Goal: Information Seeking & Learning: Learn about a topic

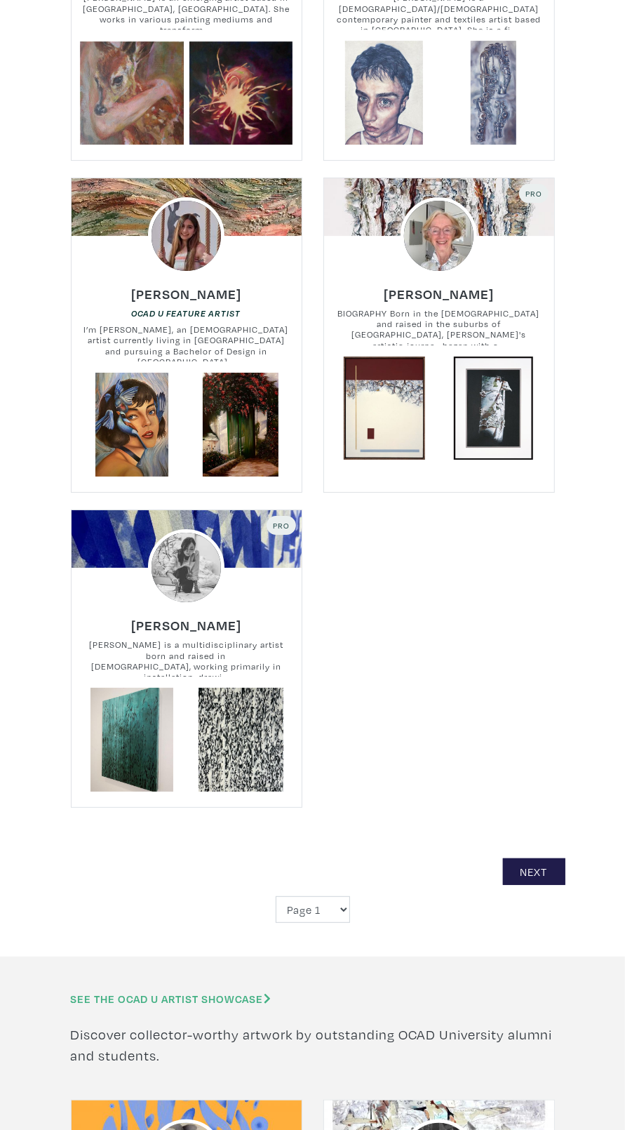
scroll to position [4181, 0]
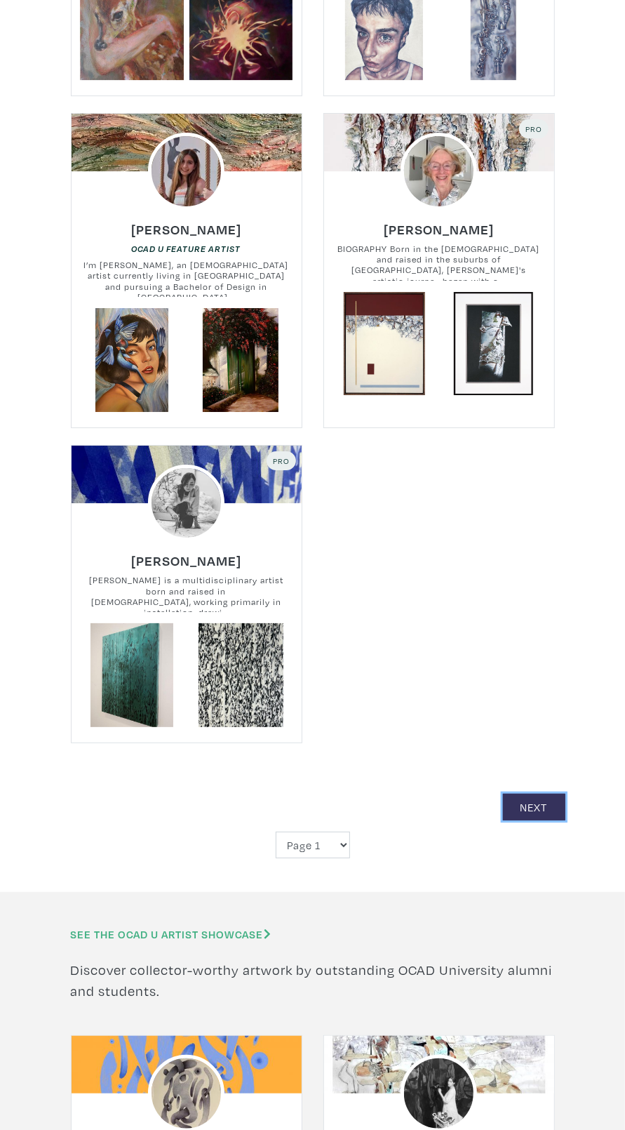
click at [540, 806] on link "Next" at bounding box center [534, 807] width 62 height 27
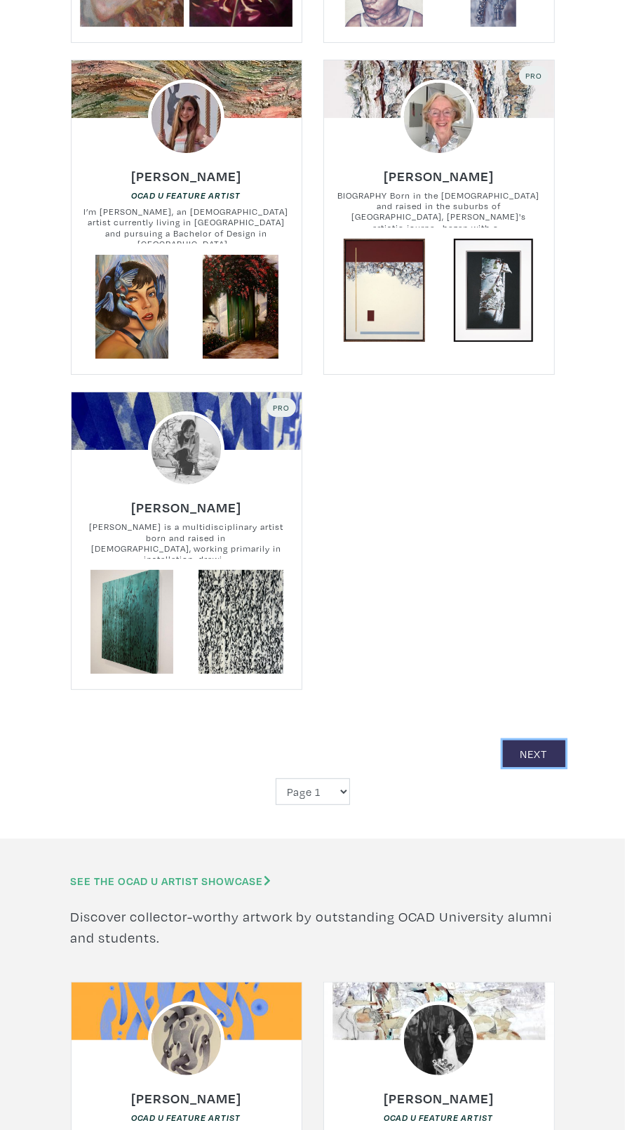
scroll to position [4273, 0]
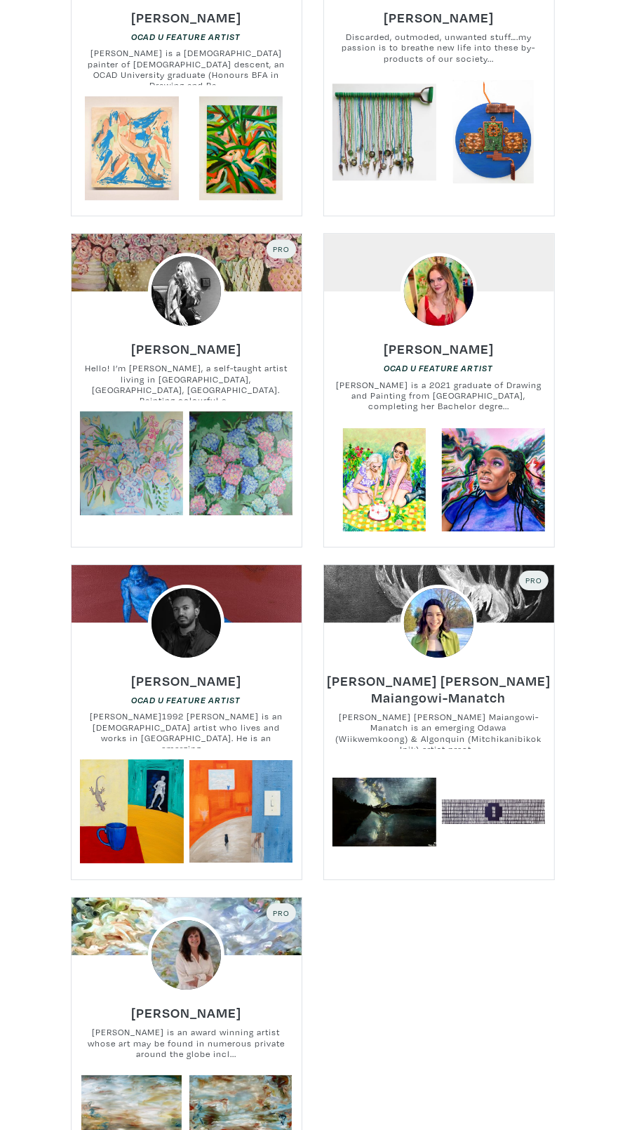
scroll to position [3713, 0]
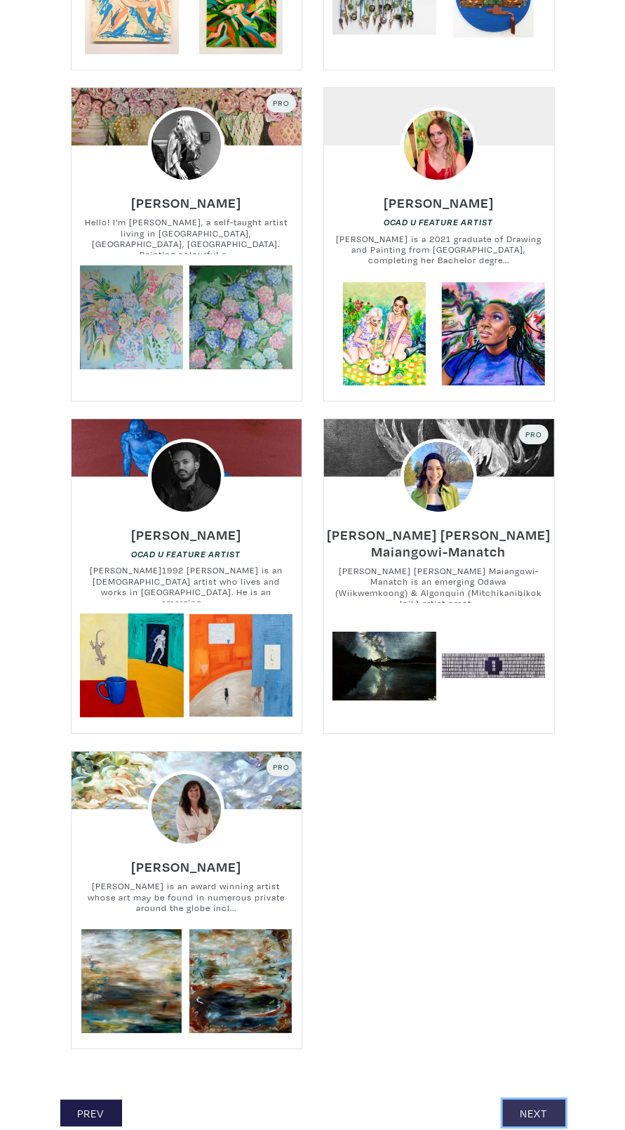
scroll to position [3881, 0]
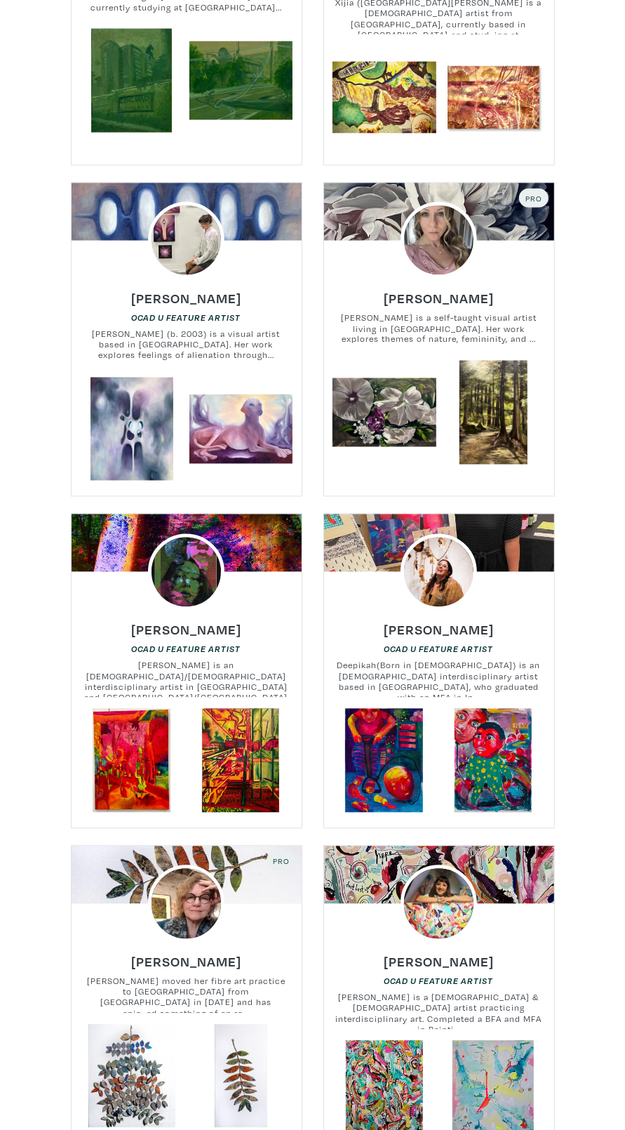
scroll to position [829, 0]
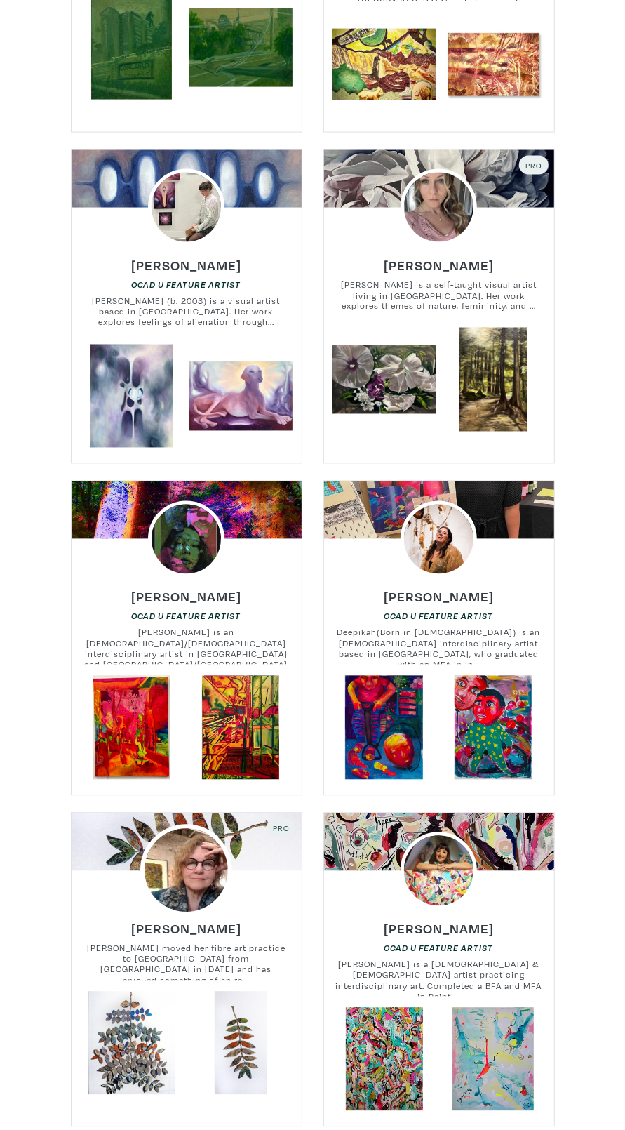
click at [175, 835] on img at bounding box center [186, 870] width 92 height 92
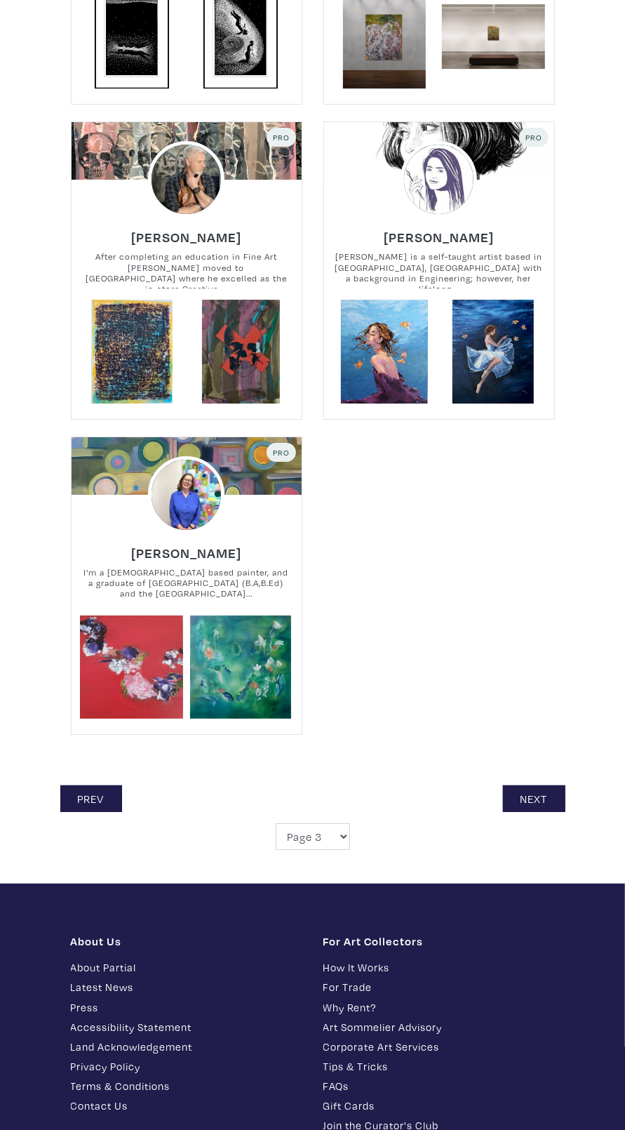
scroll to position [4123, 0]
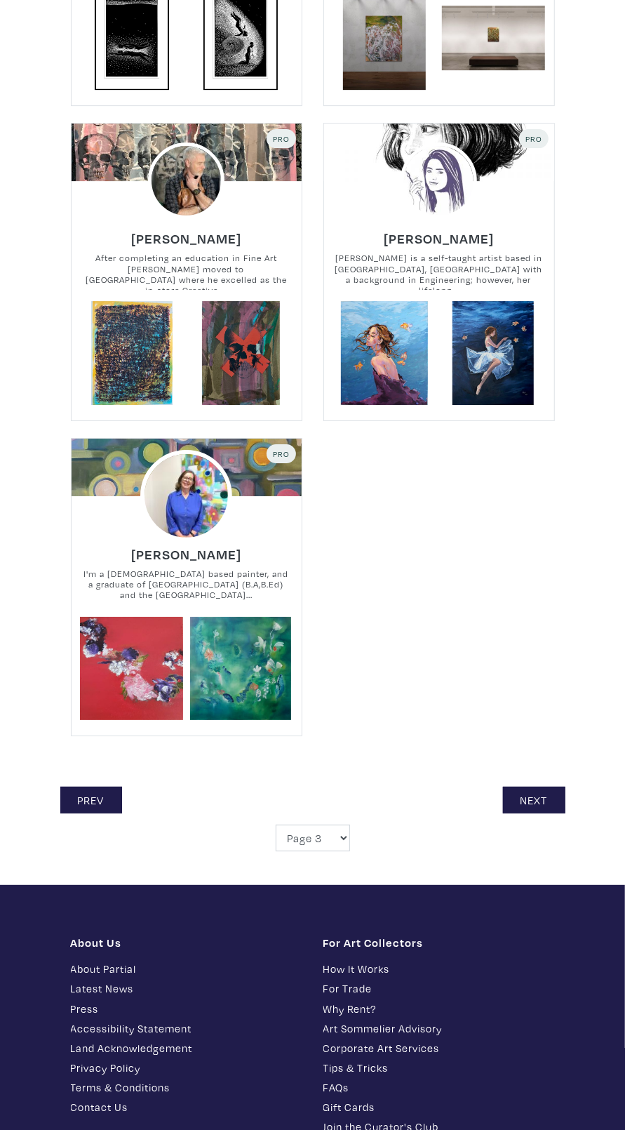
click at [202, 480] on img at bounding box center [186, 496] width 92 height 92
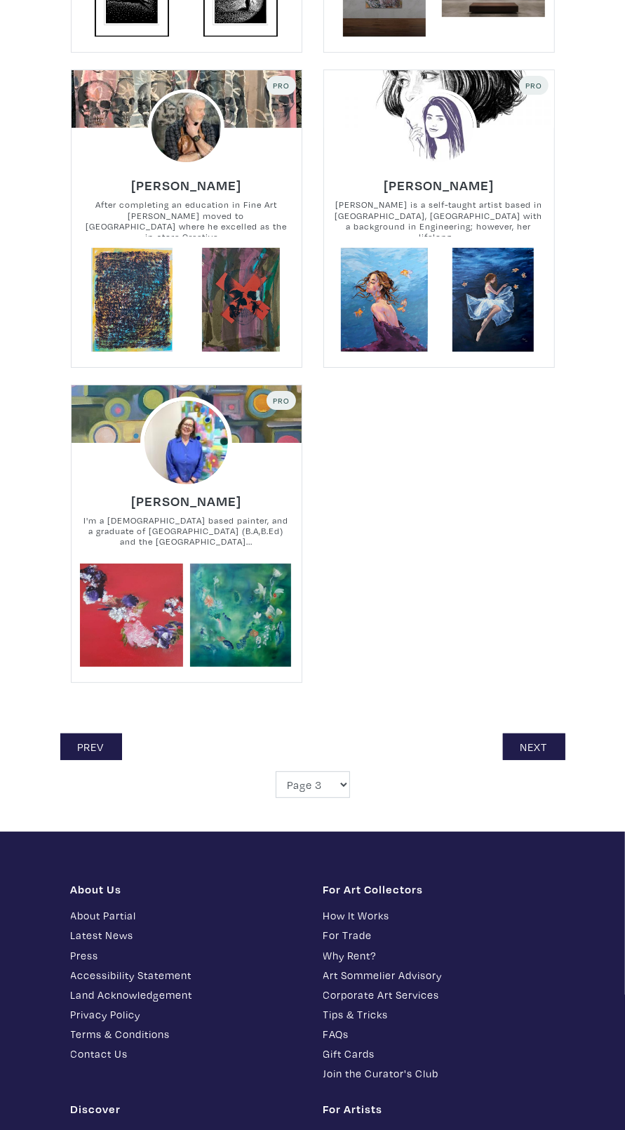
scroll to position [4214, 0]
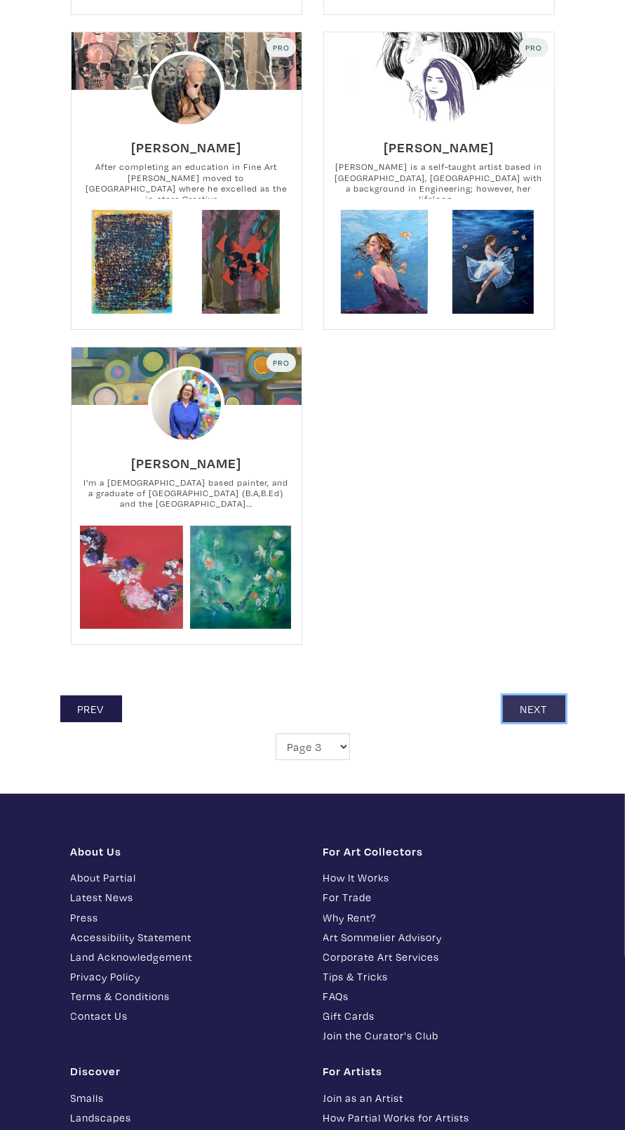
click at [545, 695] on link "Next" at bounding box center [534, 708] width 62 height 27
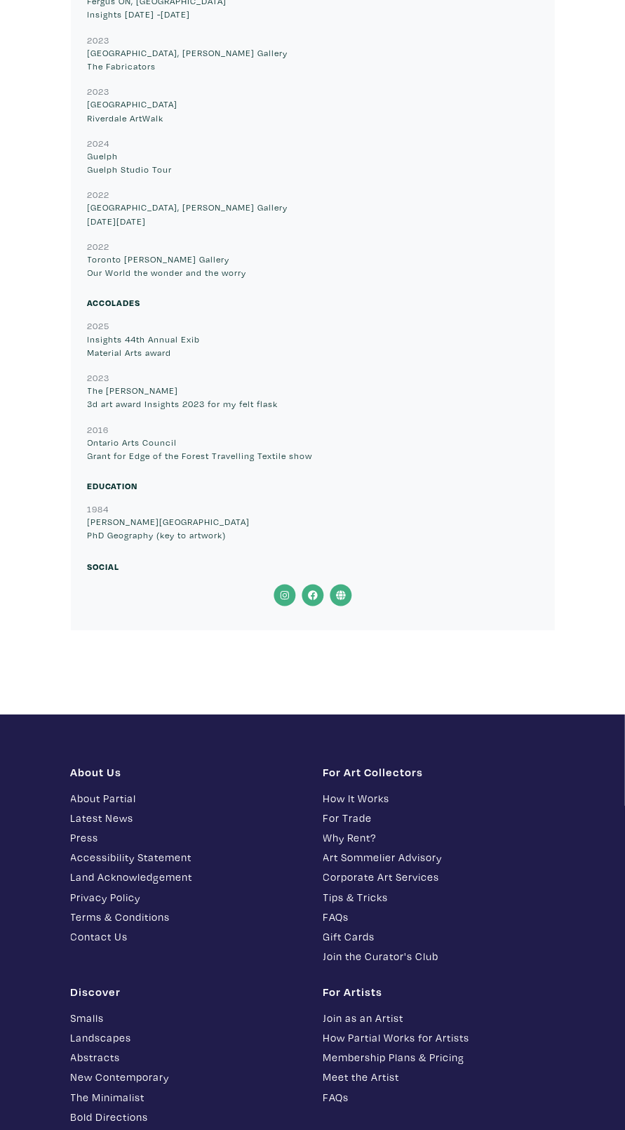
scroll to position [6119, 0]
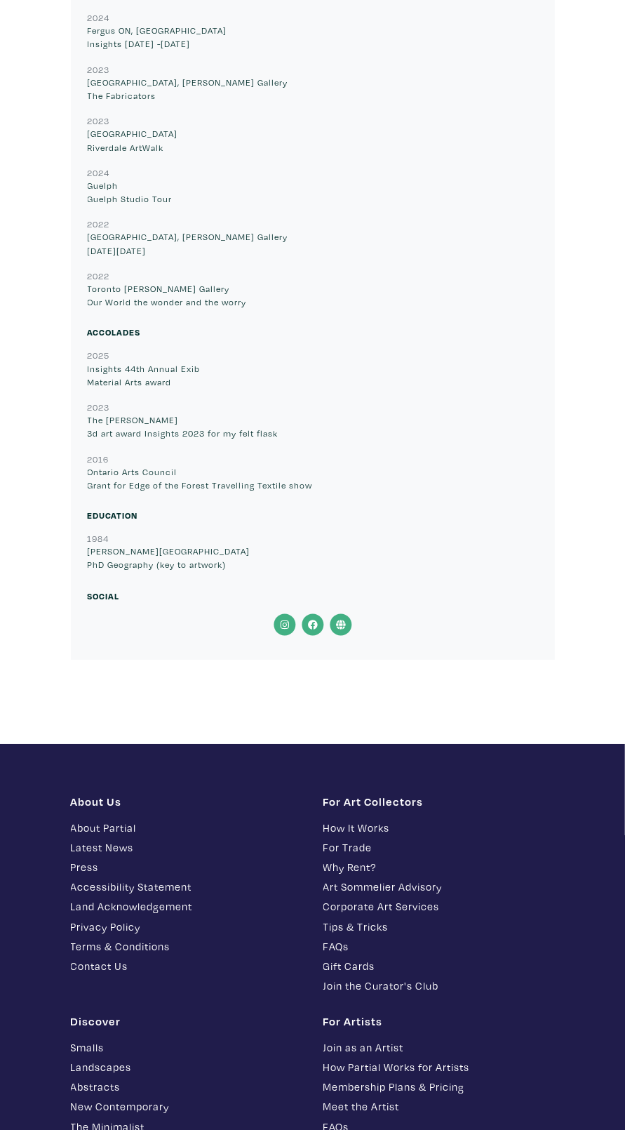
click at [349, 624] on icon at bounding box center [341, 624] width 28 height 22
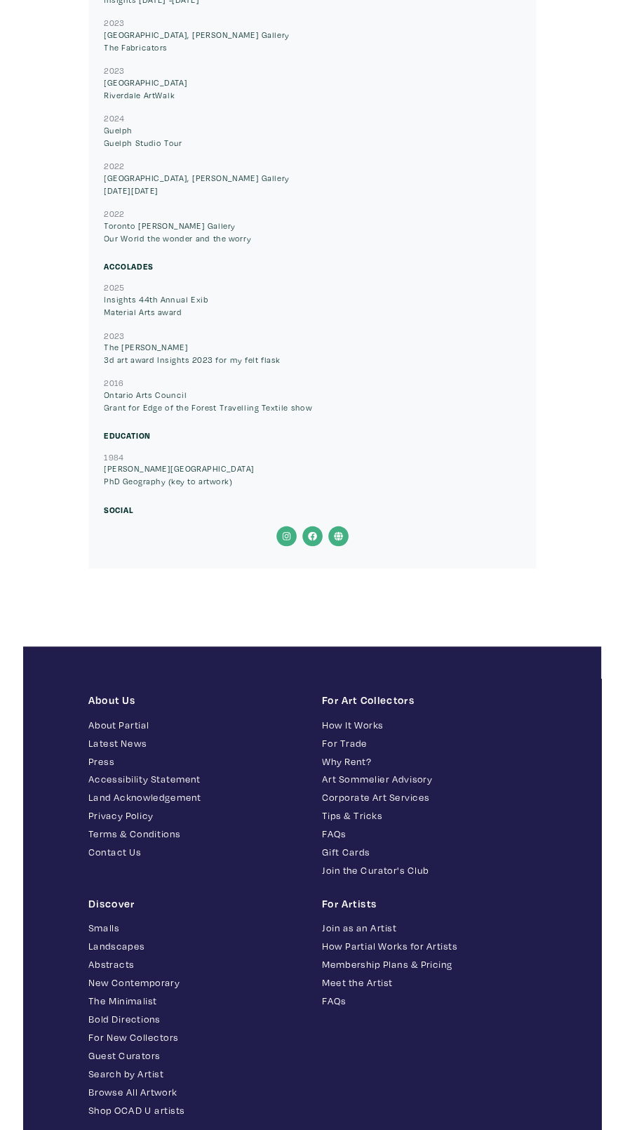
scroll to position [6250, 0]
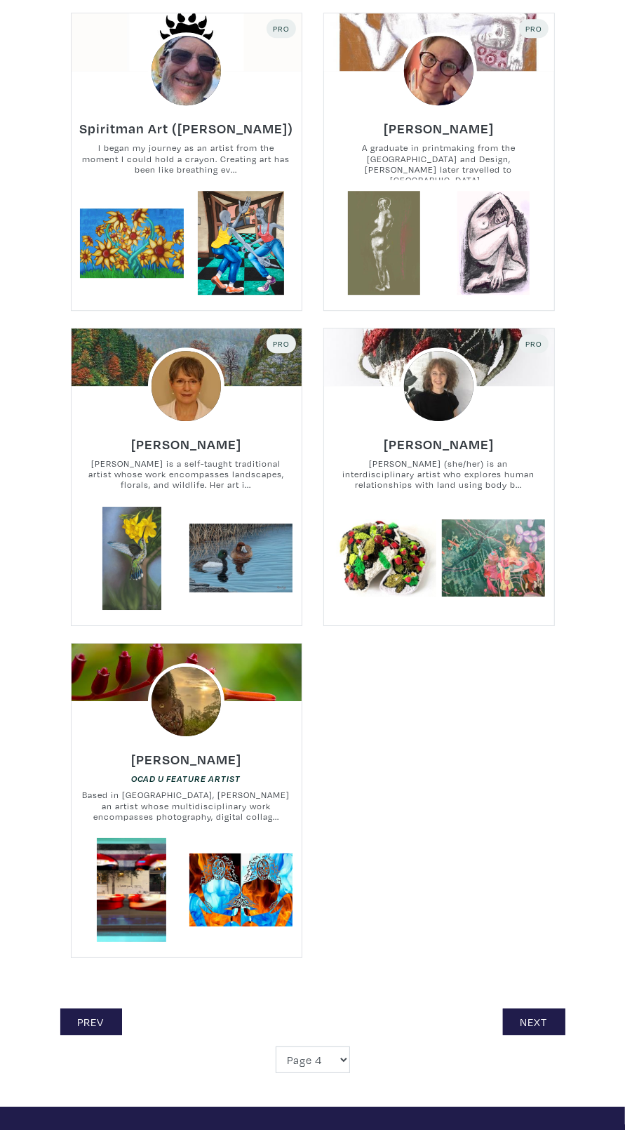
scroll to position [3919, 0]
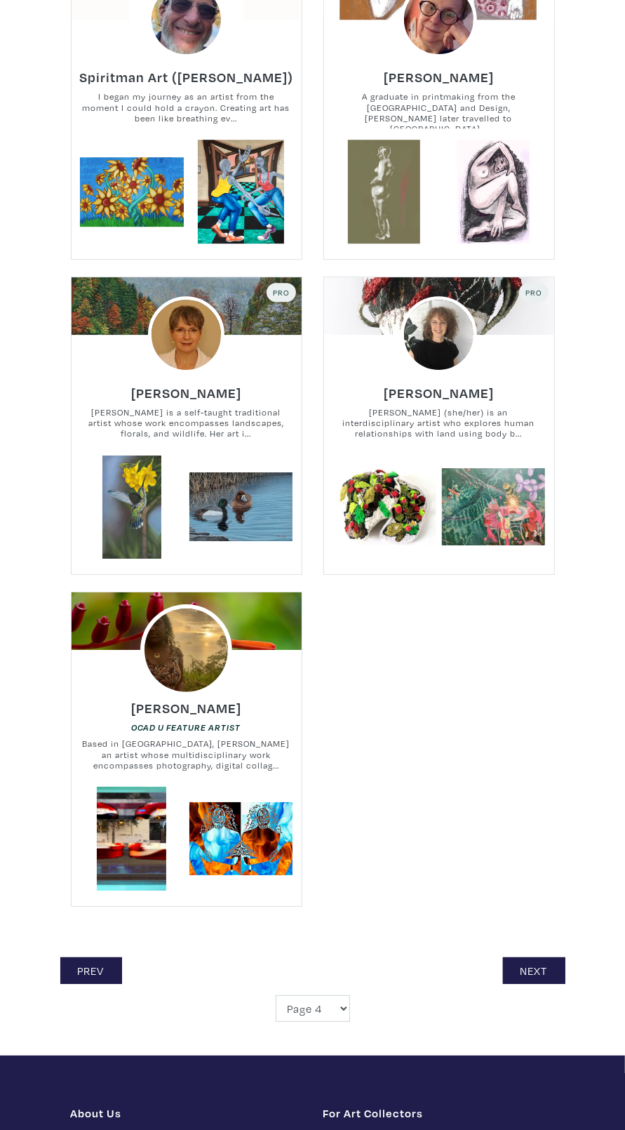
click at [199, 639] on img at bounding box center [186, 650] width 92 height 92
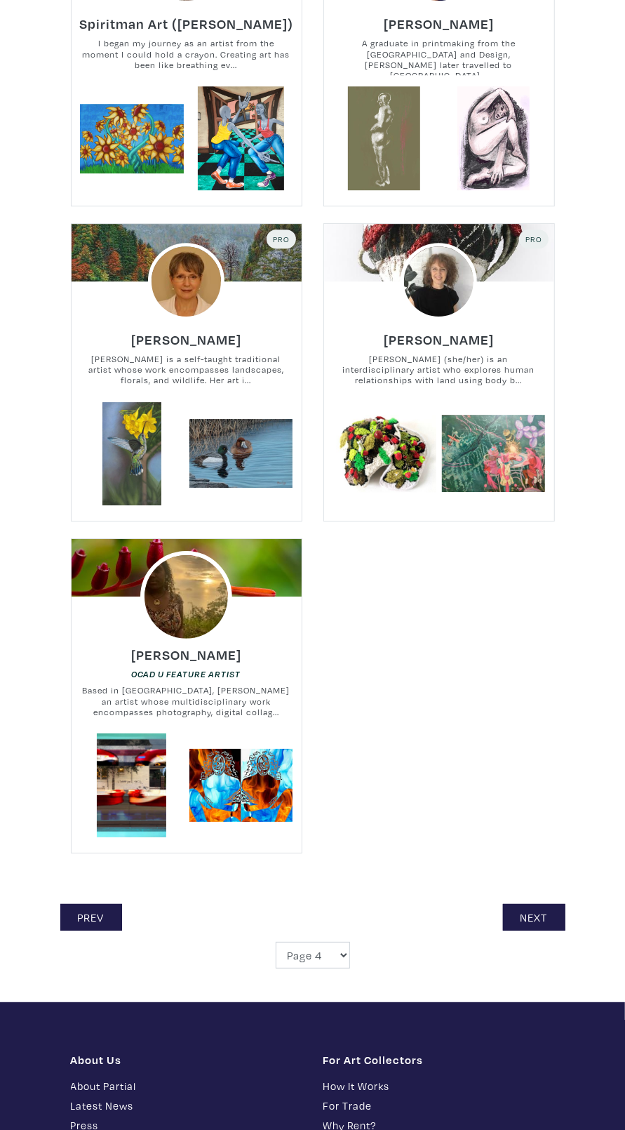
scroll to position [4011, 0]
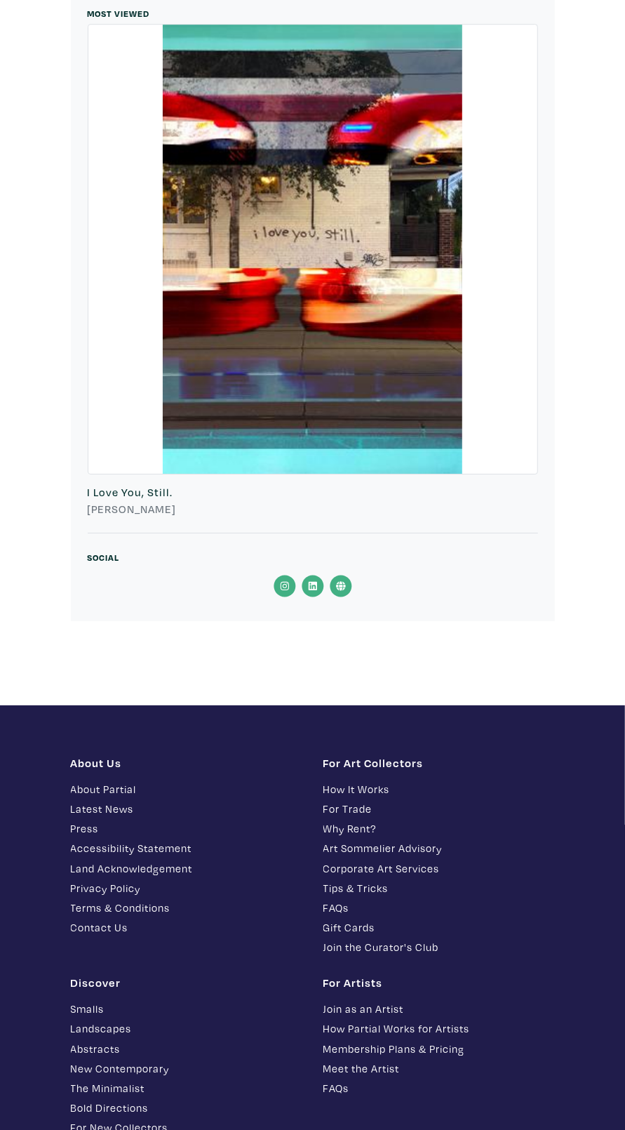
scroll to position [13108, 0]
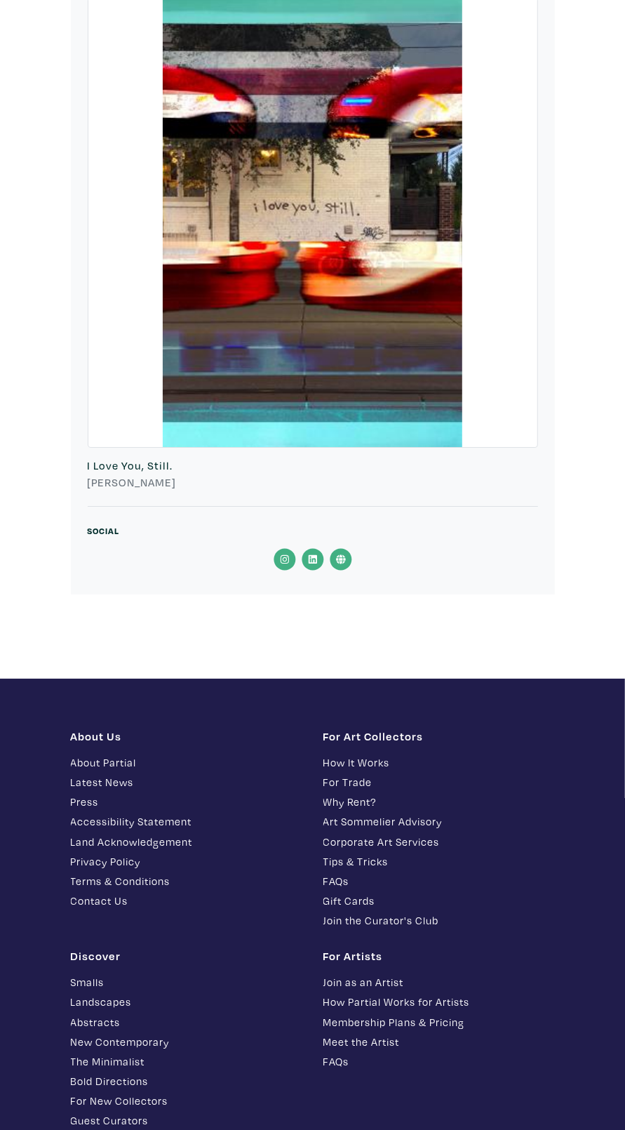
click at [374, 560] on div at bounding box center [313, 562] width 450 height 29
click at [352, 557] on icon at bounding box center [341, 559] width 28 height 22
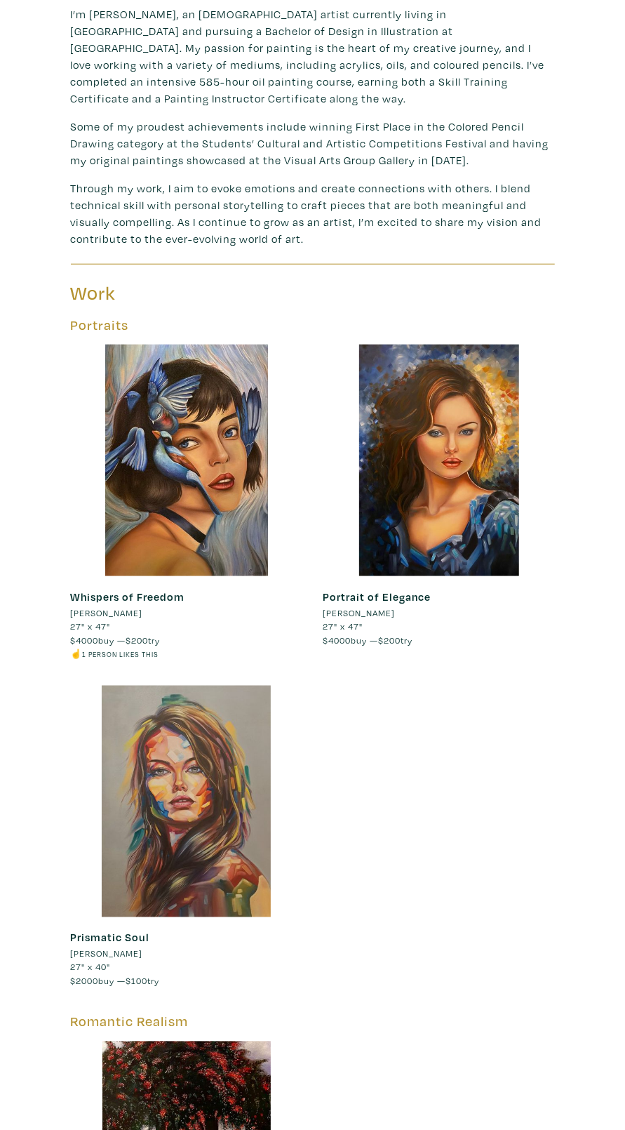
scroll to position [413, 0]
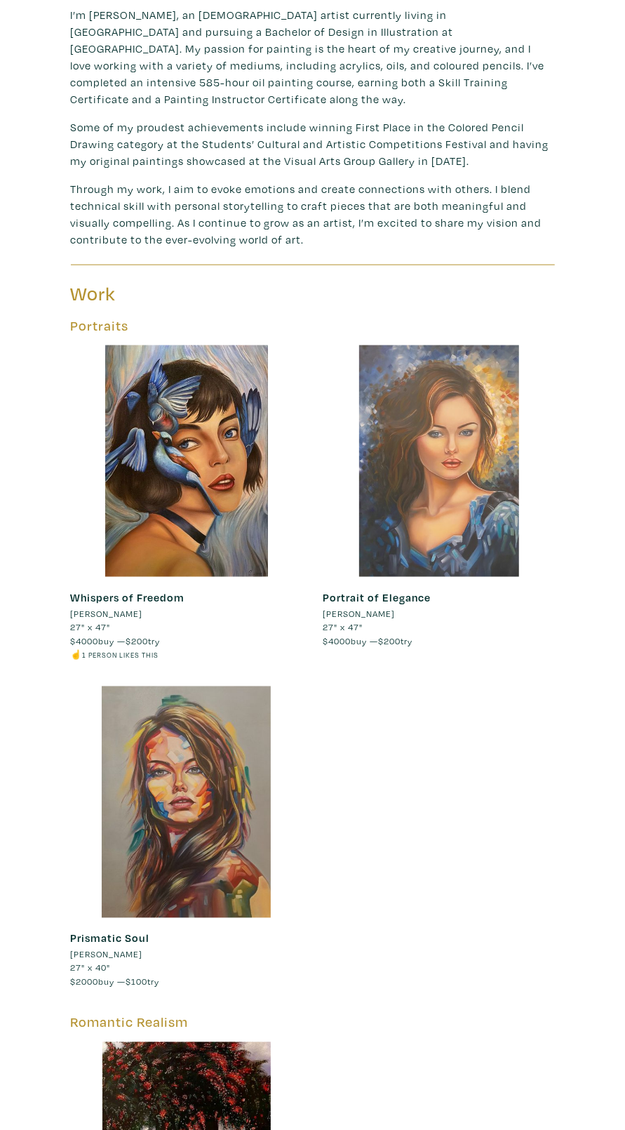
click at [450, 478] on div at bounding box center [439, 461] width 232 height 232
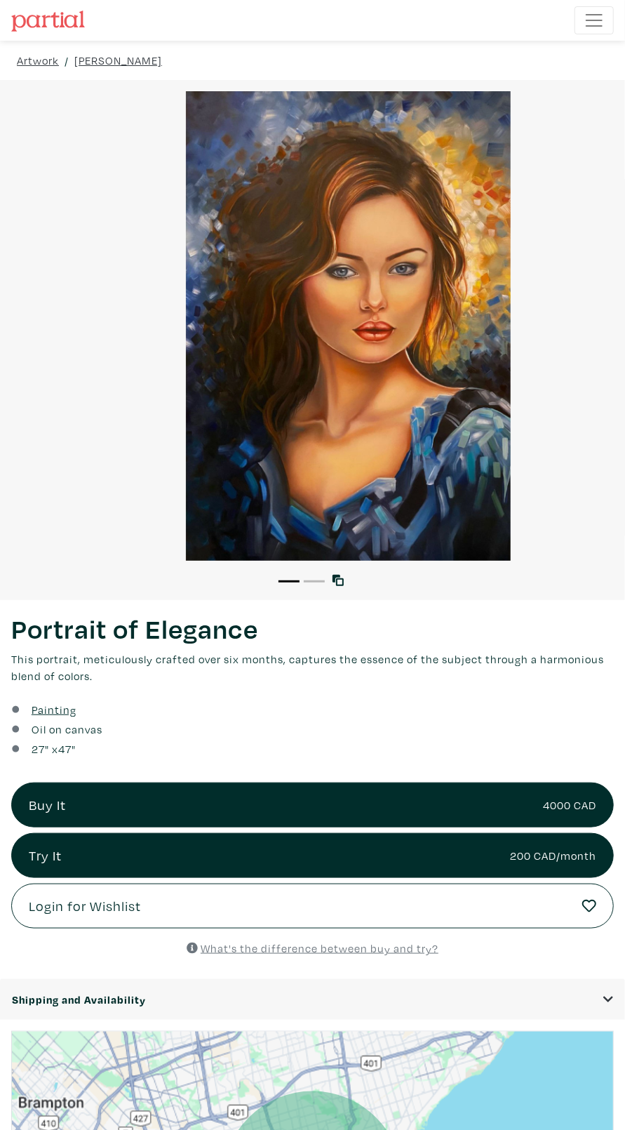
click at [480, 434] on div at bounding box center [547, 339] width 156 height 519
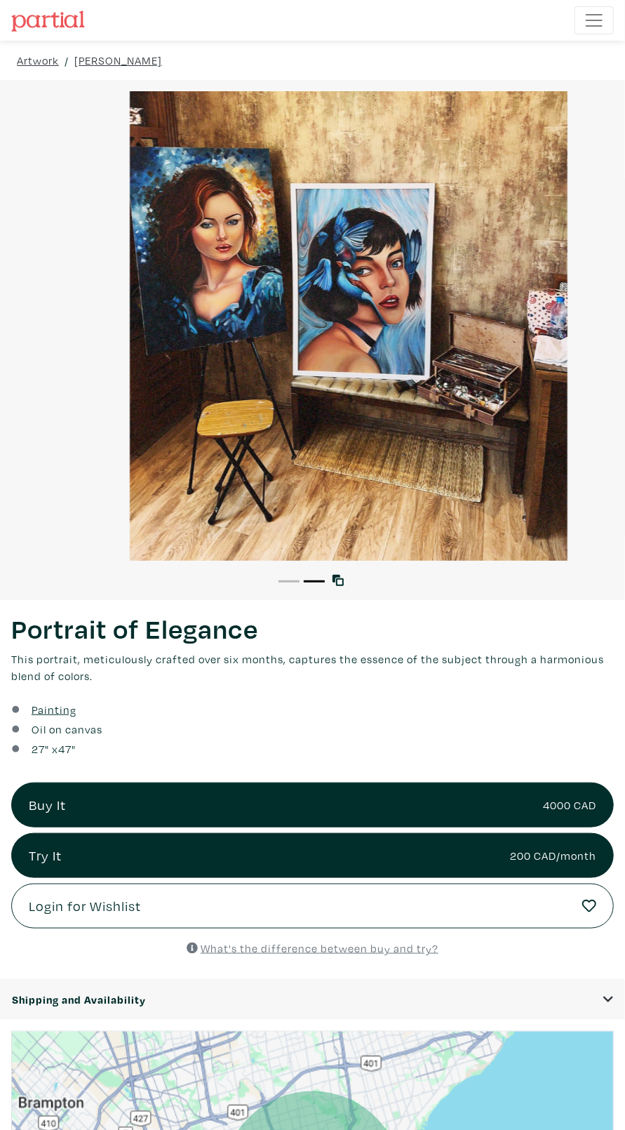
click at [166, 493] on div at bounding box center [348, 325] width 625 height 469
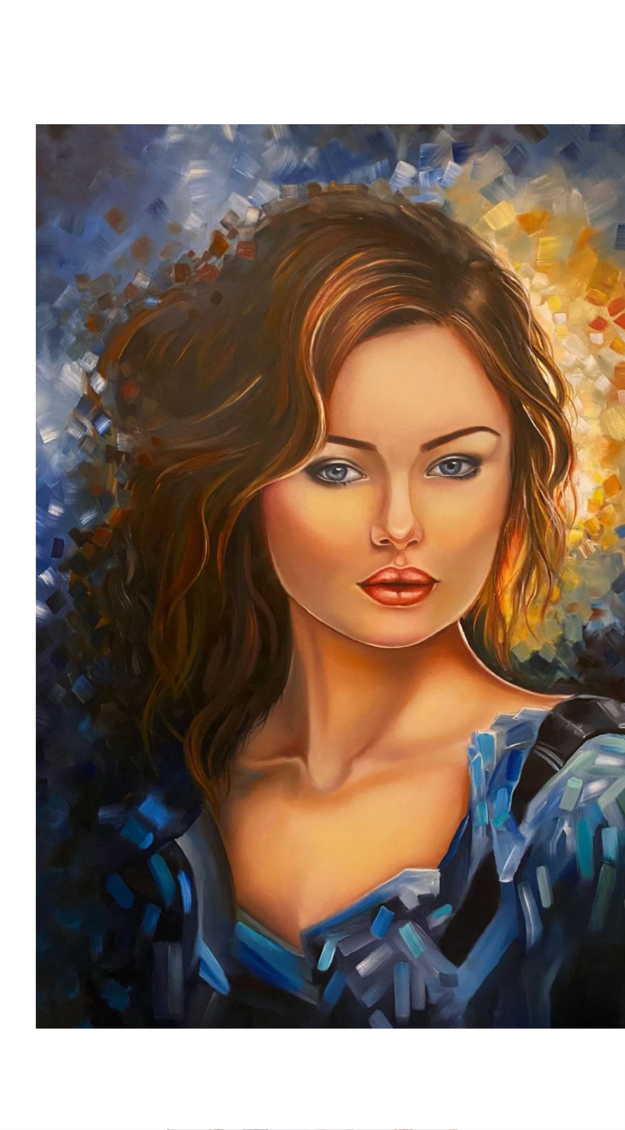
click at [514, 301] on div at bounding box center [547, 565] width 156 height 1130
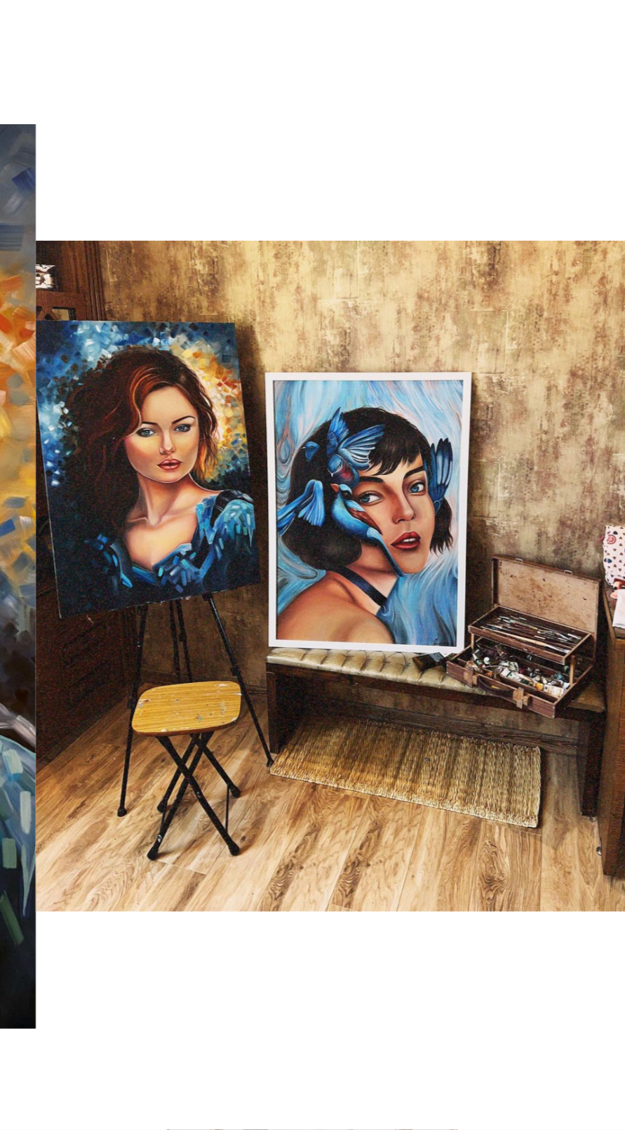
scroll to position [8, 0]
click at [47, 408] on div at bounding box center [78, 565] width 156 height 1130
click at [67, 479] on div at bounding box center [78, 565] width 156 height 1130
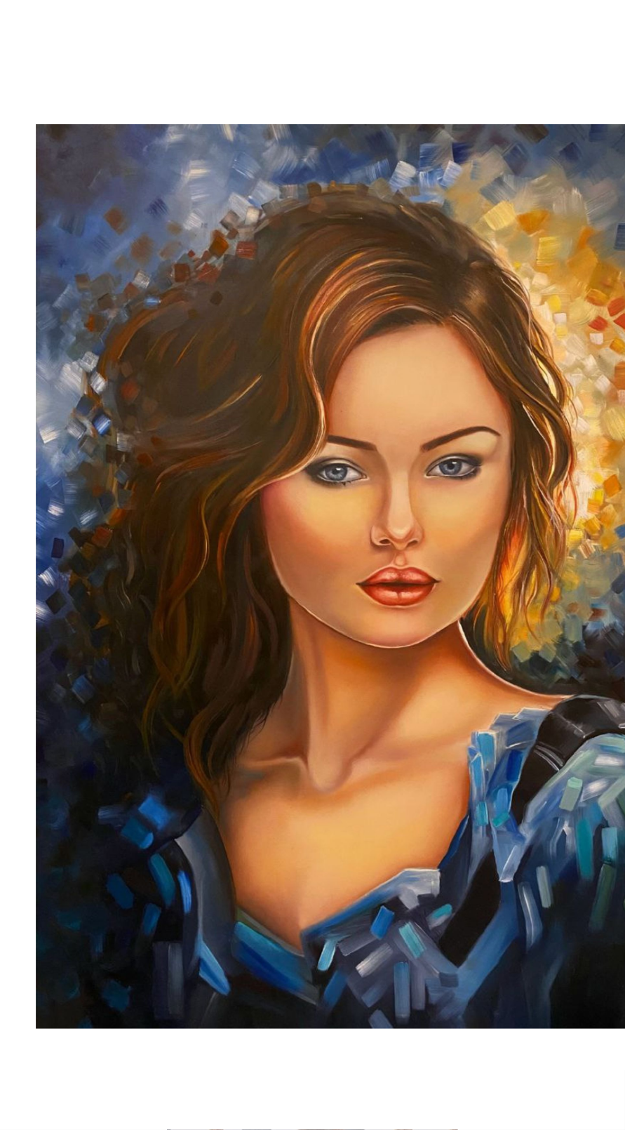
click at [523, 109] on div at bounding box center [547, 565] width 156 height 1130
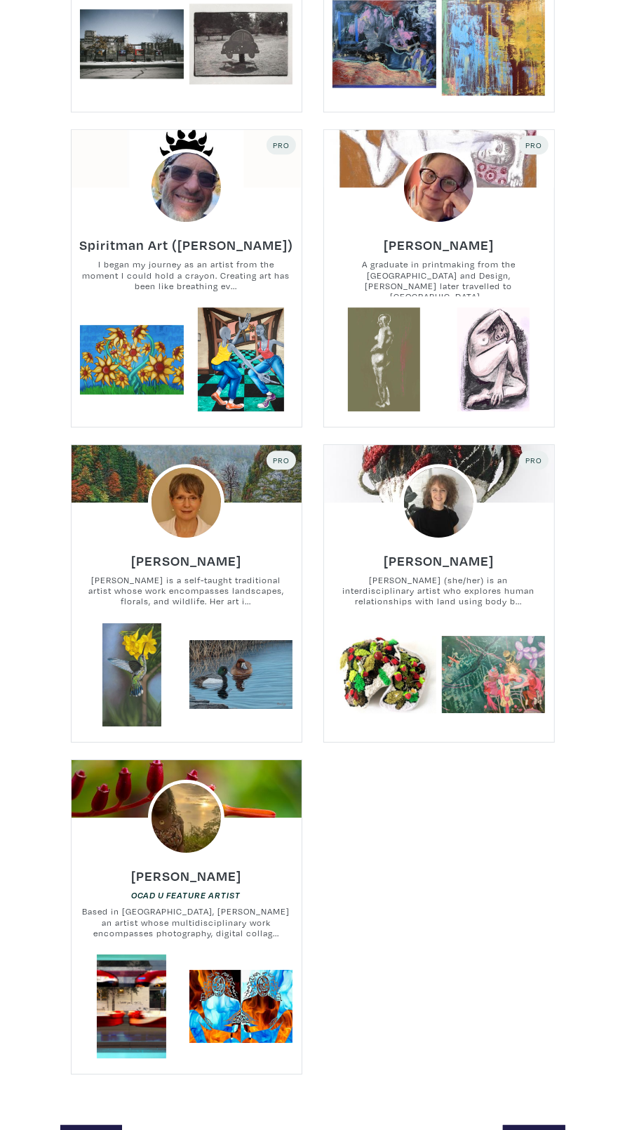
scroll to position [3746, 0]
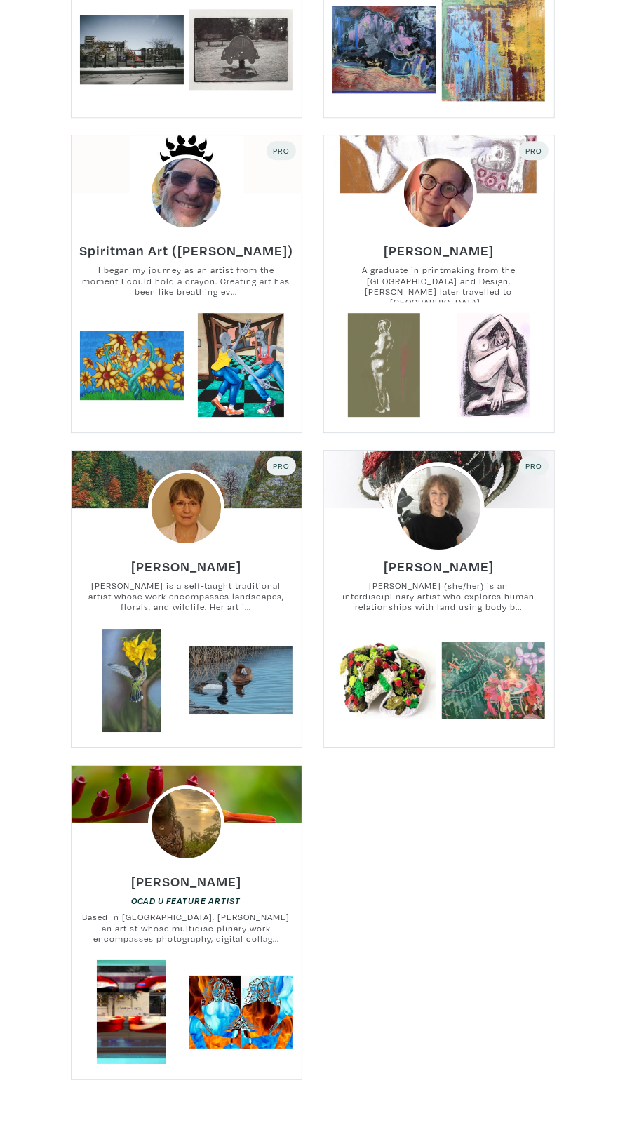
click at [450, 517] on img at bounding box center [439, 508] width 92 height 92
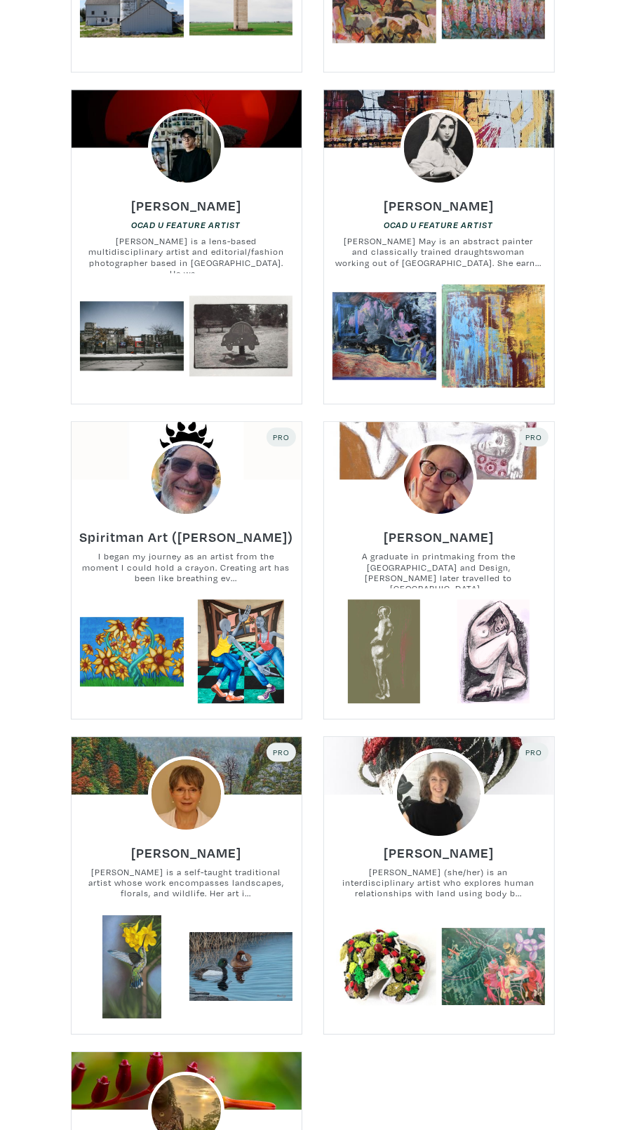
scroll to position [3454, 0]
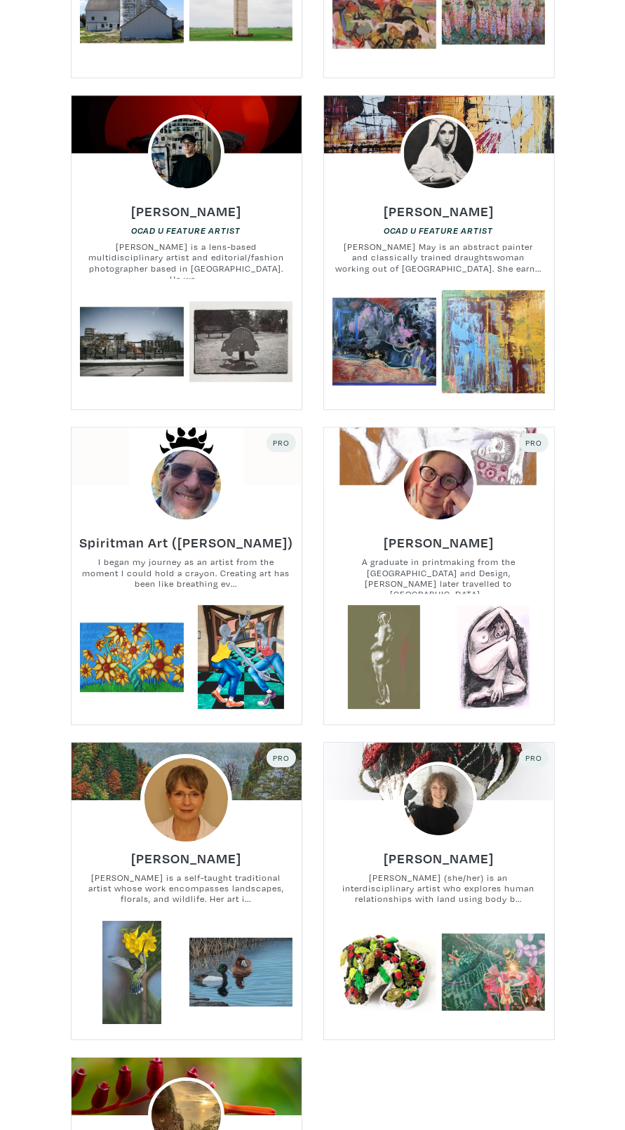
click at [185, 785] on img at bounding box center [186, 800] width 92 height 92
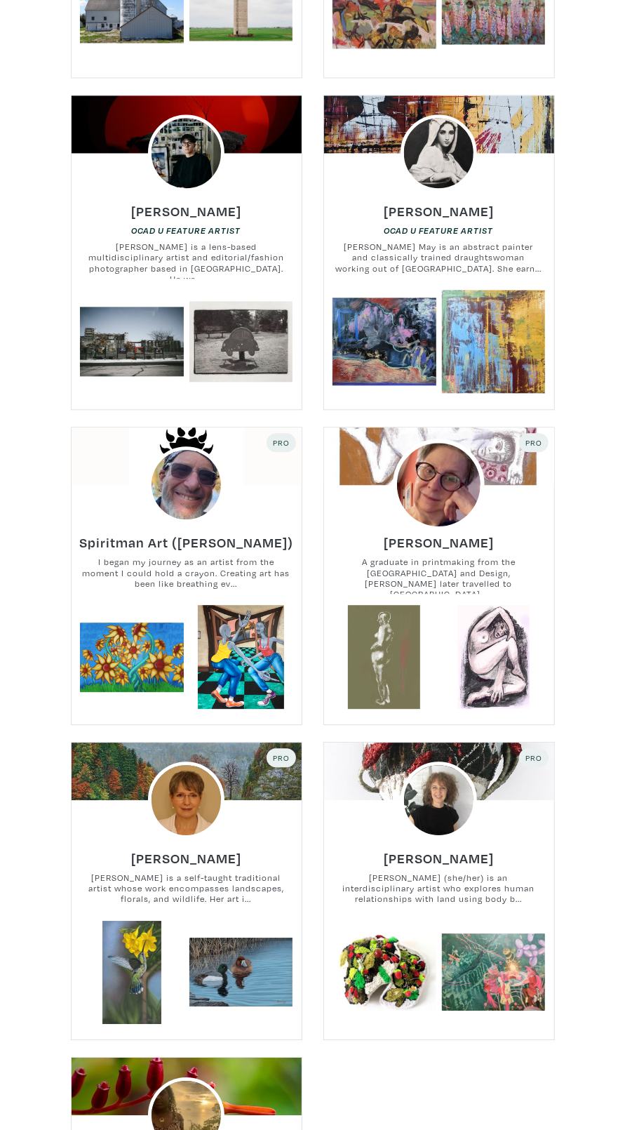
click at [454, 464] on img at bounding box center [439, 485] width 92 height 92
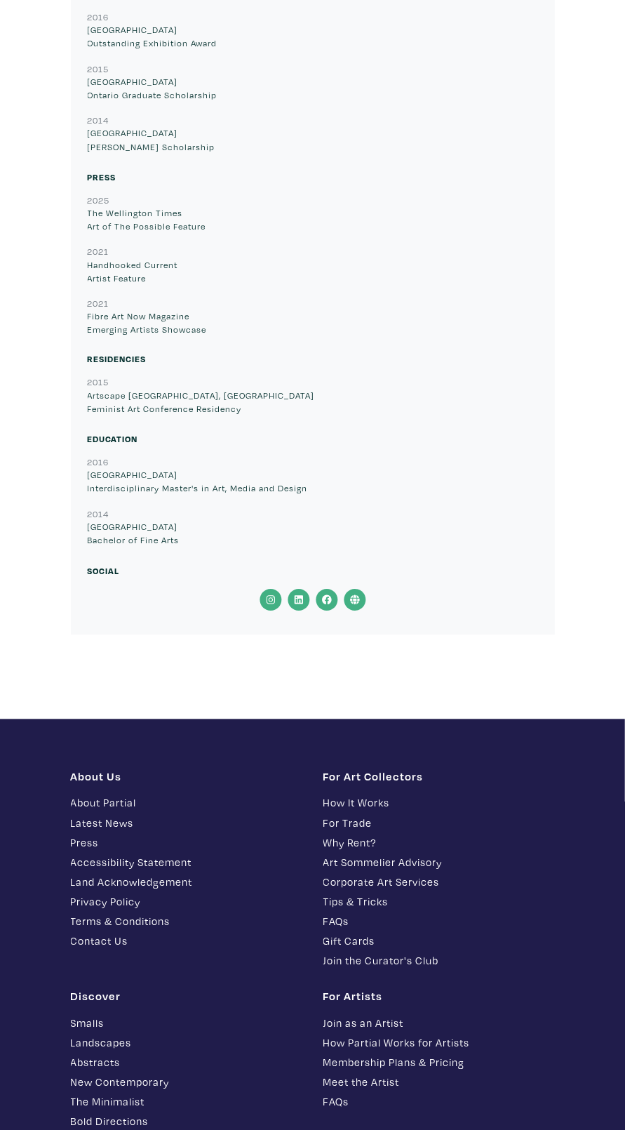
scroll to position [7548, 0]
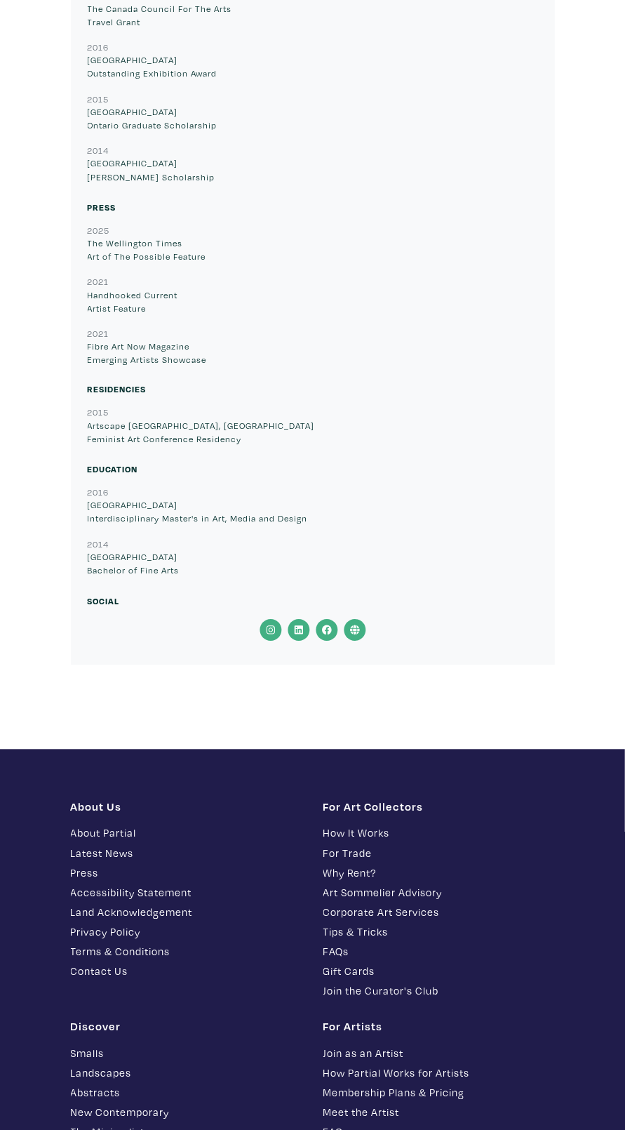
click at [354, 626] on icon at bounding box center [355, 631] width 10 height 10
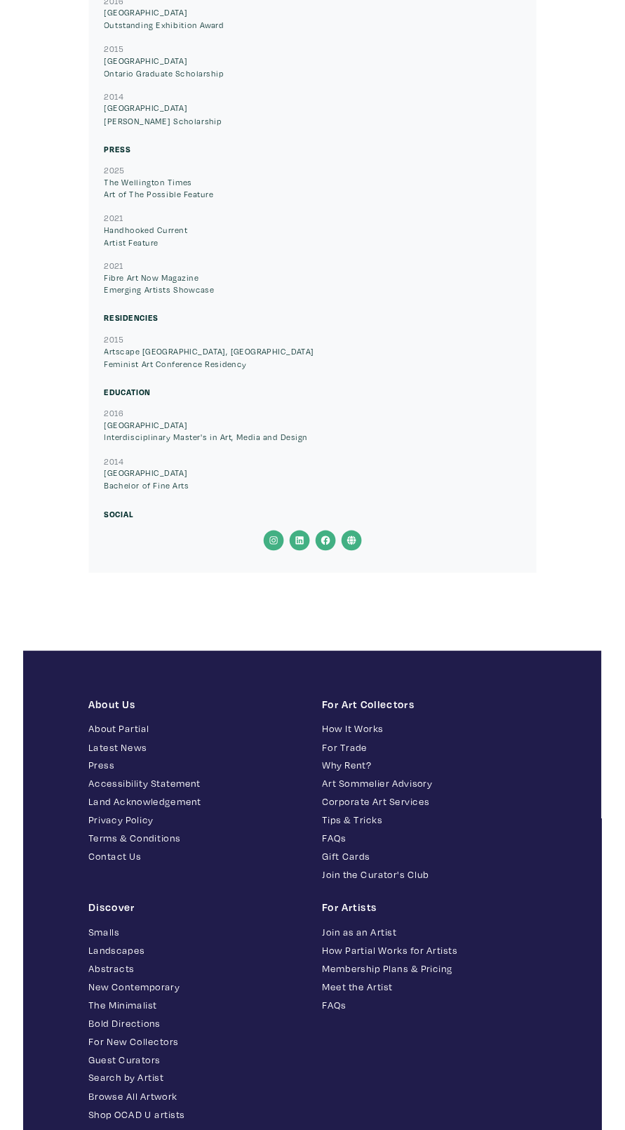
scroll to position [7640, 0]
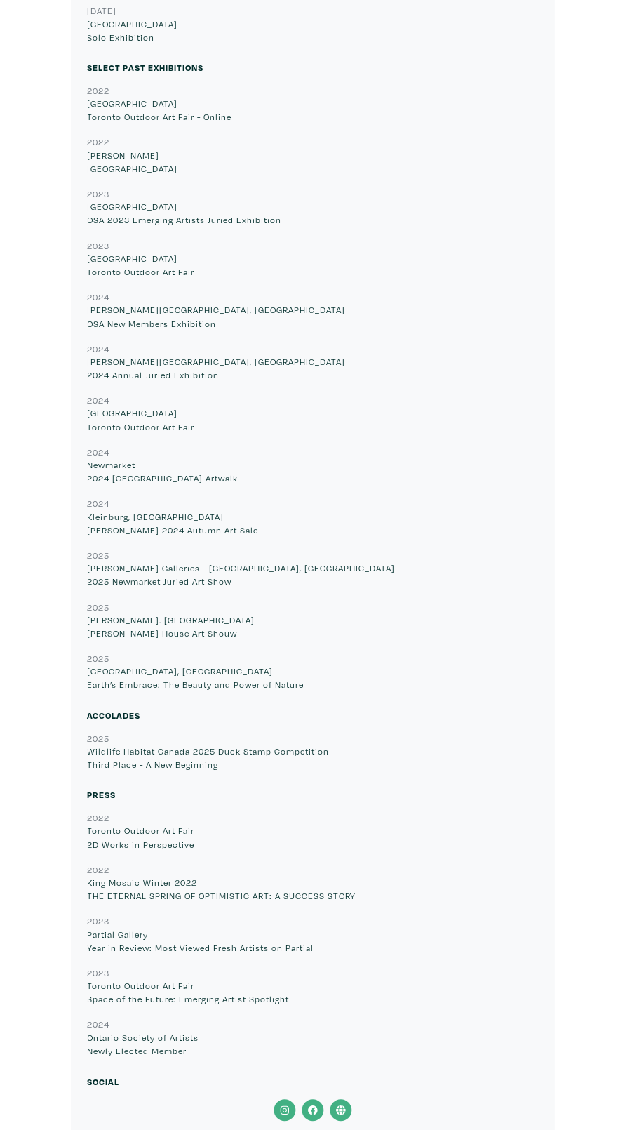
scroll to position [6718, 0]
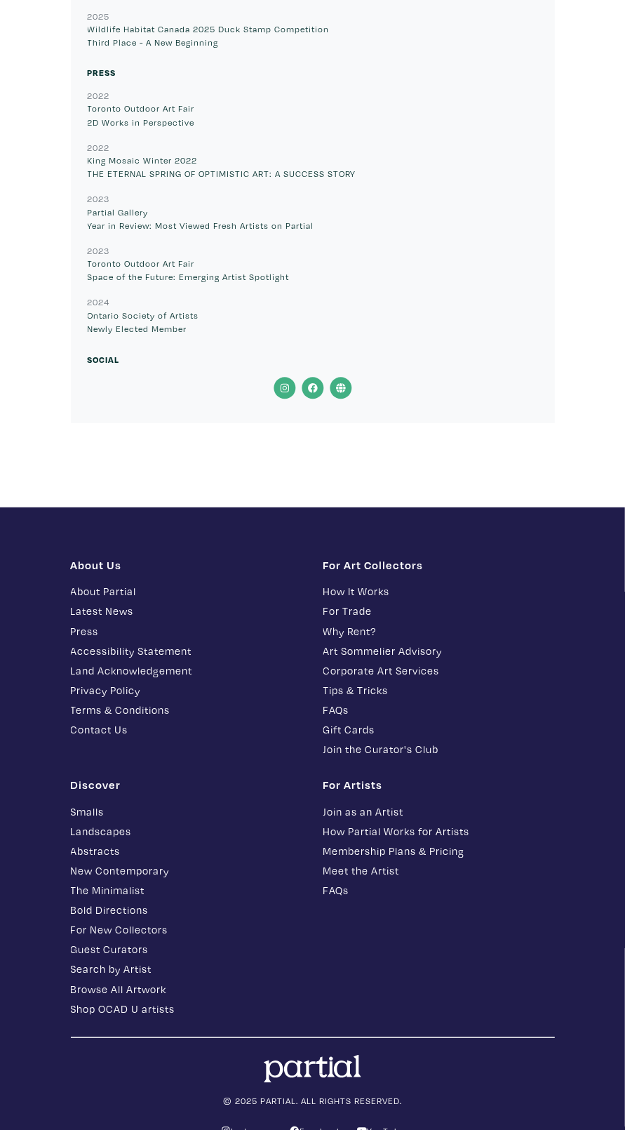
click at [340, 393] on icon at bounding box center [341, 388] width 10 height 10
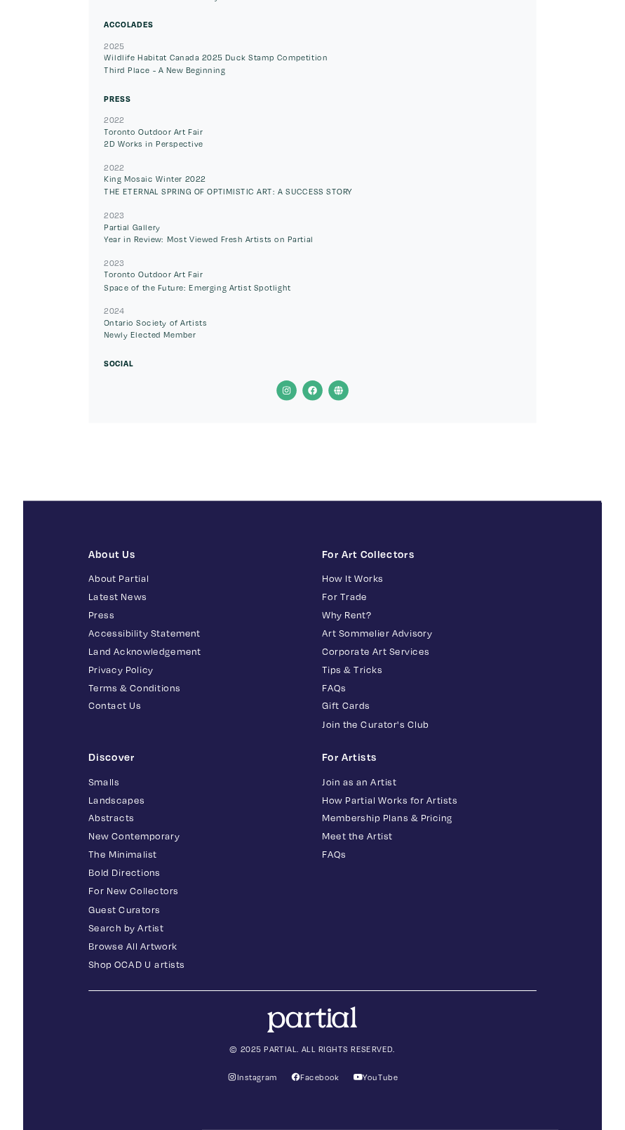
scroll to position [6848, 0]
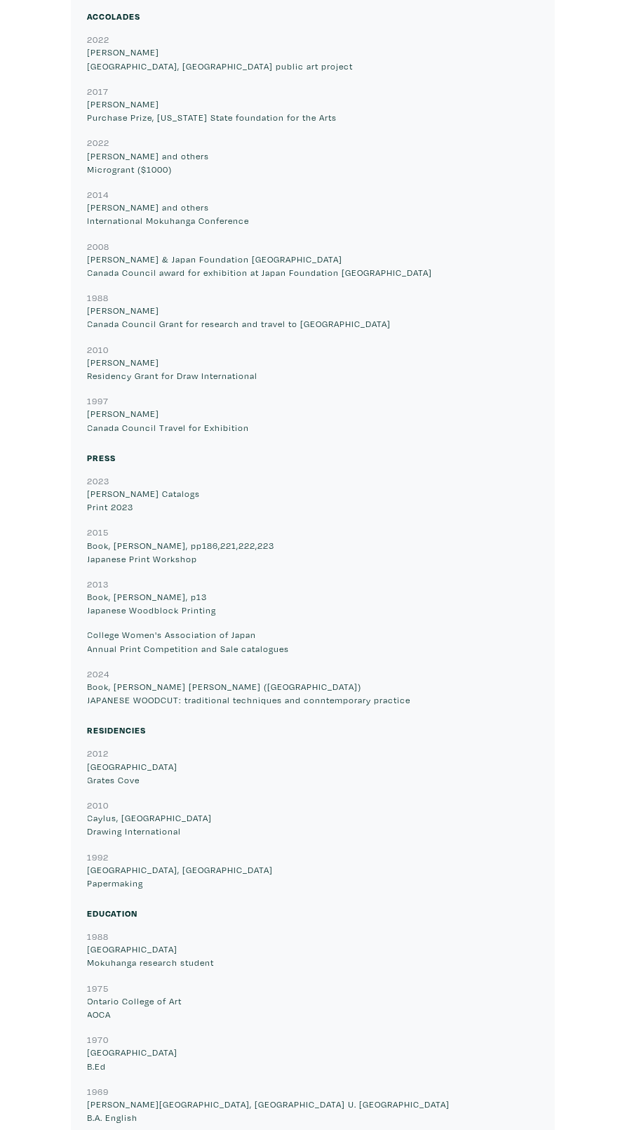
scroll to position [9335, 0]
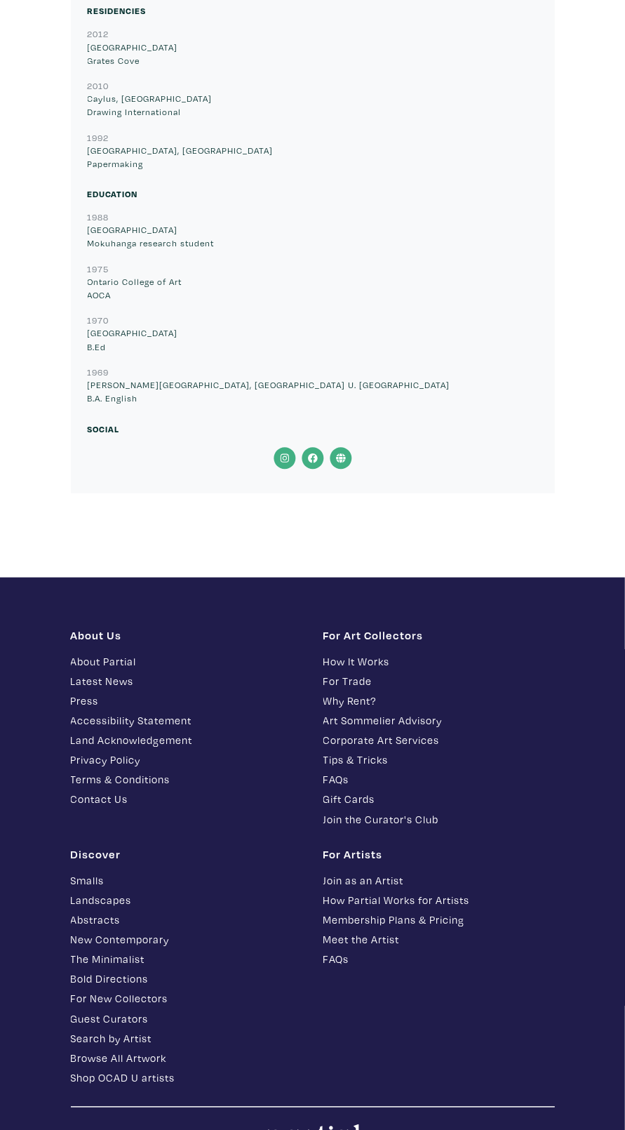
click at [340, 453] on icon at bounding box center [341, 458] width 10 height 10
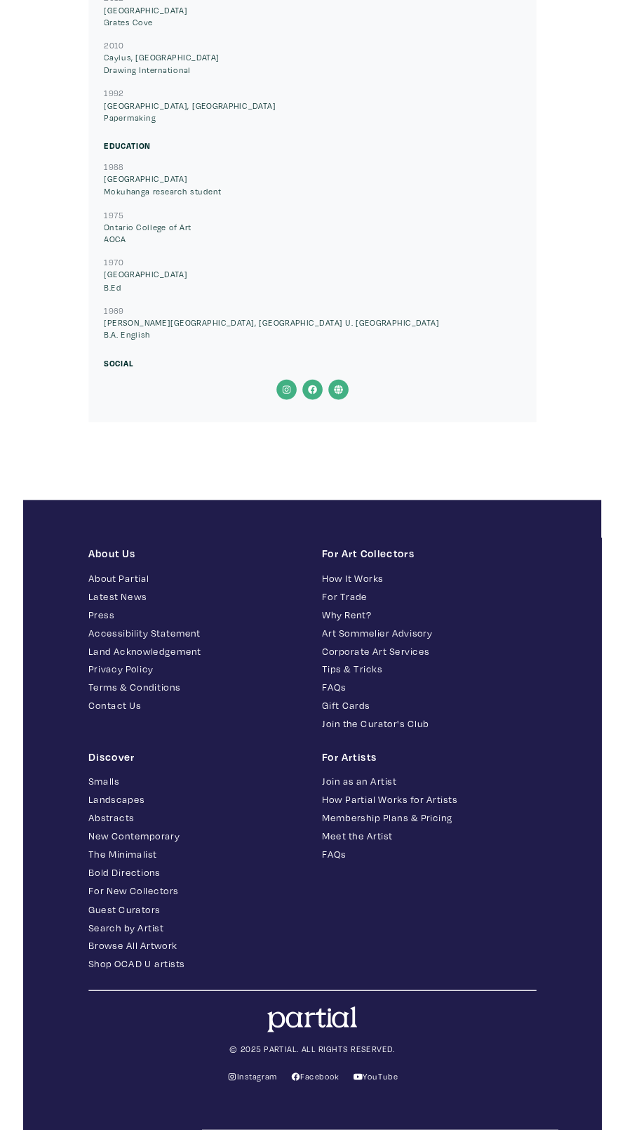
scroll to position [9478, 0]
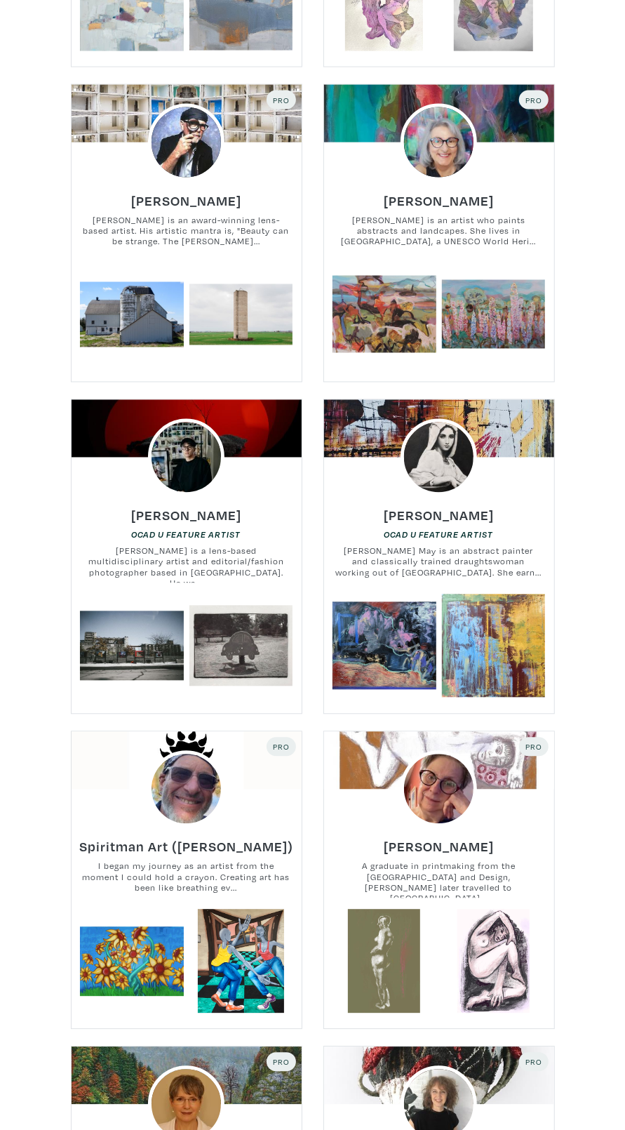
scroll to position [3146, 0]
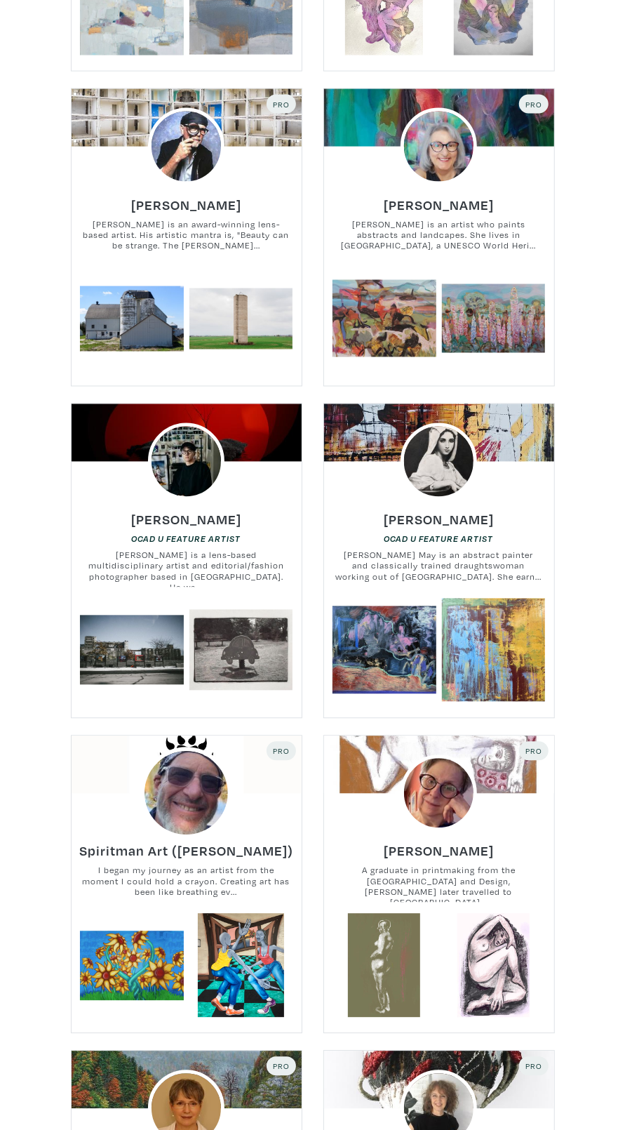
click at [173, 808] on img at bounding box center [186, 793] width 92 height 92
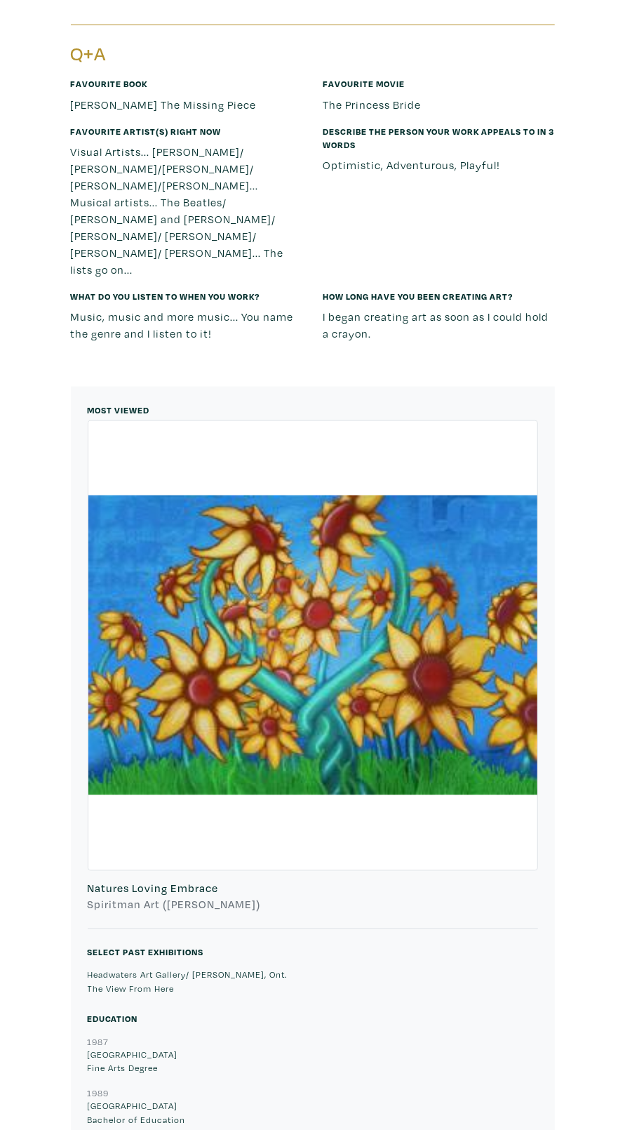
scroll to position [5797, 0]
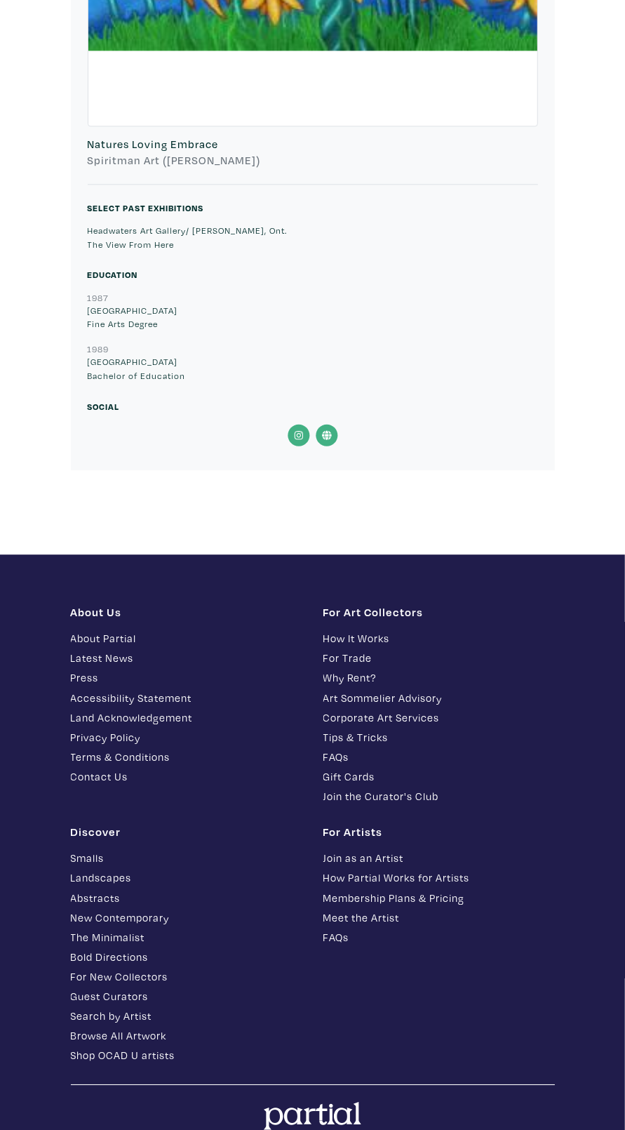
click at [335, 439] on icon at bounding box center [327, 435] width 28 height 22
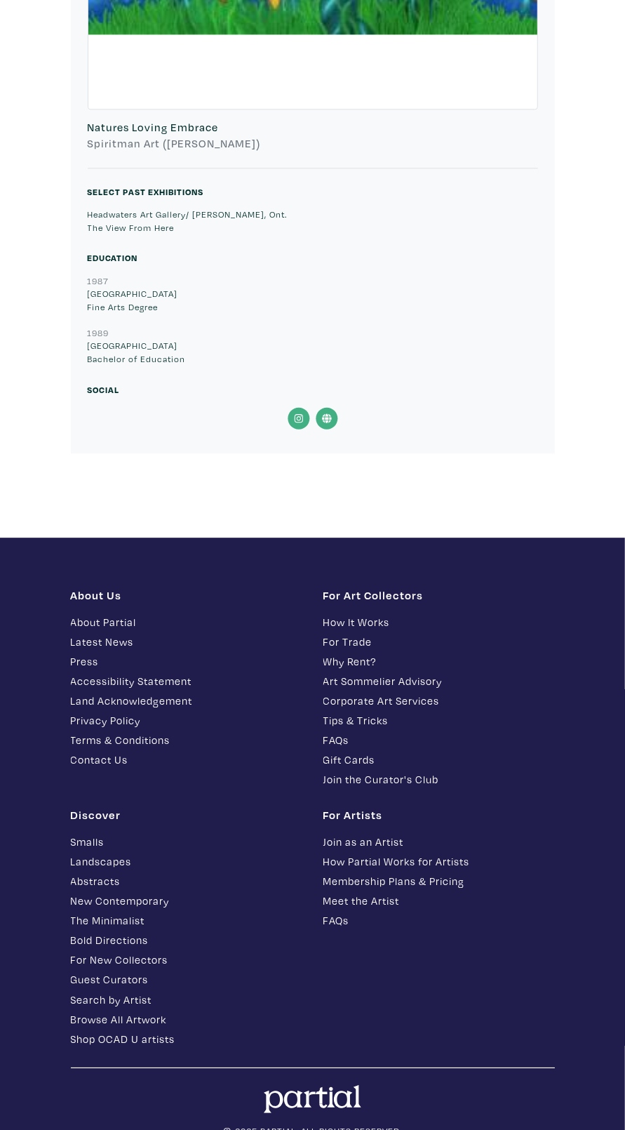
scroll to position [5950, 0]
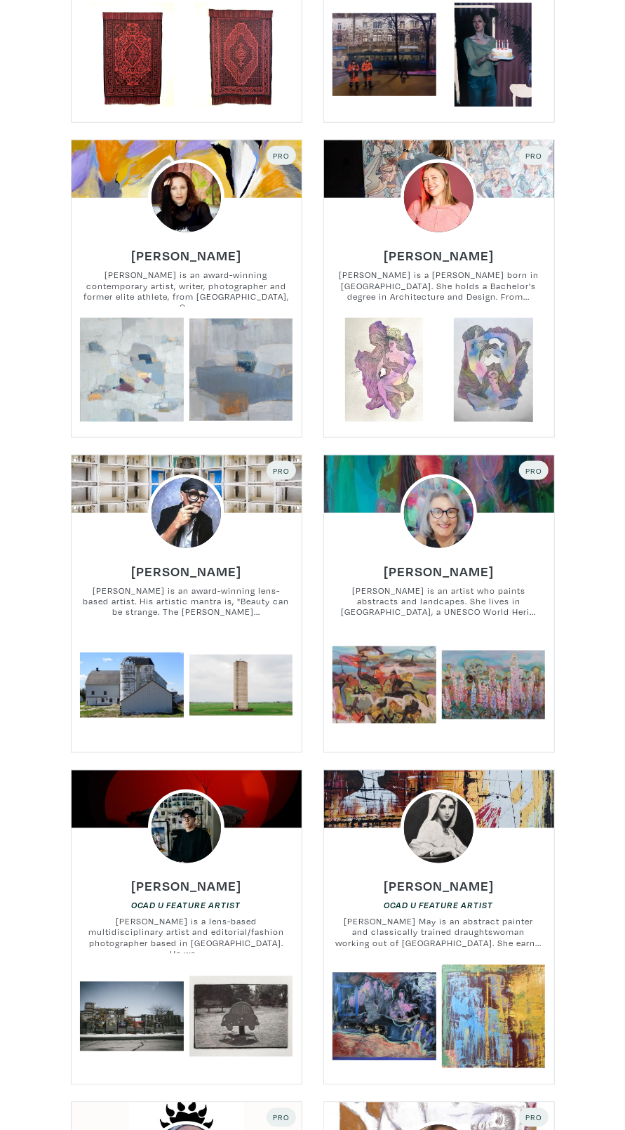
scroll to position [2776, 0]
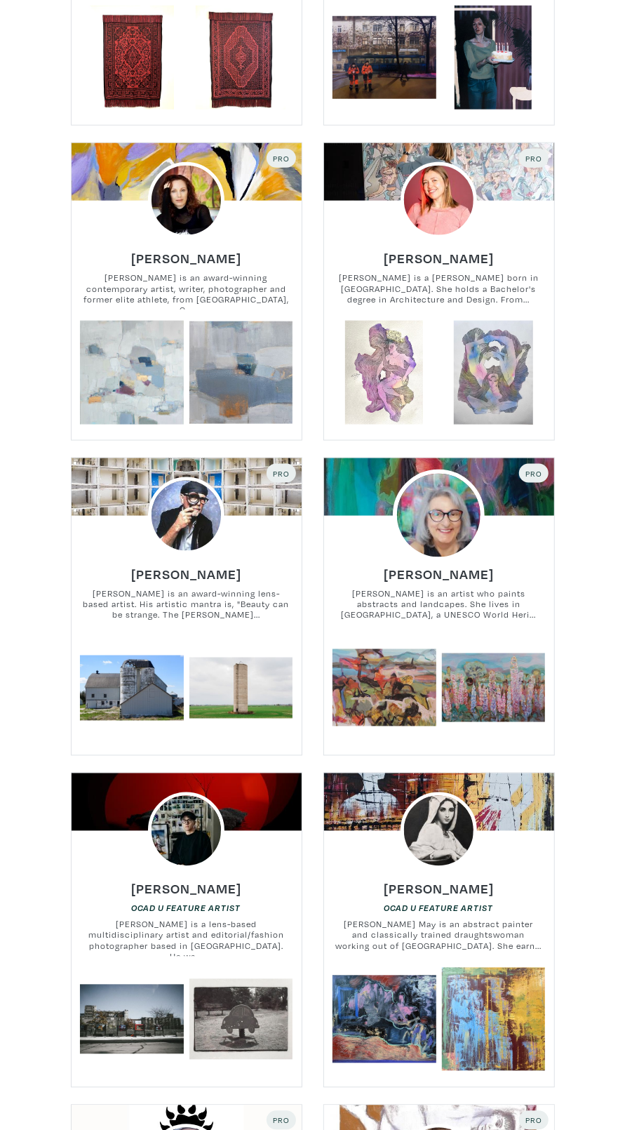
click at [466, 504] on img at bounding box center [439, 515] width 92 height 92
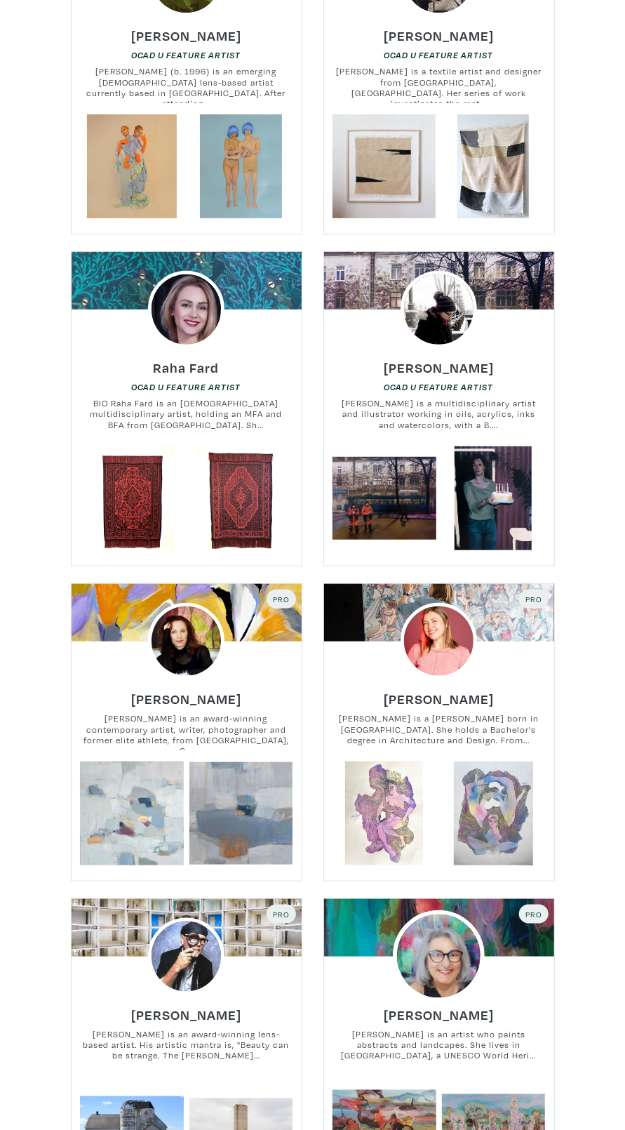
scroll to position [2334, 0]
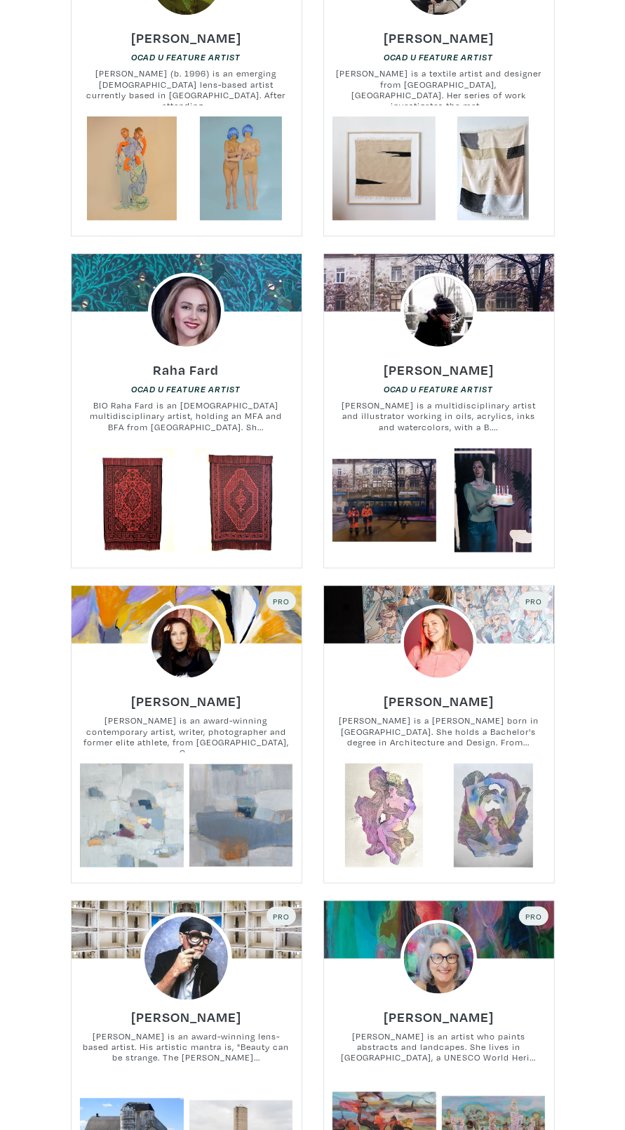
click at [182, 969] on img at bounding box center [186, 958] width 92 height 92
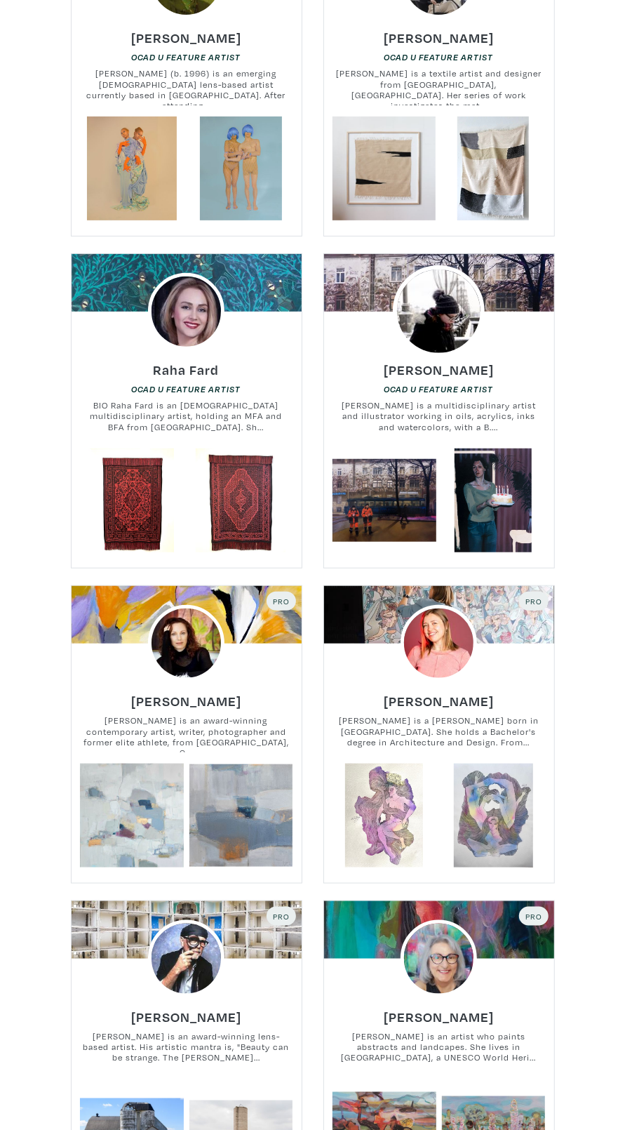
click at [460, 314] on img at bounding box center [439, 311] width 92 height 92
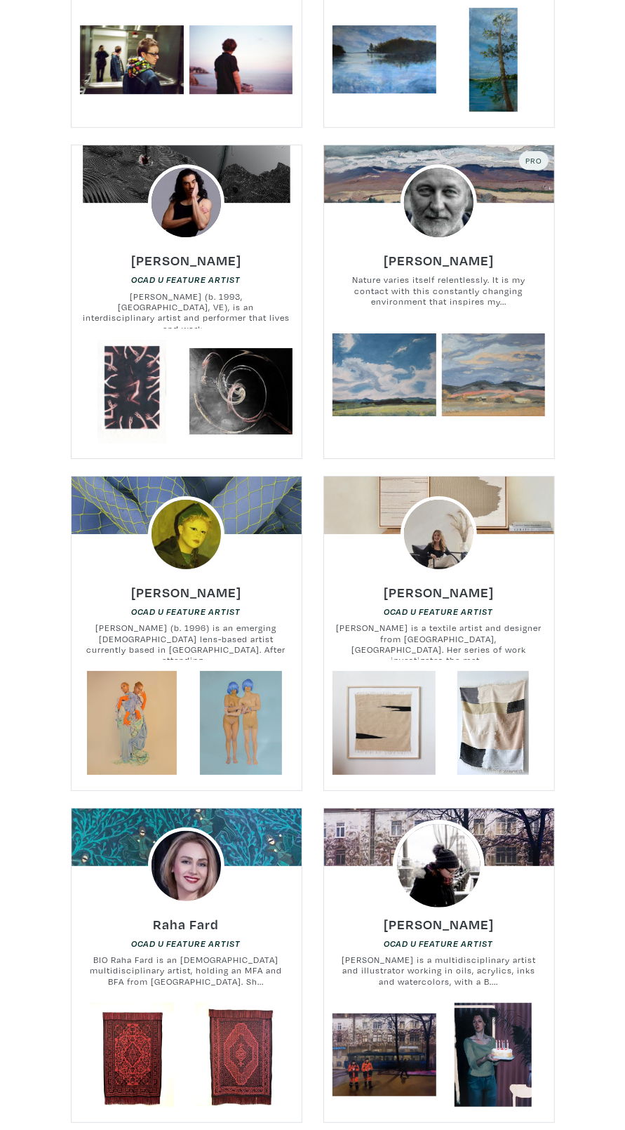
scroll to position [1777, 0]
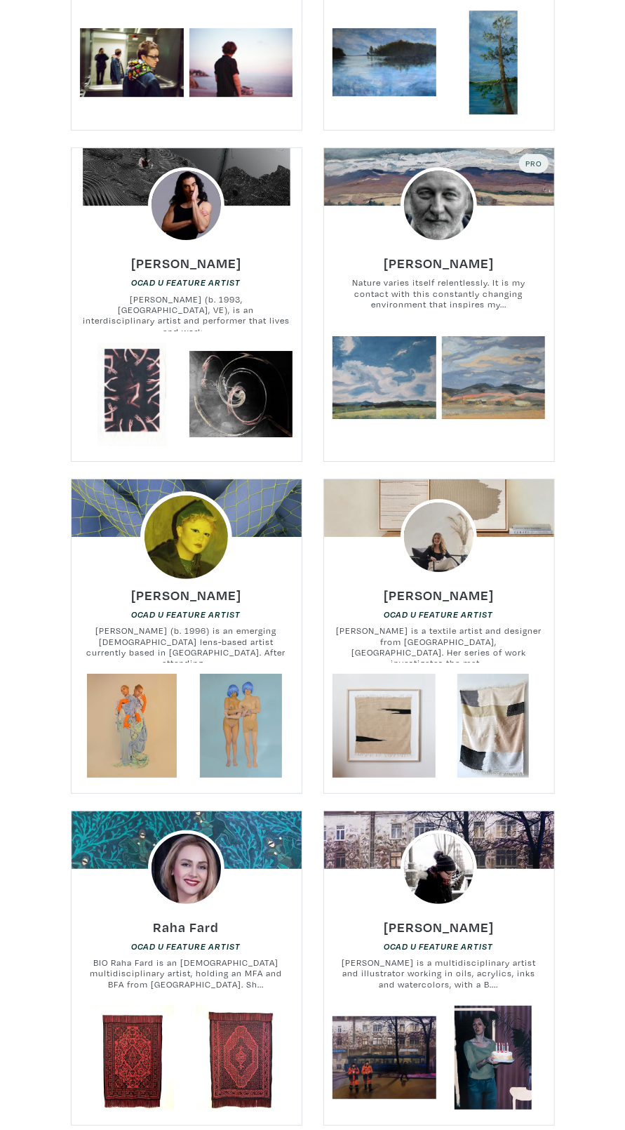
click at [166, 546] on img at bounding box center [186, 537] width 92 height 92
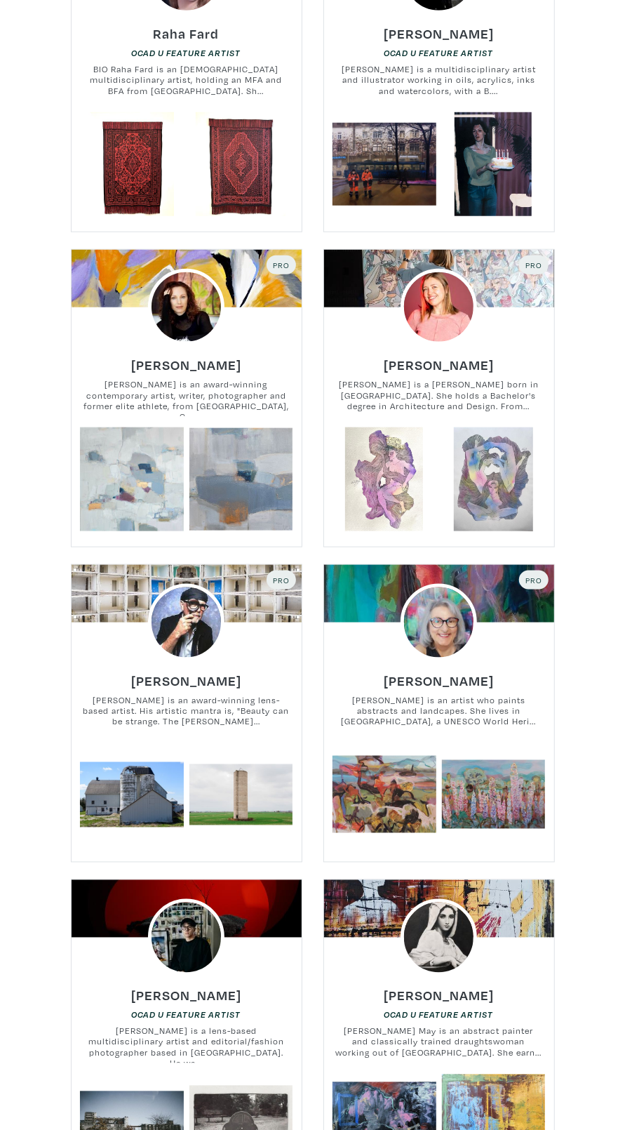
scroll to position [4516, 0]
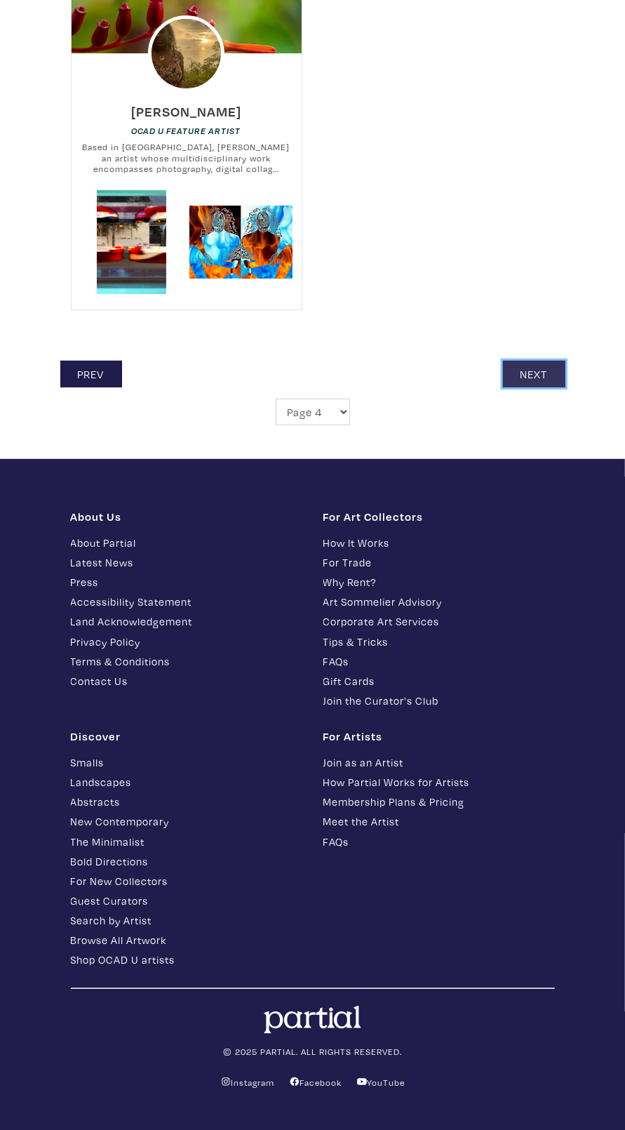
click at [518, 375] on link "Next" at bounding box center [534, 374] width 62 height 27
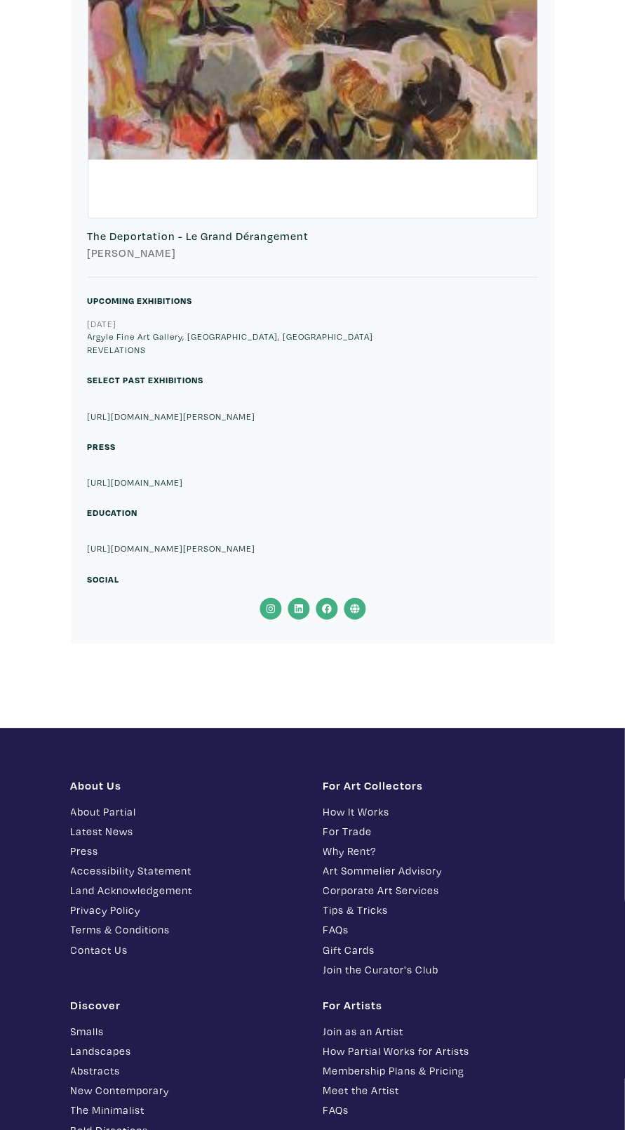
scroll to position [5698, 0]
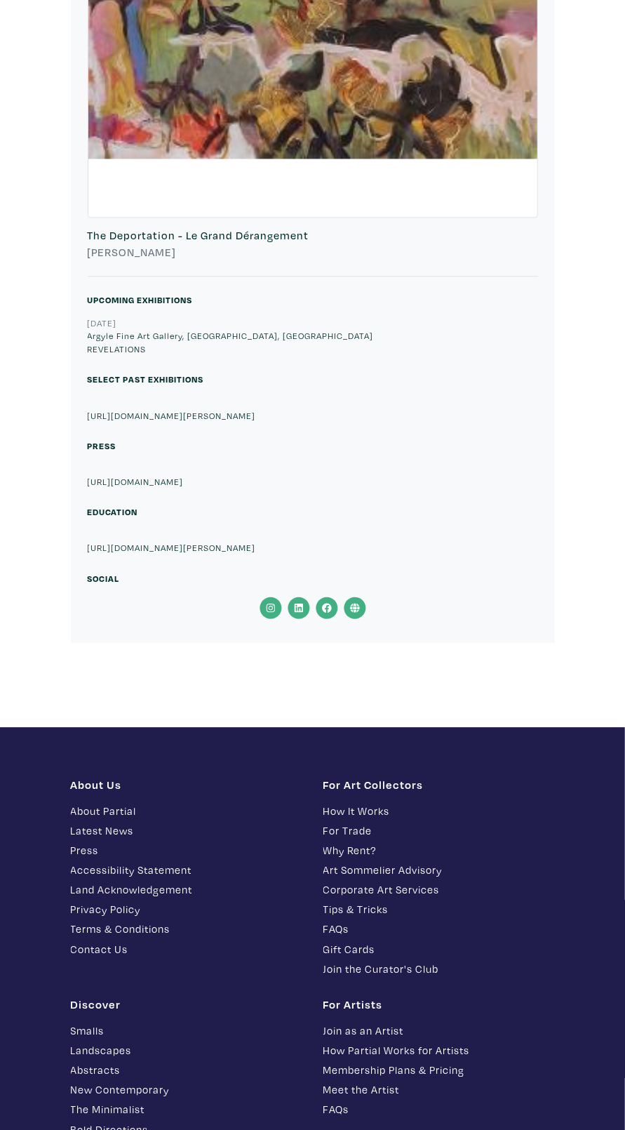
click at [361, 596] on icon at bounding box center [355, 607] width 28 height 22
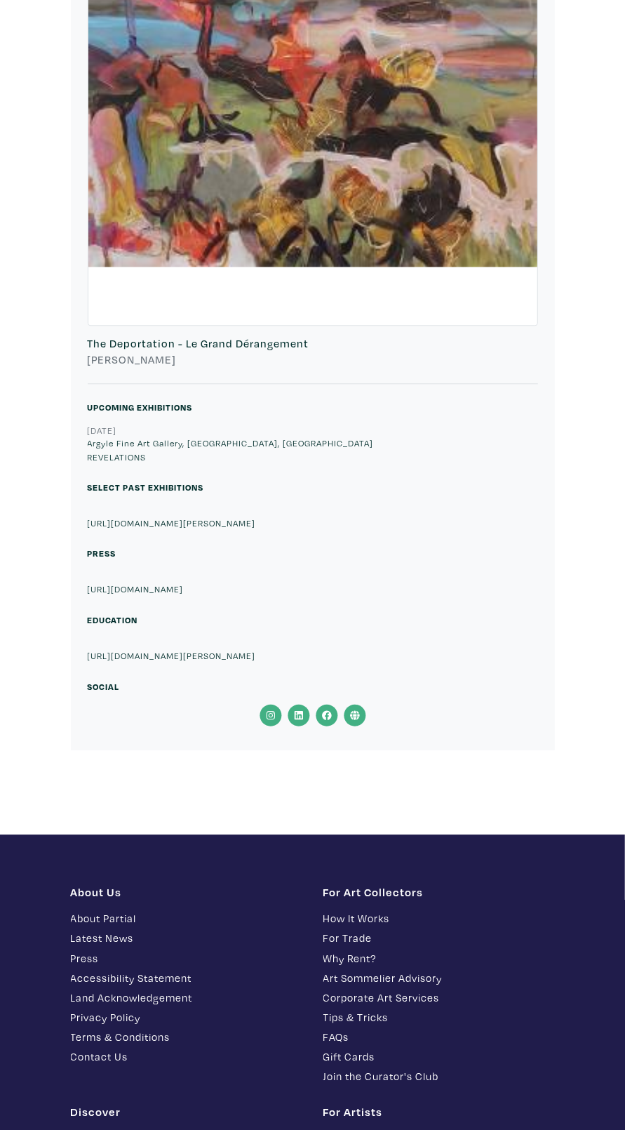
scroll to position [5805, 0]
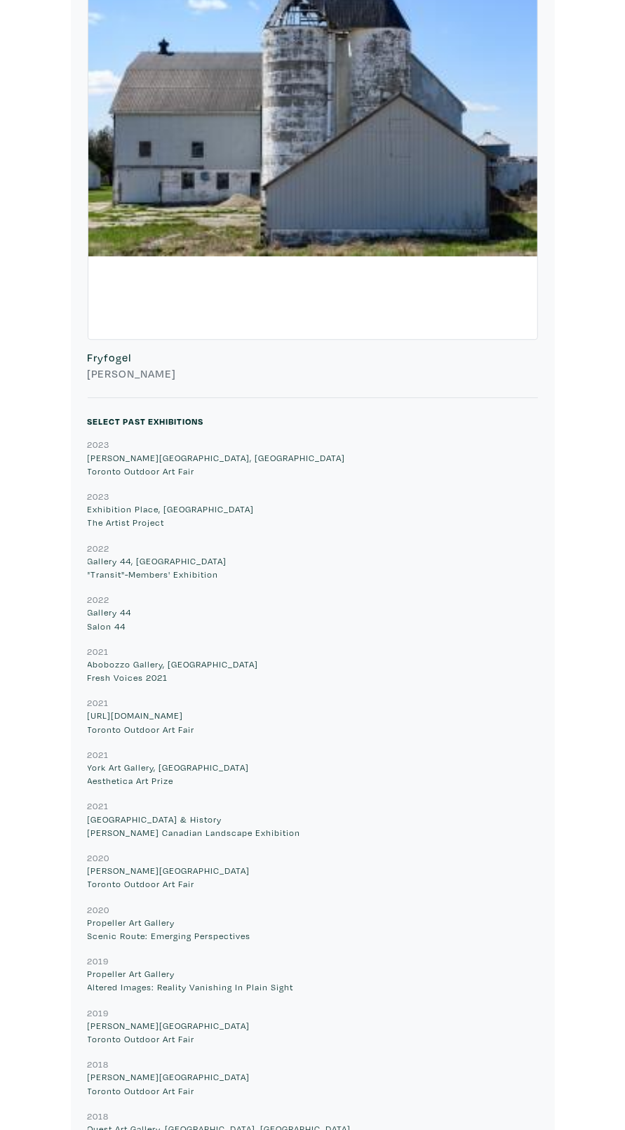
click at [430, 644] on h6 "2021" at bounding box center [313, 650] width 450 height 13
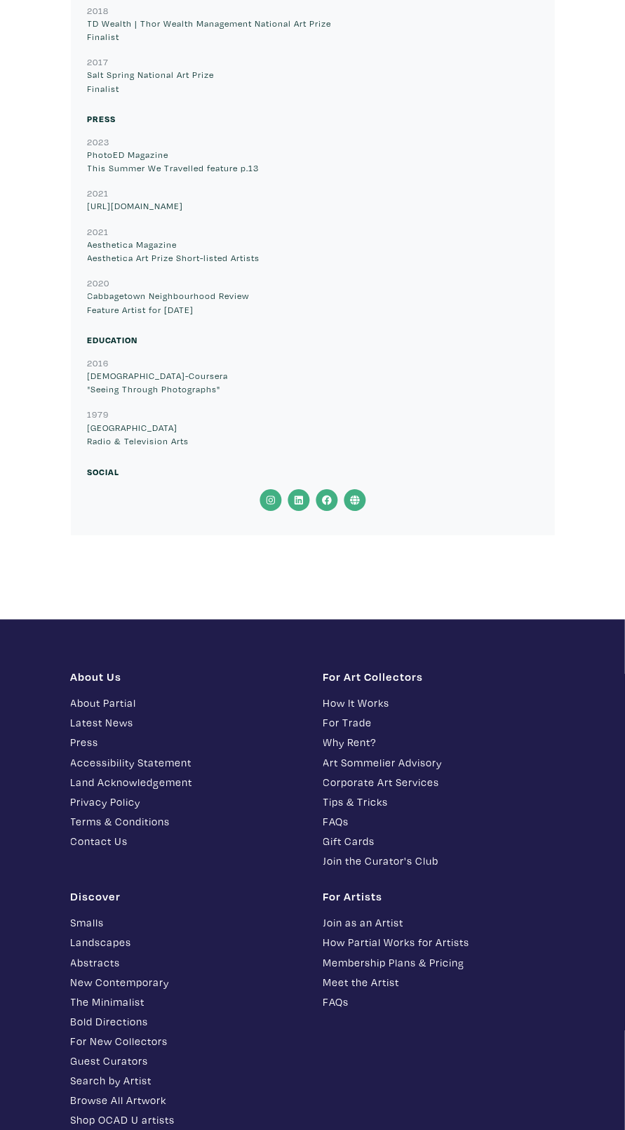
scroll to position [7352, 0]
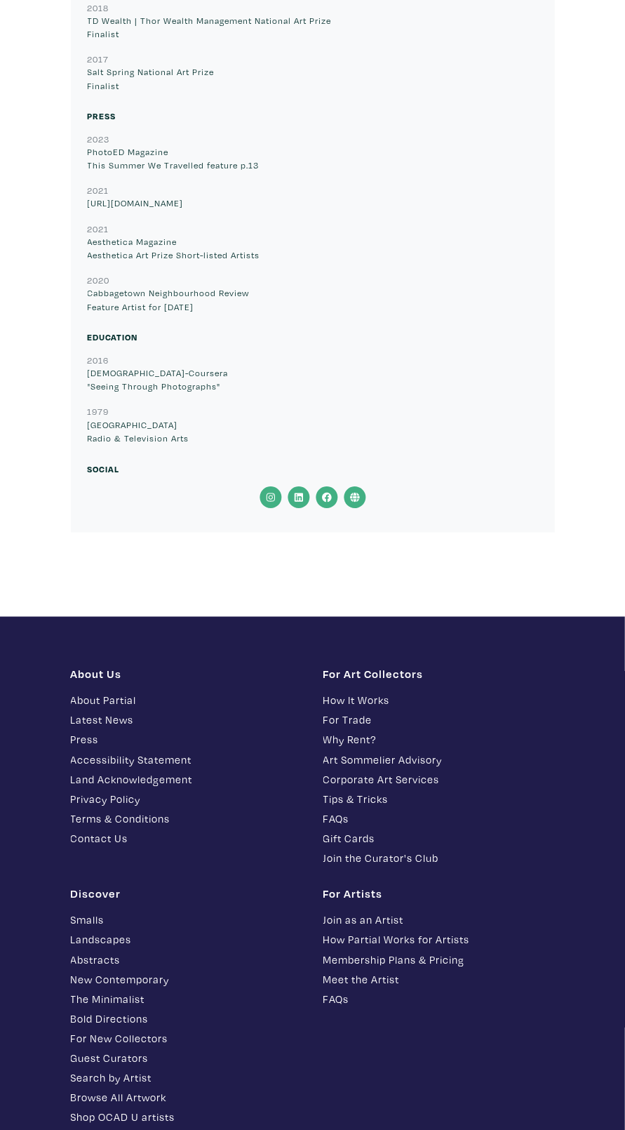
click at [362, 498] on icon at bounding box center [355, 497] width 28 height 22
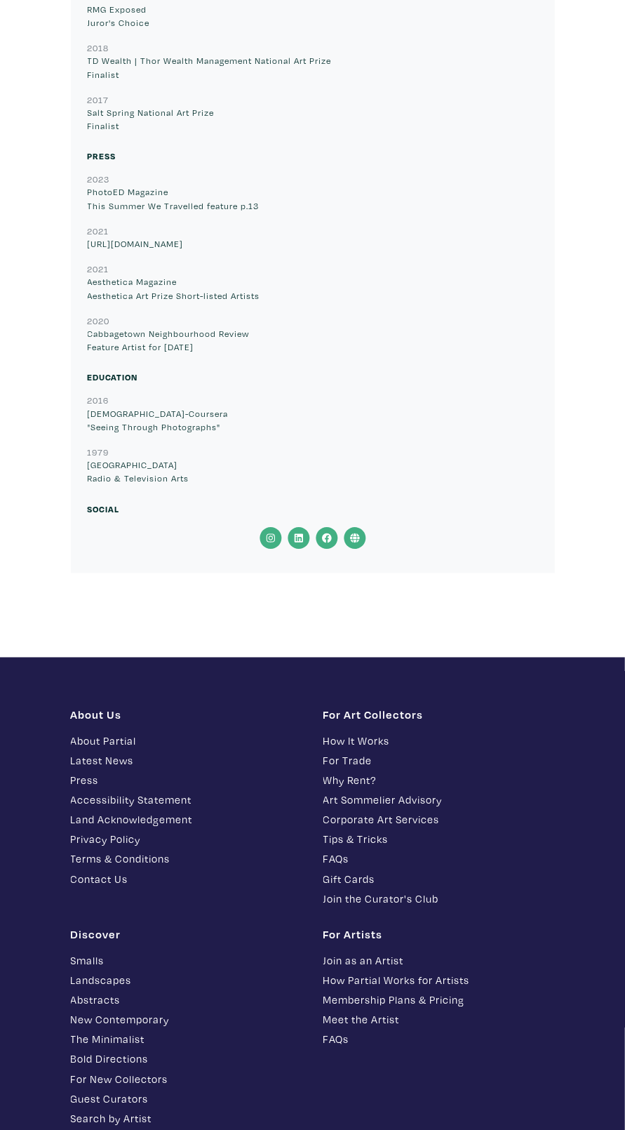
scroll to position [7379, 0]
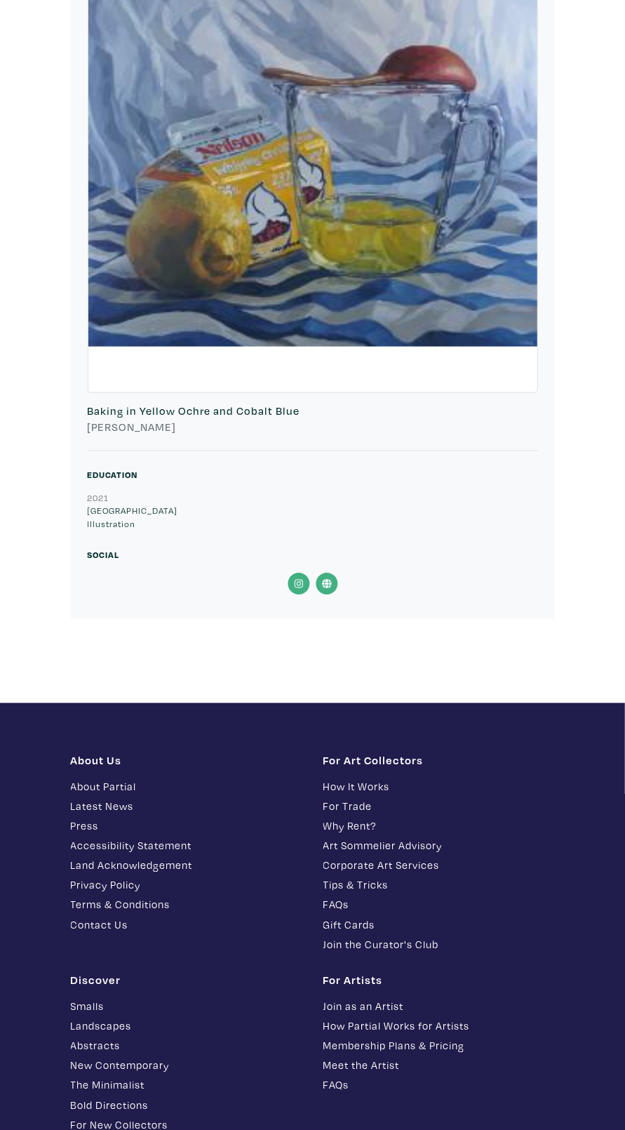
scroll to position [2772, 0]
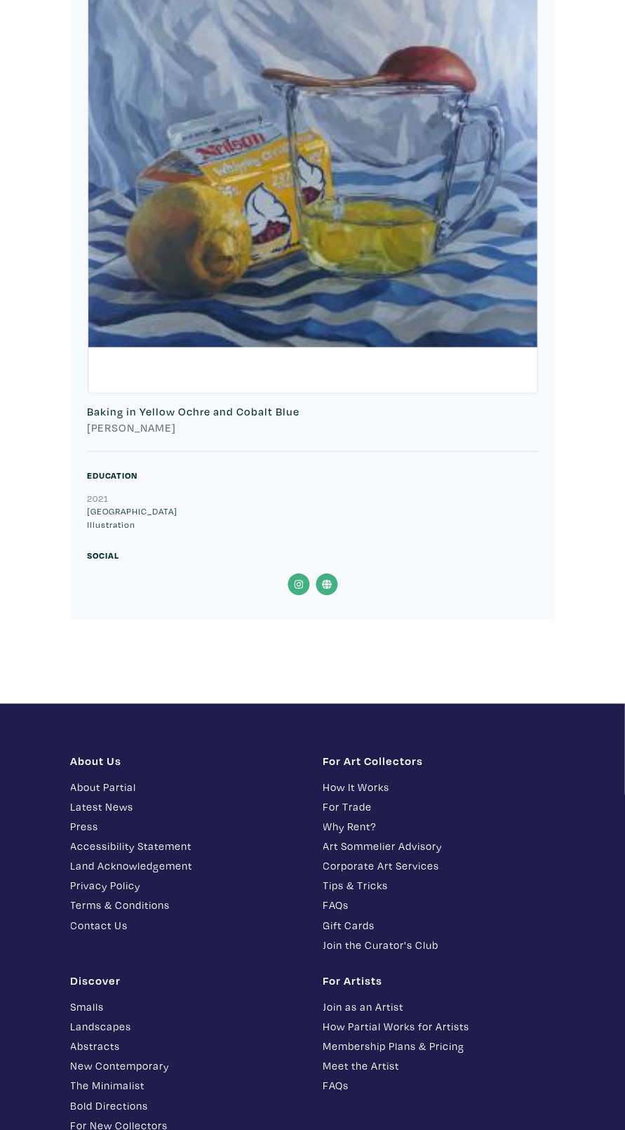
click at [326, 580] on icon at bounding box center [327, 585] width 10 height 10
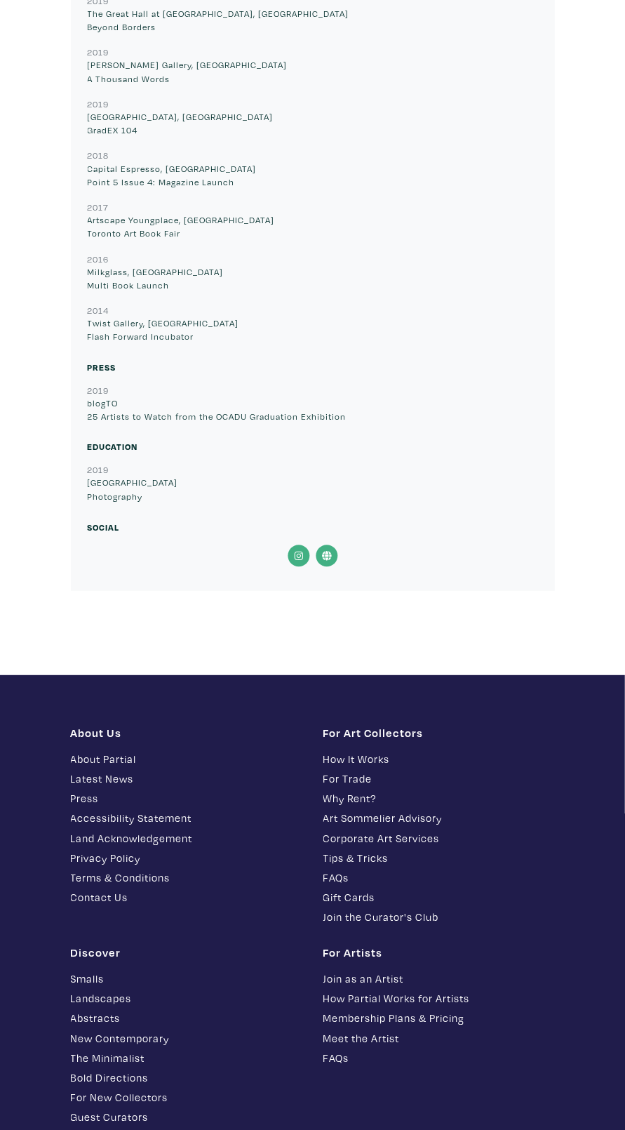
scroll to position [2040, 0]
click at [331, 556] on icon at bounding box center [327, 555] width 28 height 22
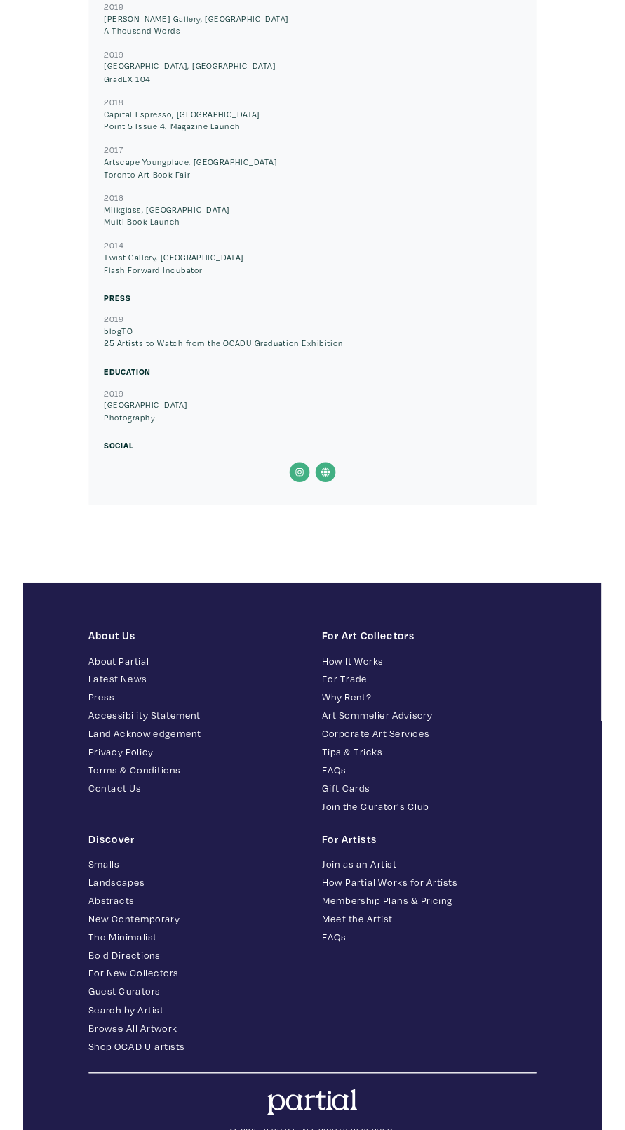
scroll to position [2159, 0]
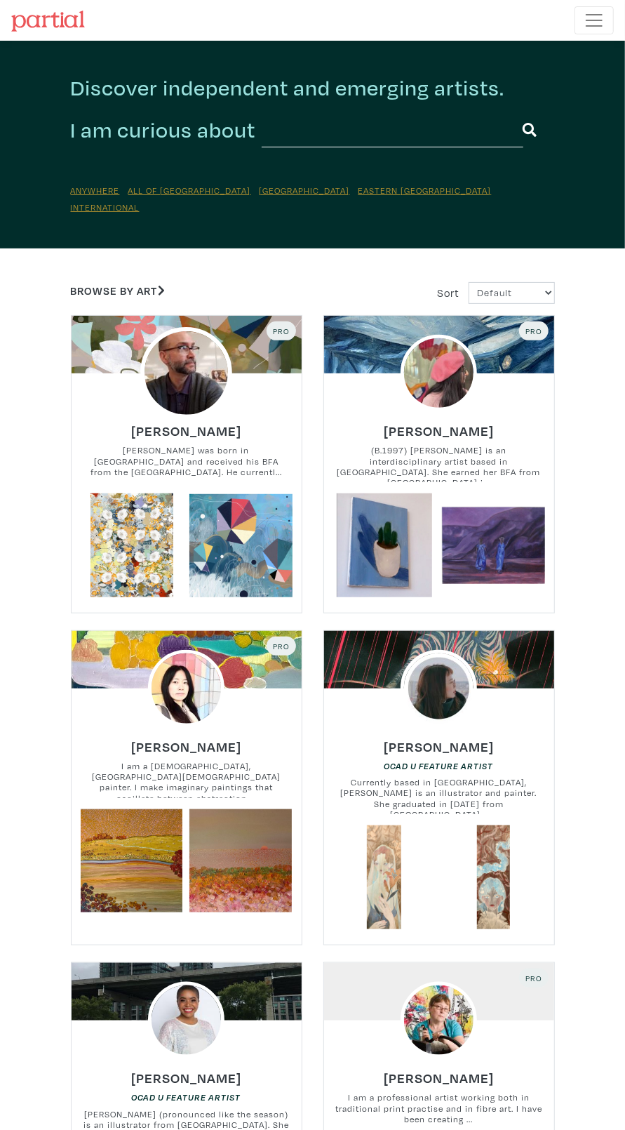
click at [184, 380] on img at bounding box center [186, 373] width 92 height 92
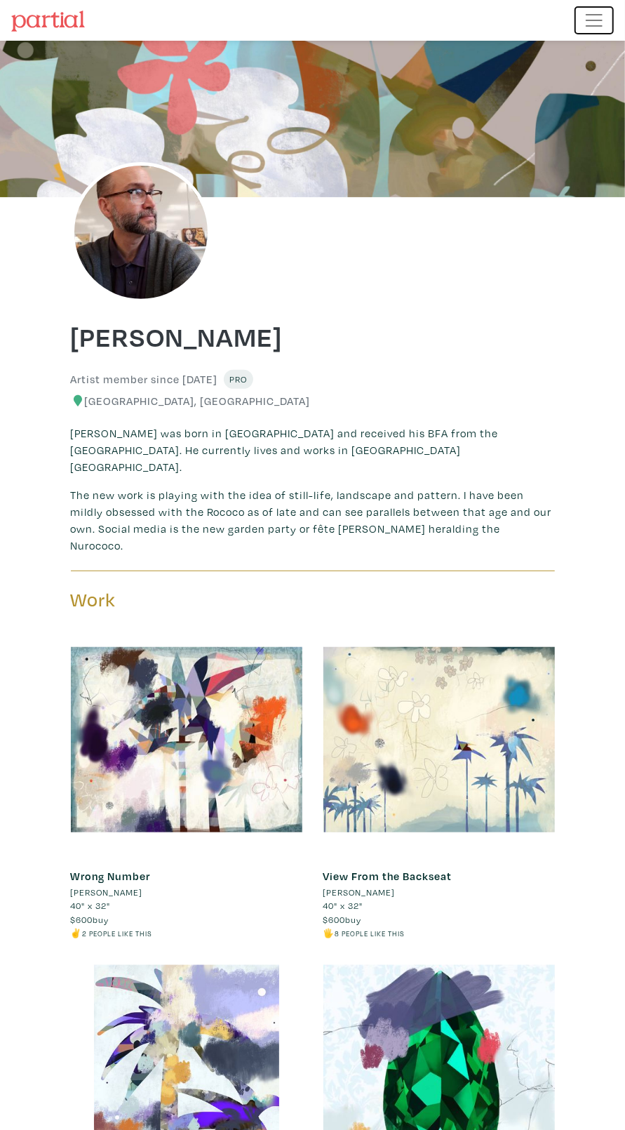
click at [602, 25] on span "Toggle navigation" at bounding box center [594, 20] width 21 height 21
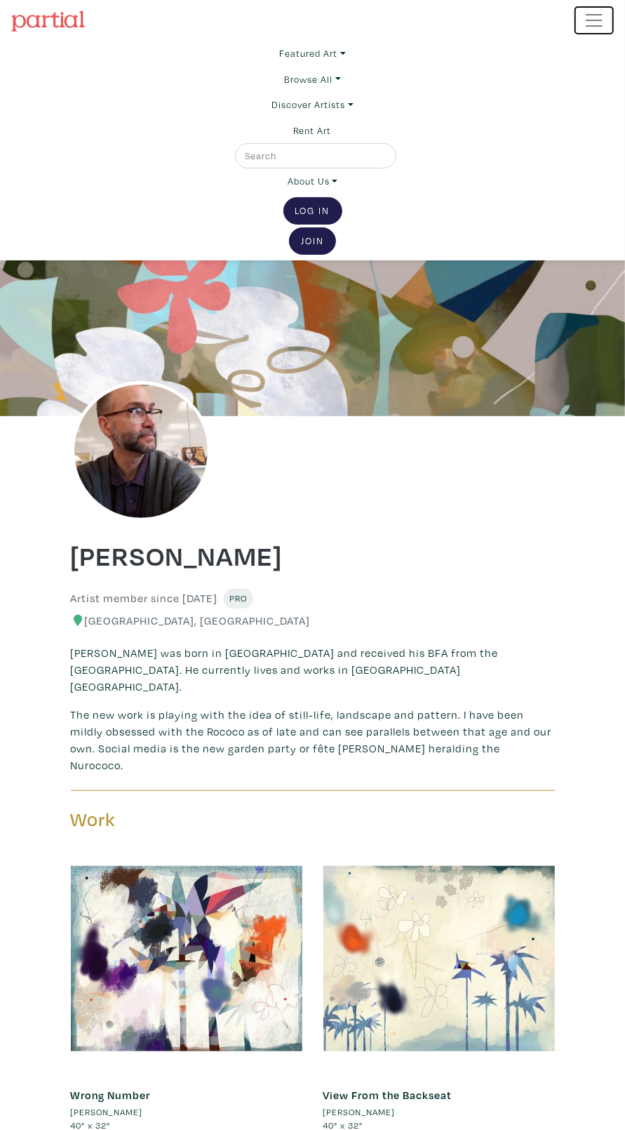
click at [607, 20] on button "Toggle navigation" at bounding box center [594, 20] width 39 height 28
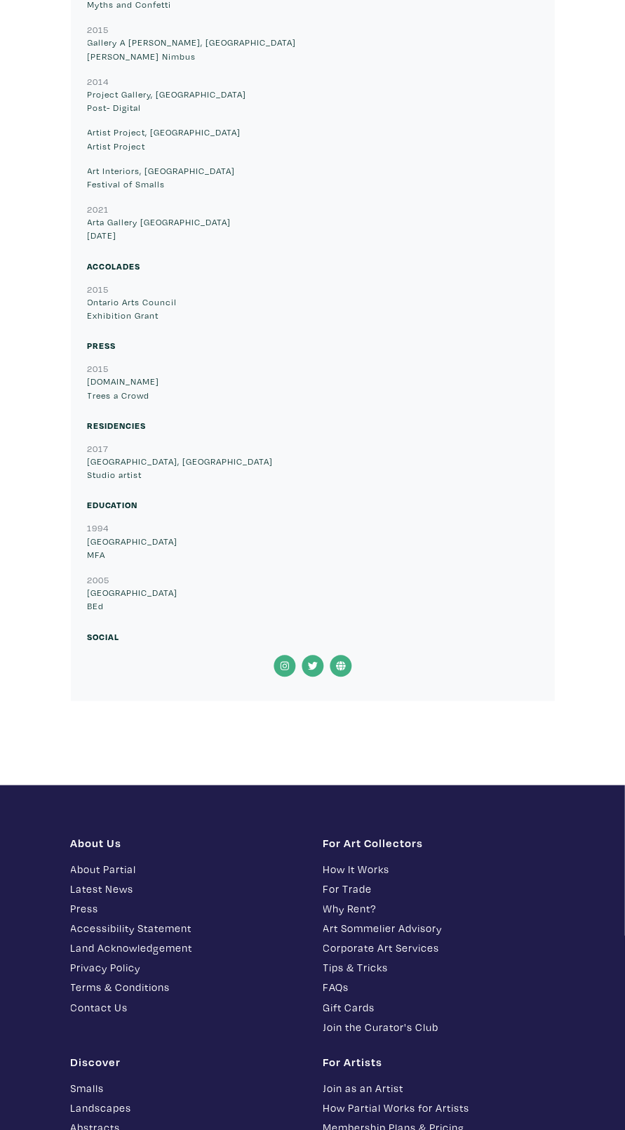
scroll to position [4591, 0]
click at [349, 655] on icon at bounding box center [341, 666] width 28 height 22
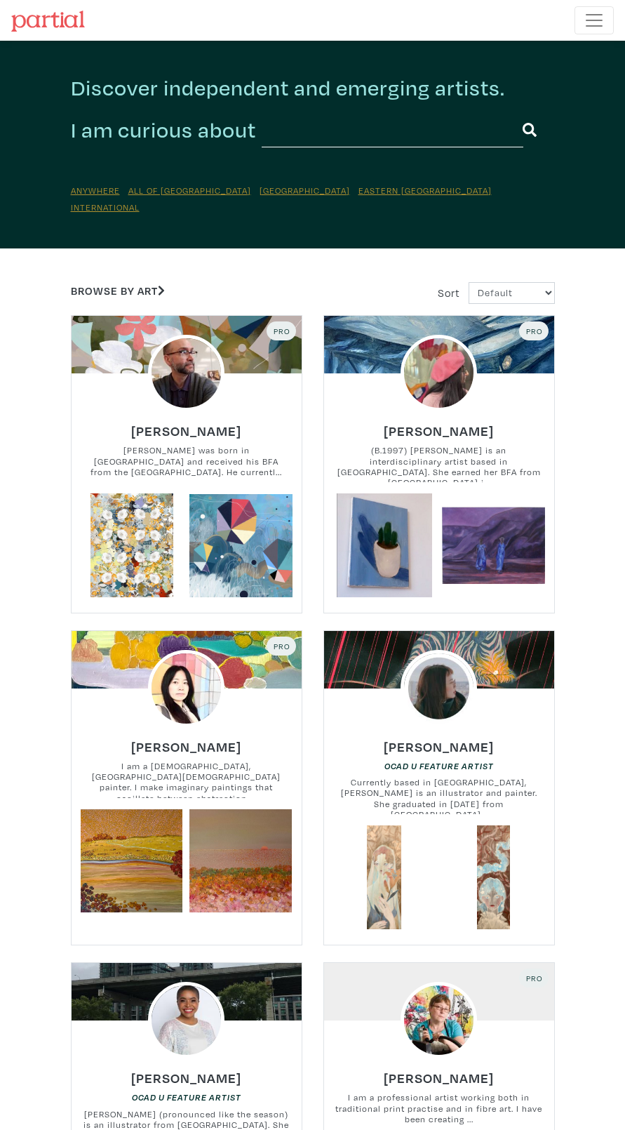
scroll to position [349, 0]
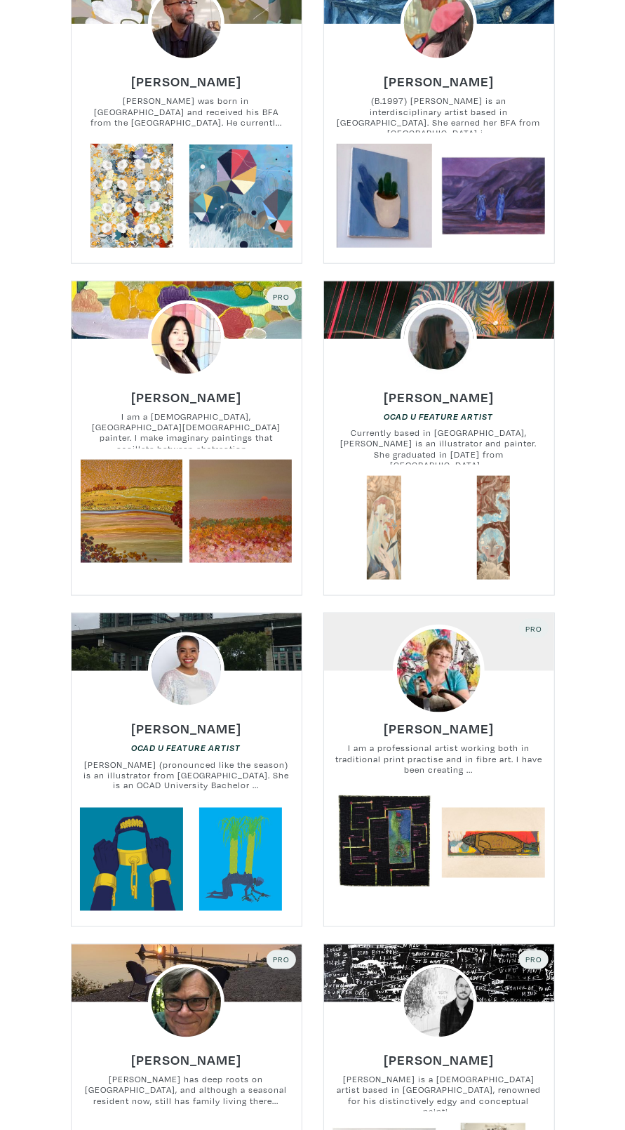
click at [464, 648] on img at bounding box center [439, 670] width 92 height 92
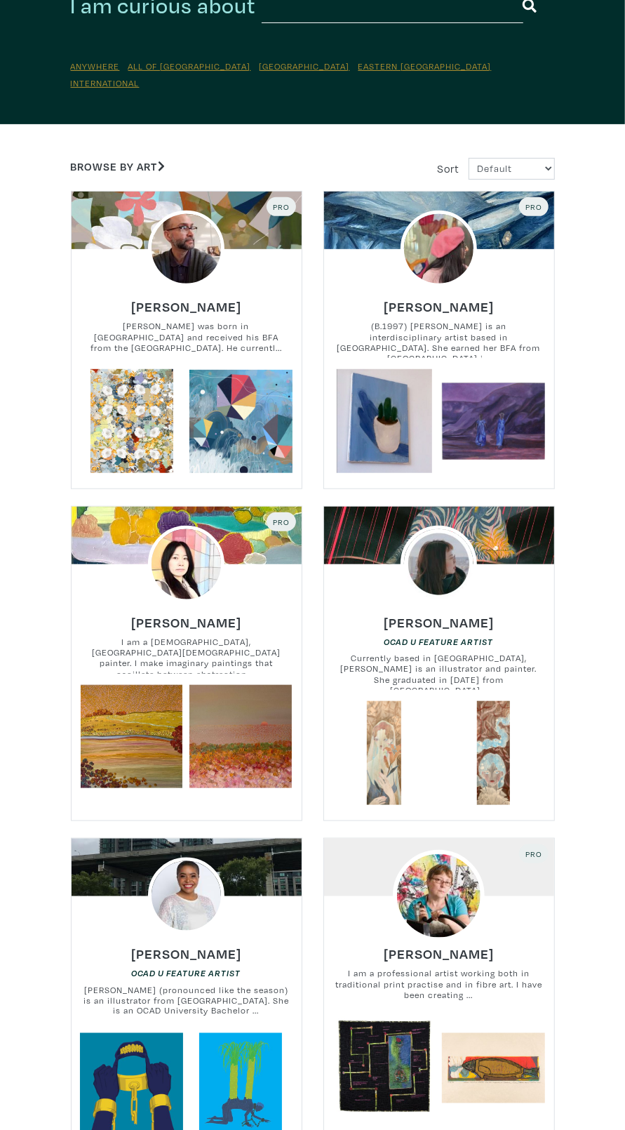
scroll to position [179, 0]
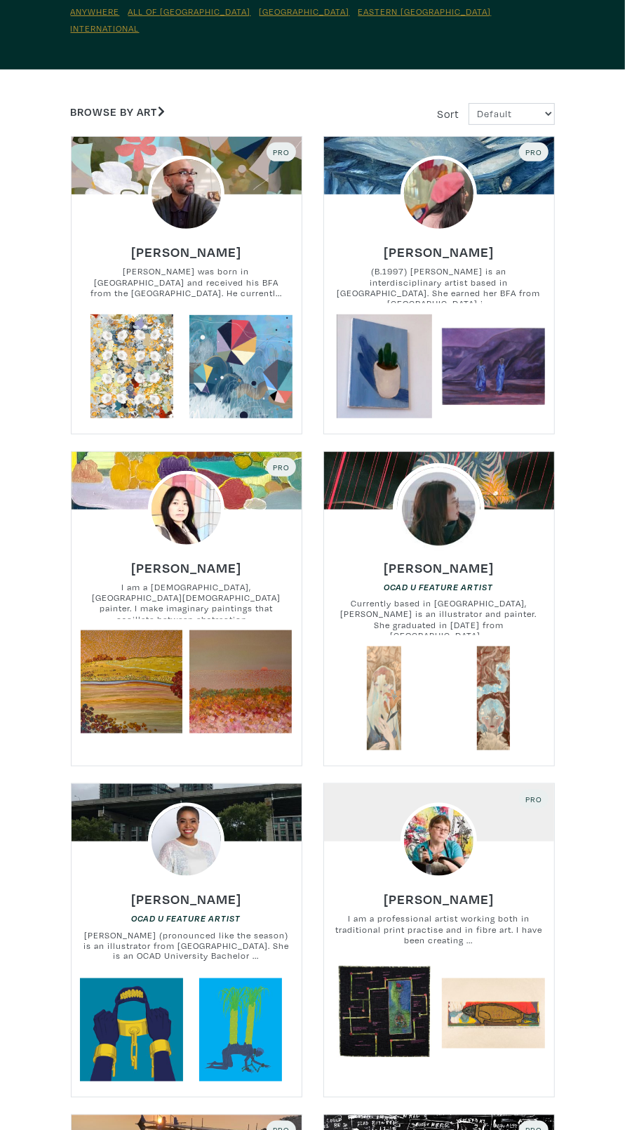
click at [466, 496] on img at bounding box center [439, 509] width 92 height 92
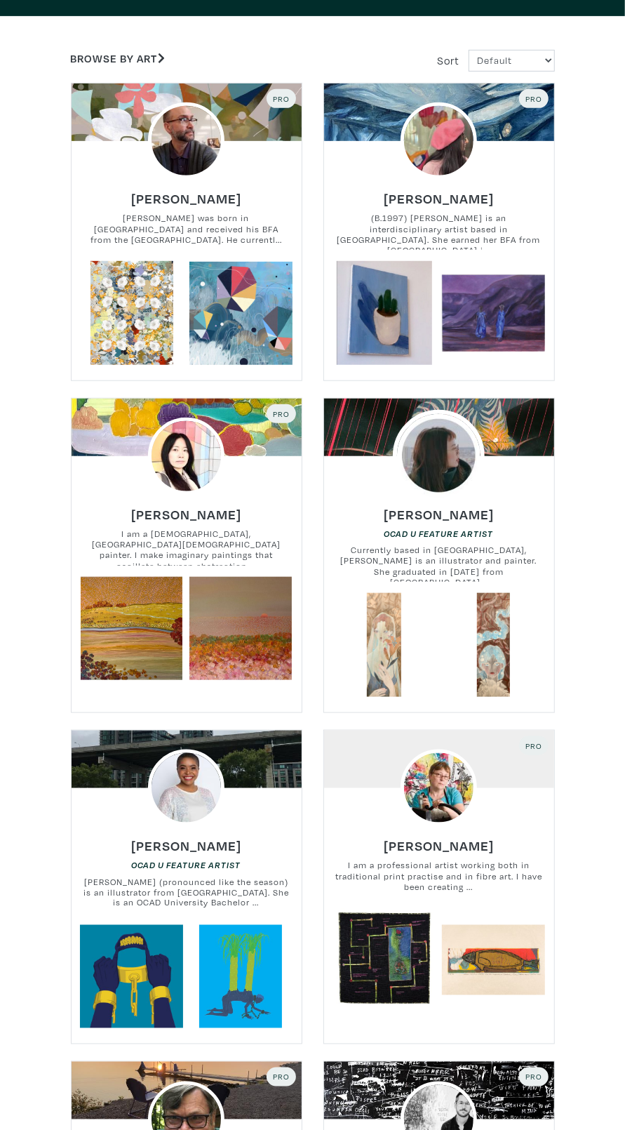
scroll to position [271, 0]
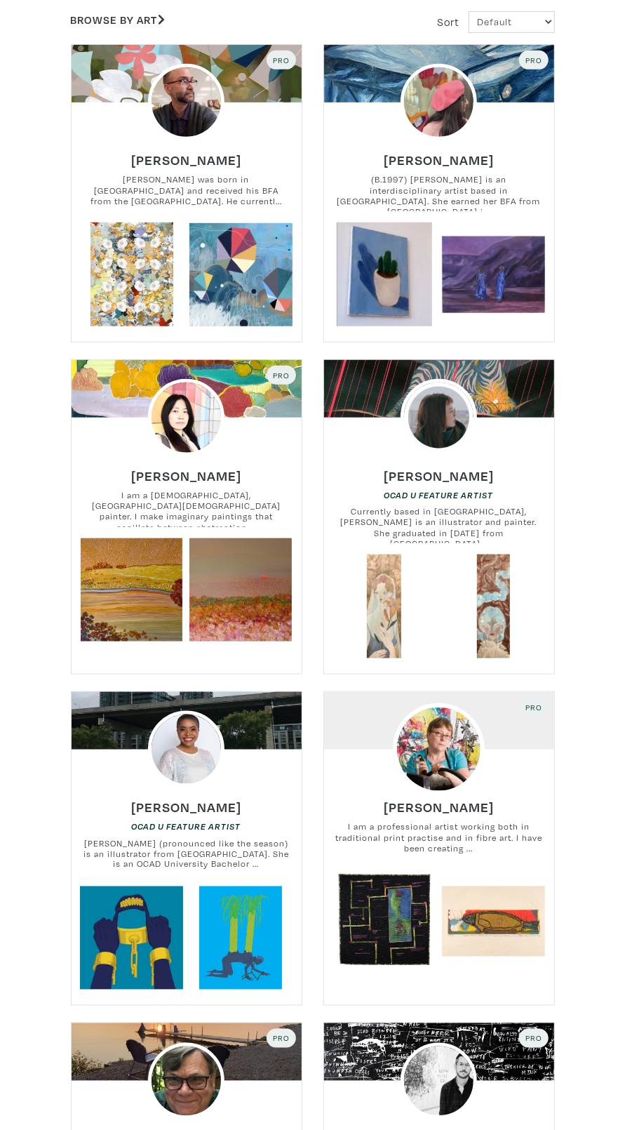
click at [460, 752] on img at bounding box center [439, 749] width 92 height 92
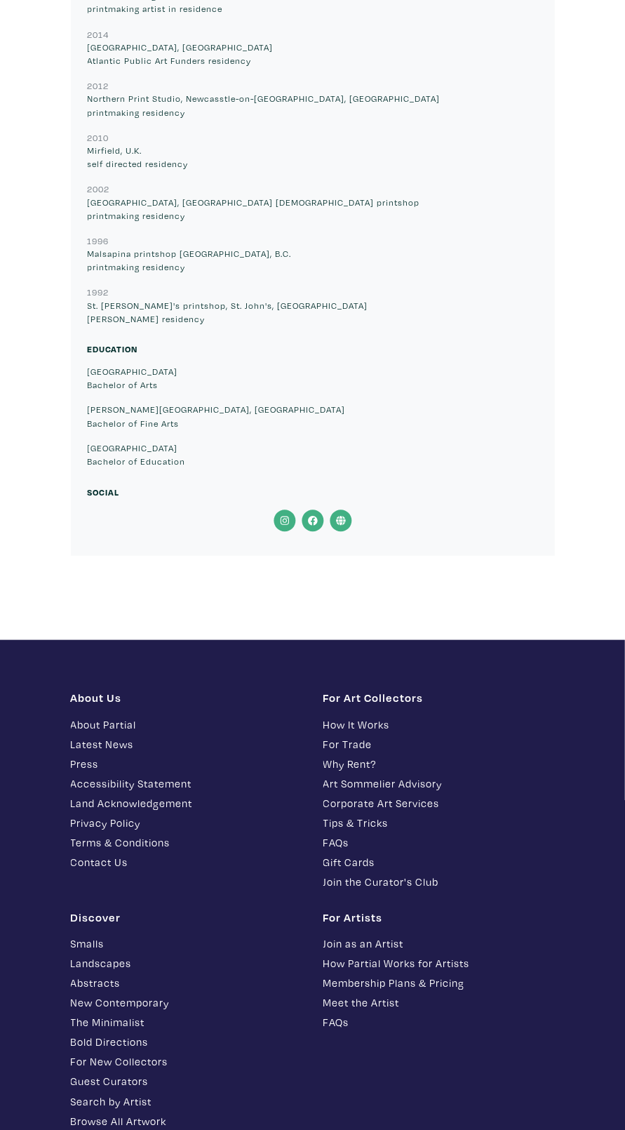
scroll to position [11495, 0]
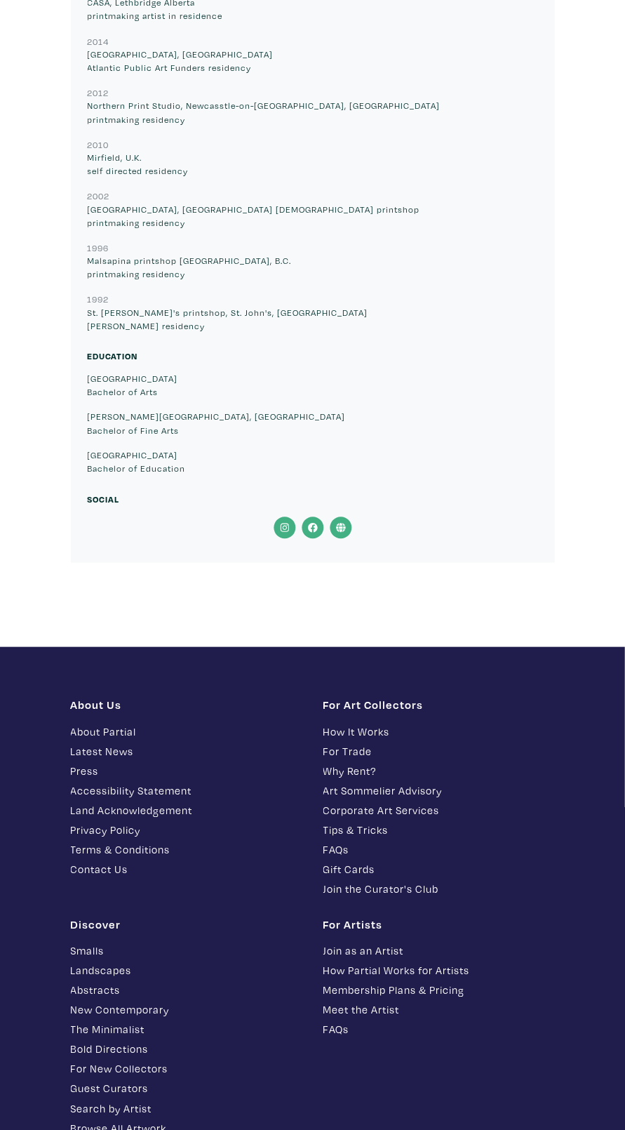
click at [340, 523] on icon at bounding box center [341, 528] width 10 height 10
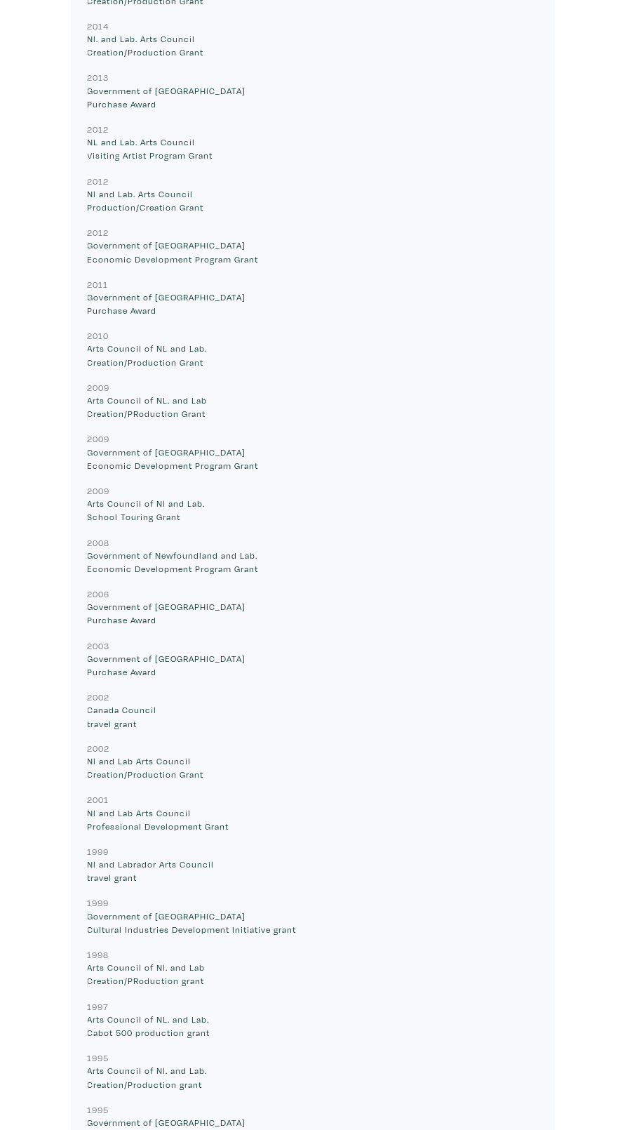
scroll to position [9369, 0]
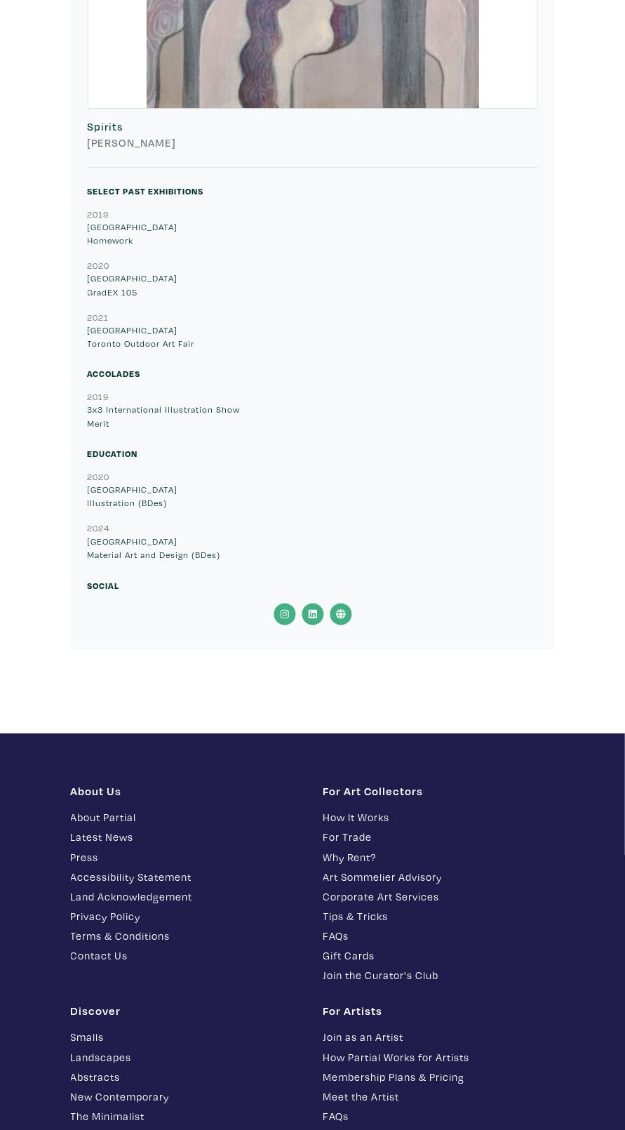
scroll to position [4136, 0]
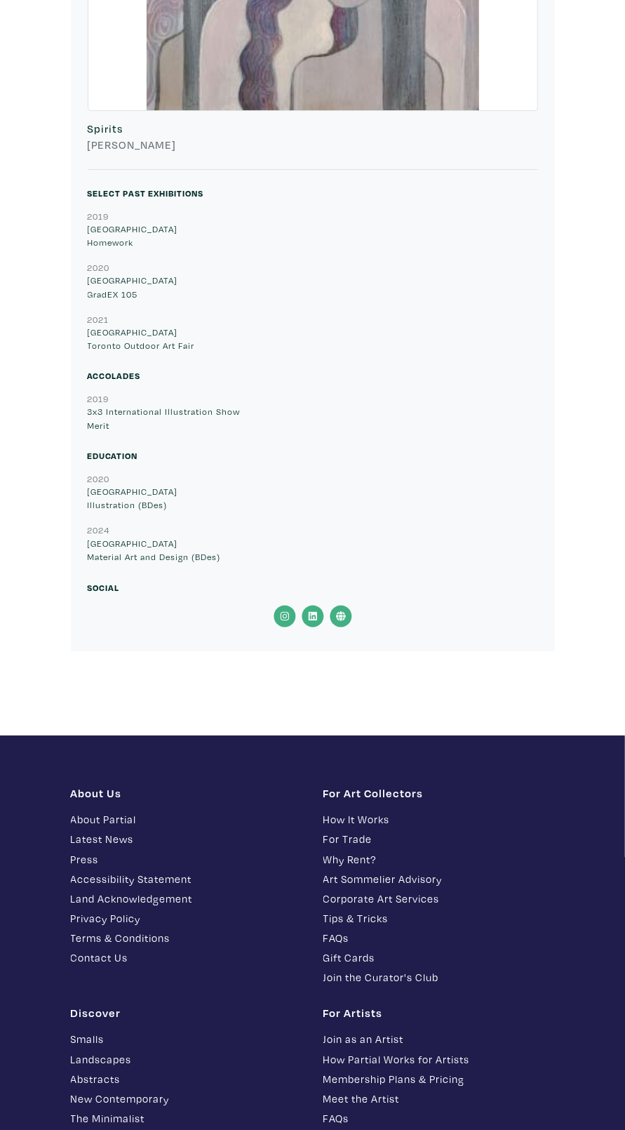
click at [348, 605] on icon at bounding box center [341, 616] width 28 height 22
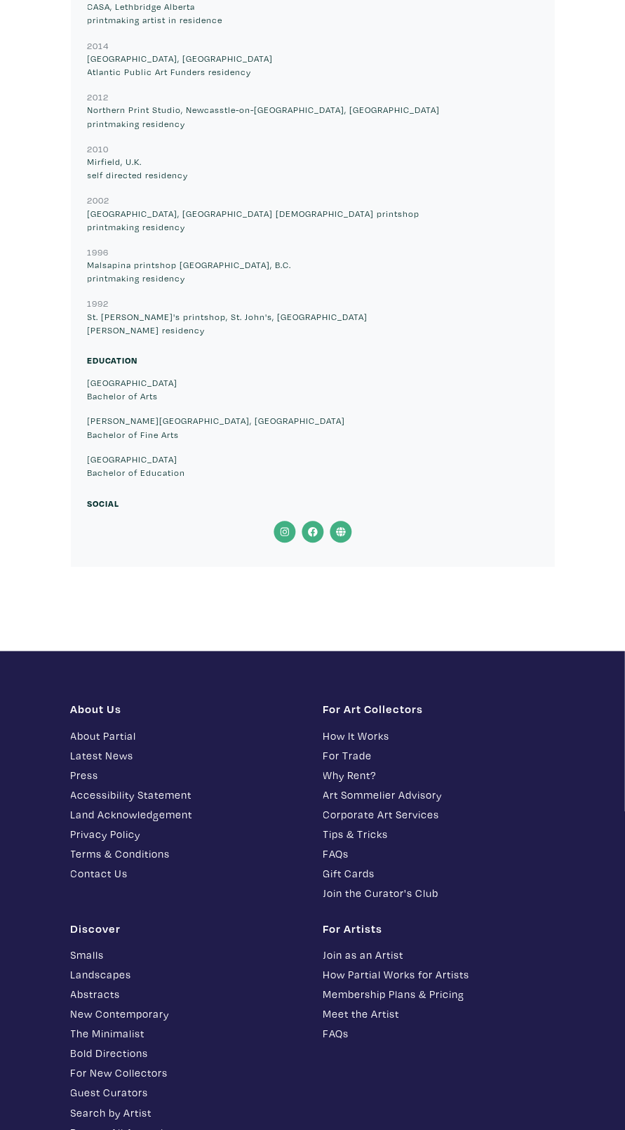
scroll to position [11454, 0]
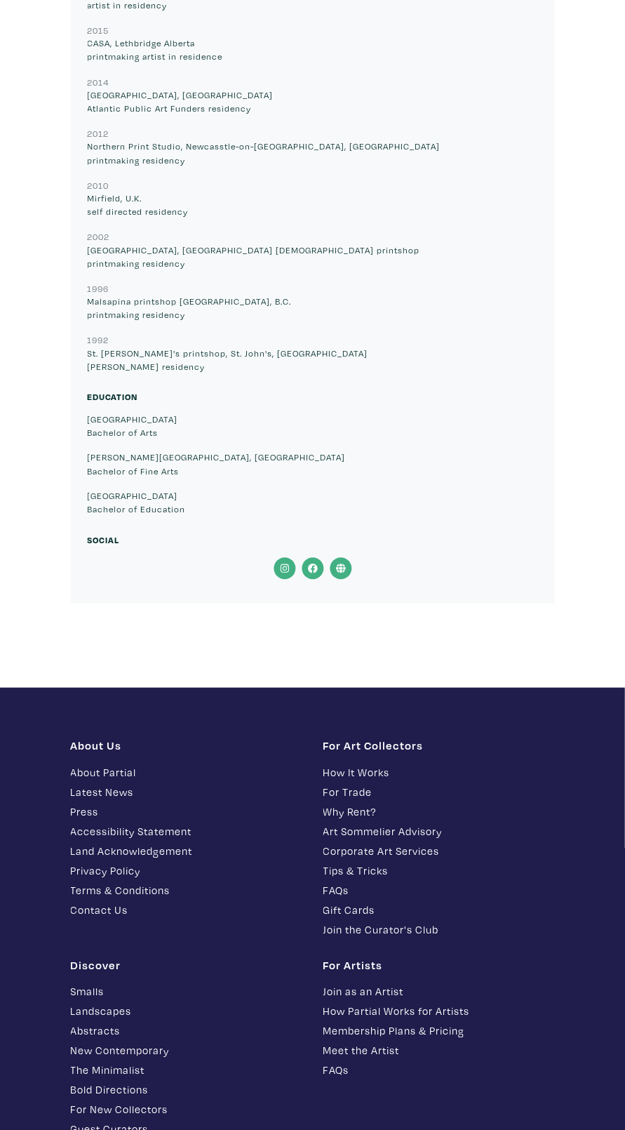
click at [340, 564] on icon at bounding box center [341, 569] width 10 height 10
click at [341, 563] on icon at bounding box center [341, 568] width 10 height 10
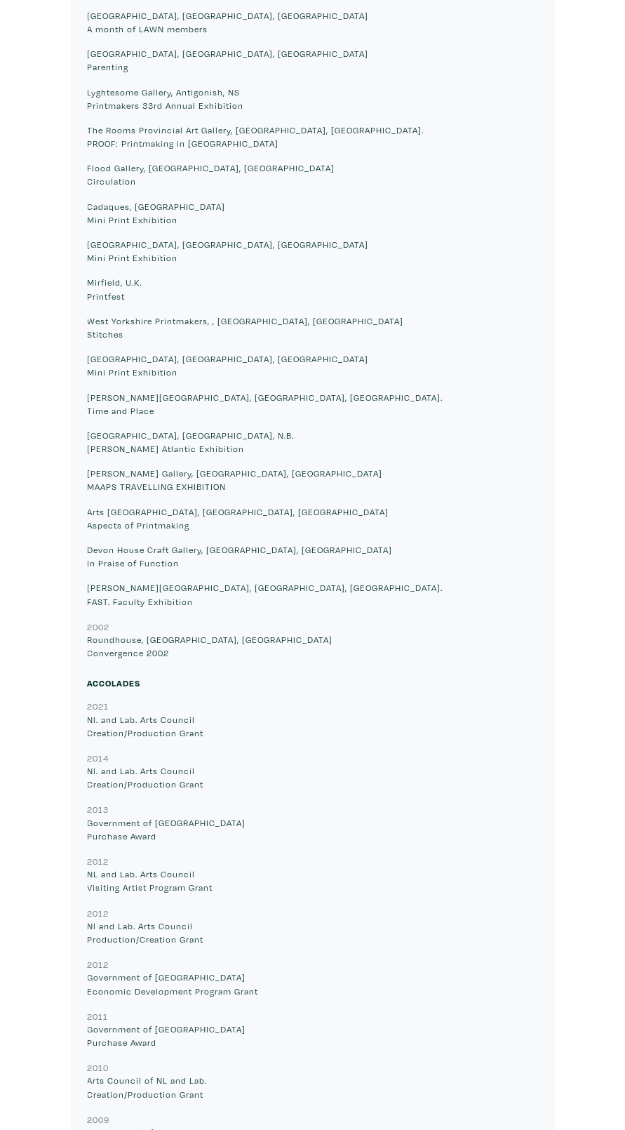
scroll to position [8421, 0]
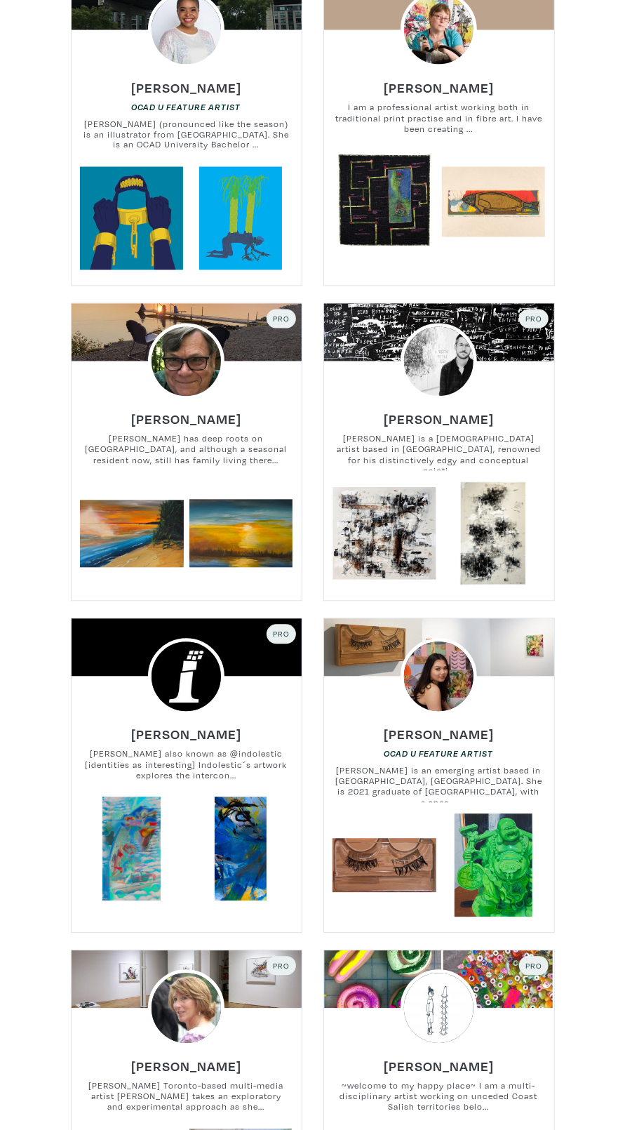
scroll to position [990, 0]
click at [175, 375] on img at bounding box center [186, 362] width 92 height 92
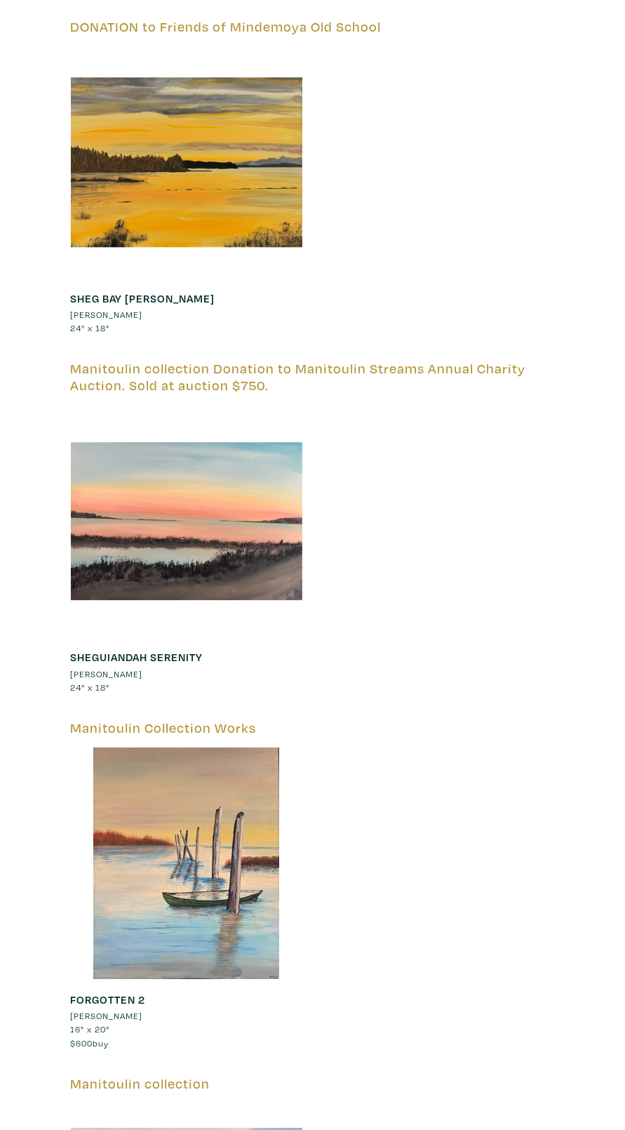
scroll to position [3192, 0]
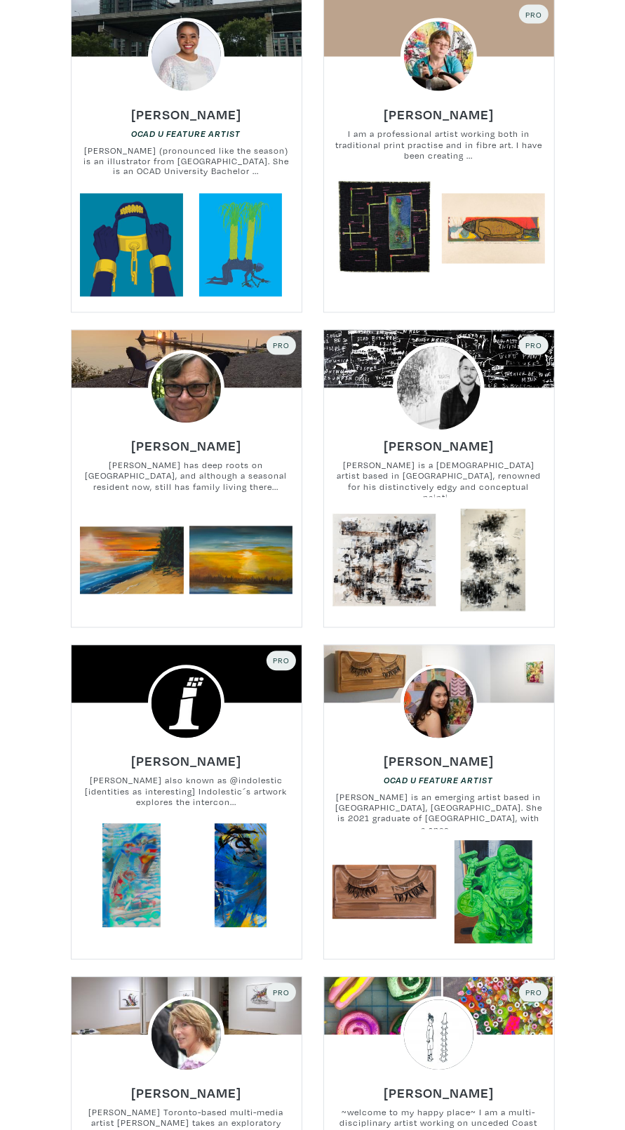
click at [456, 381] on img at bounding box center [439, 388] width 92 height 92
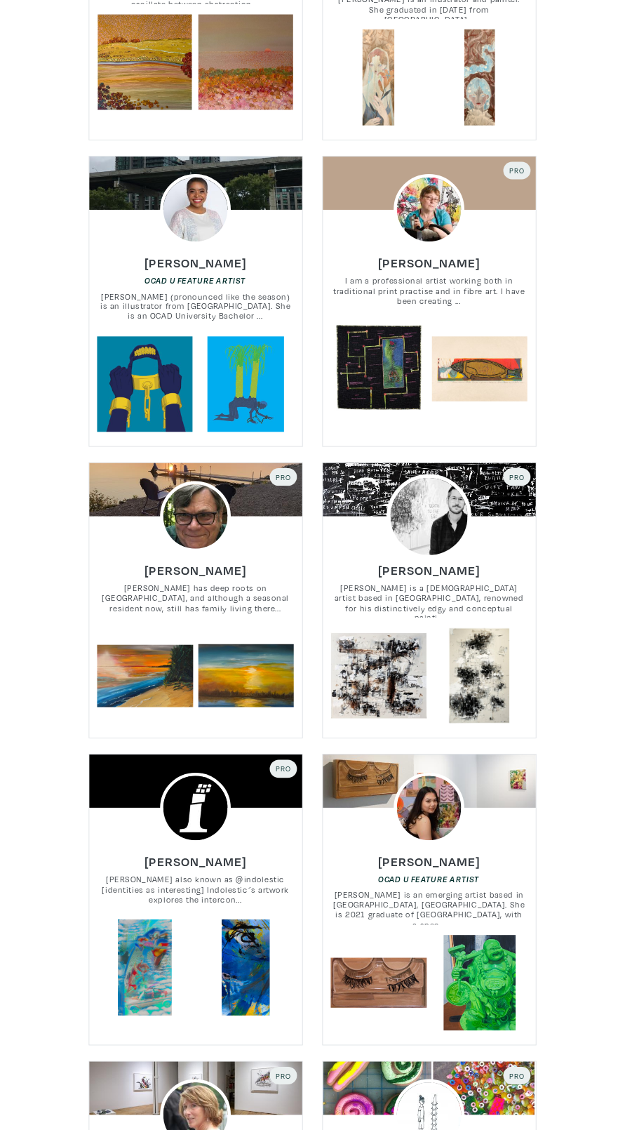
scroll to position [809, 0]
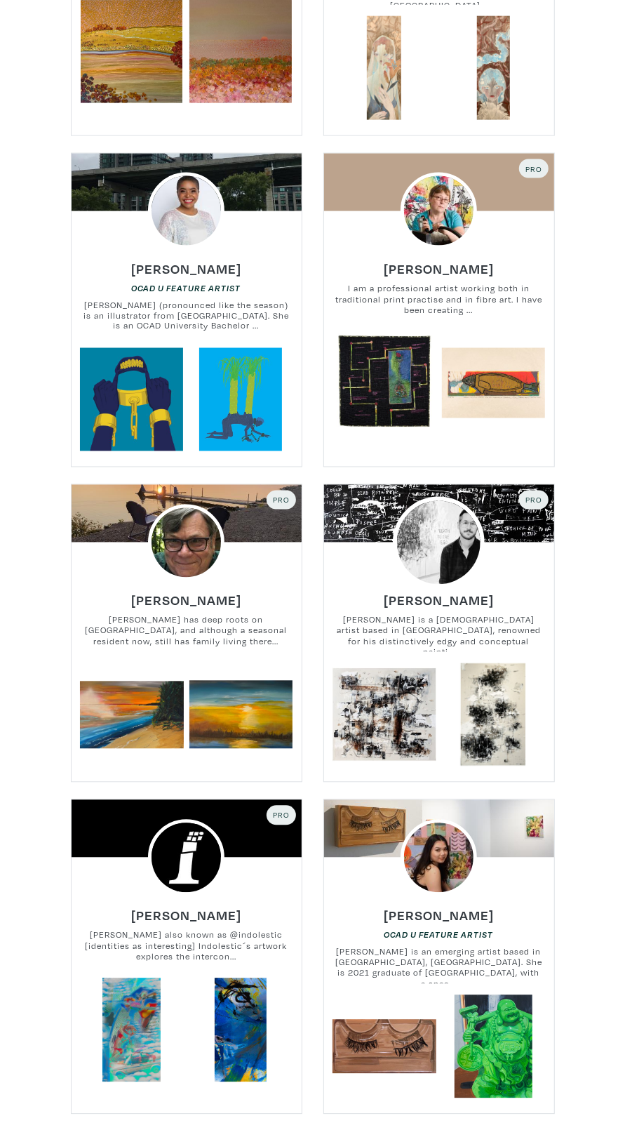
click at [474, 554] on img at bounding box center [439, 543] width 92 height 92
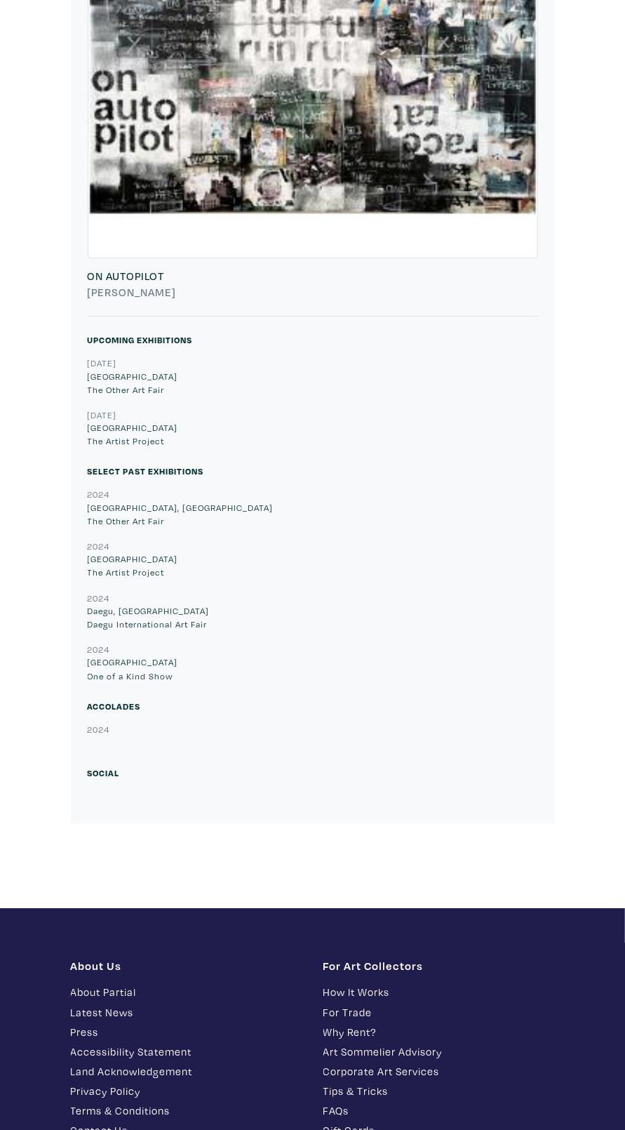
scroll to position [8519, 0]
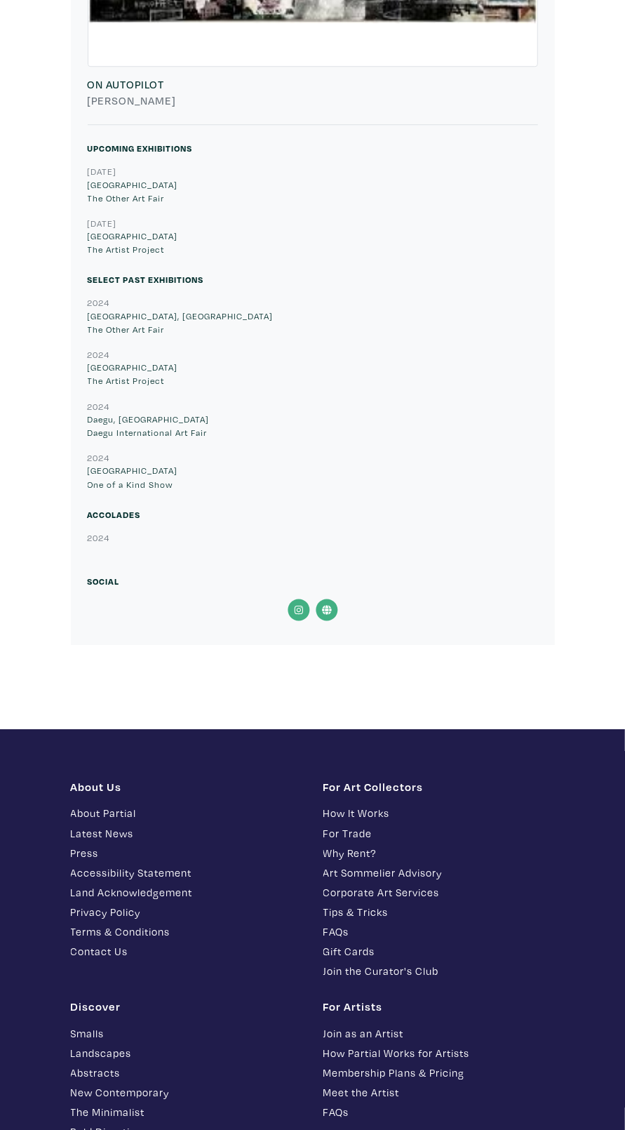
scroll to position [8346, 0]
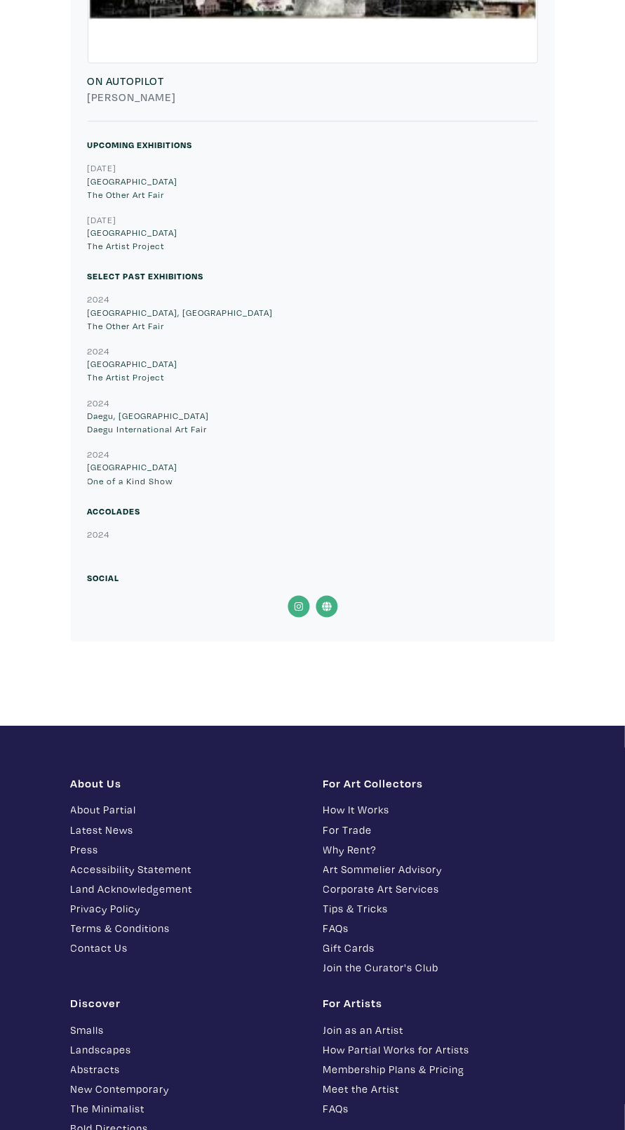
click at [326, 608] on icon at bounding box center [327, 607] width 10 height 10
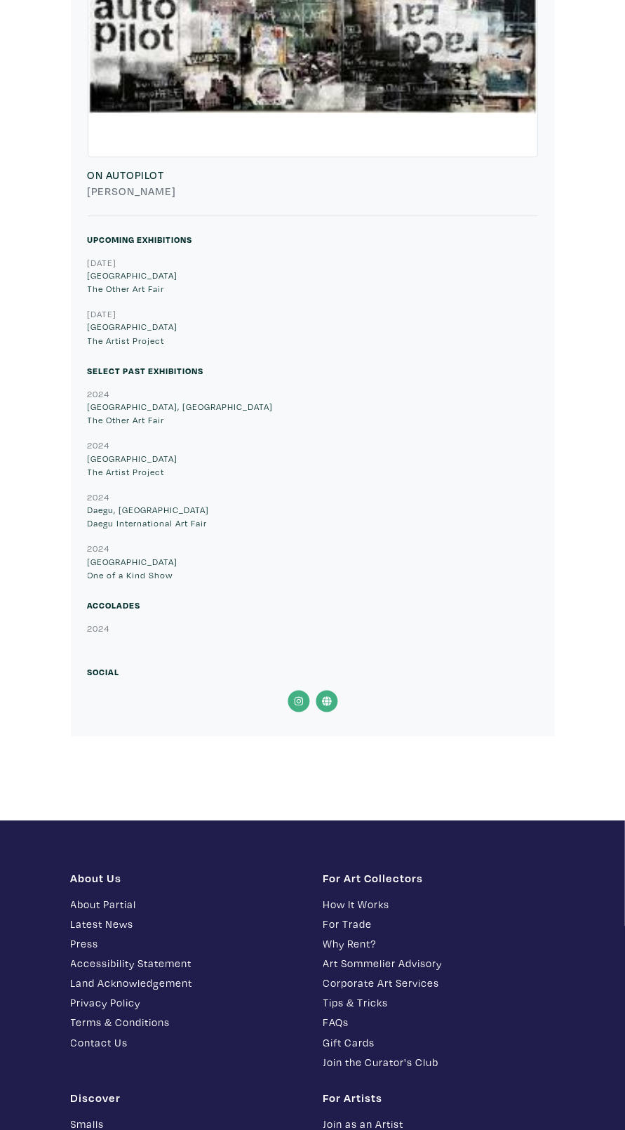
scroll to position [8426, 0]
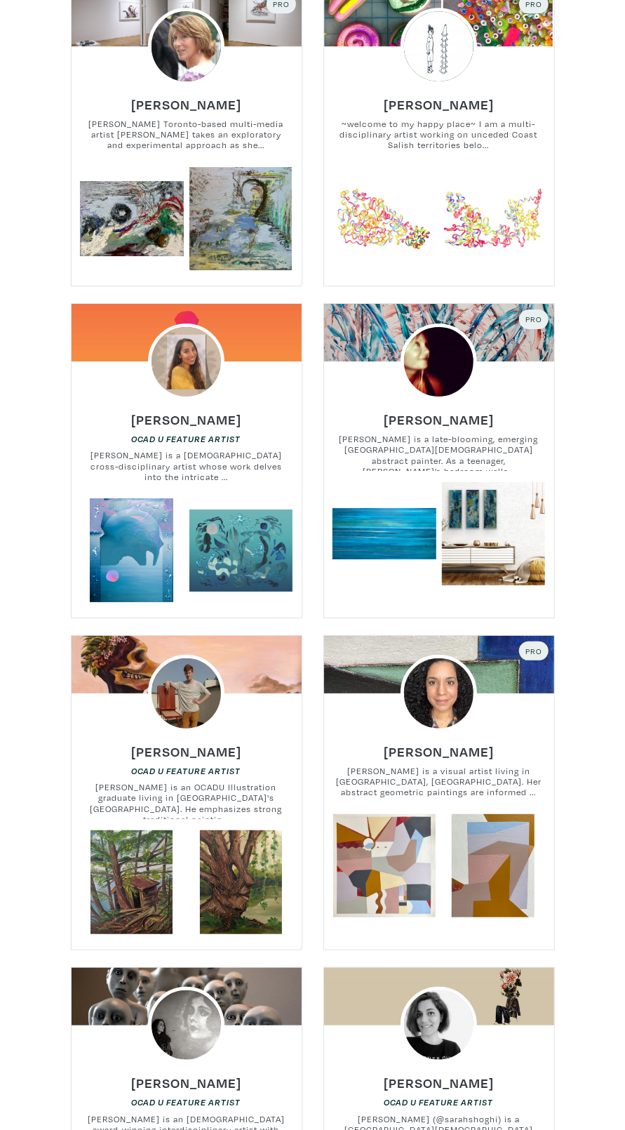
scroll to position [1953, 0]
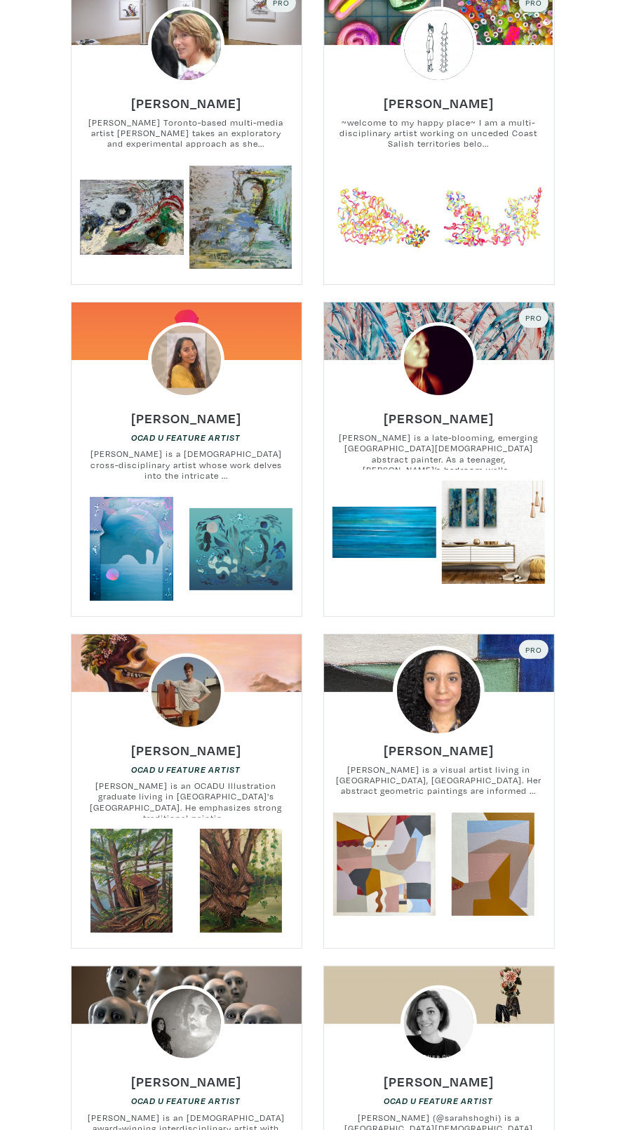
click at [440, 697] on img at bounding box center [439, 692] width 92 height 92
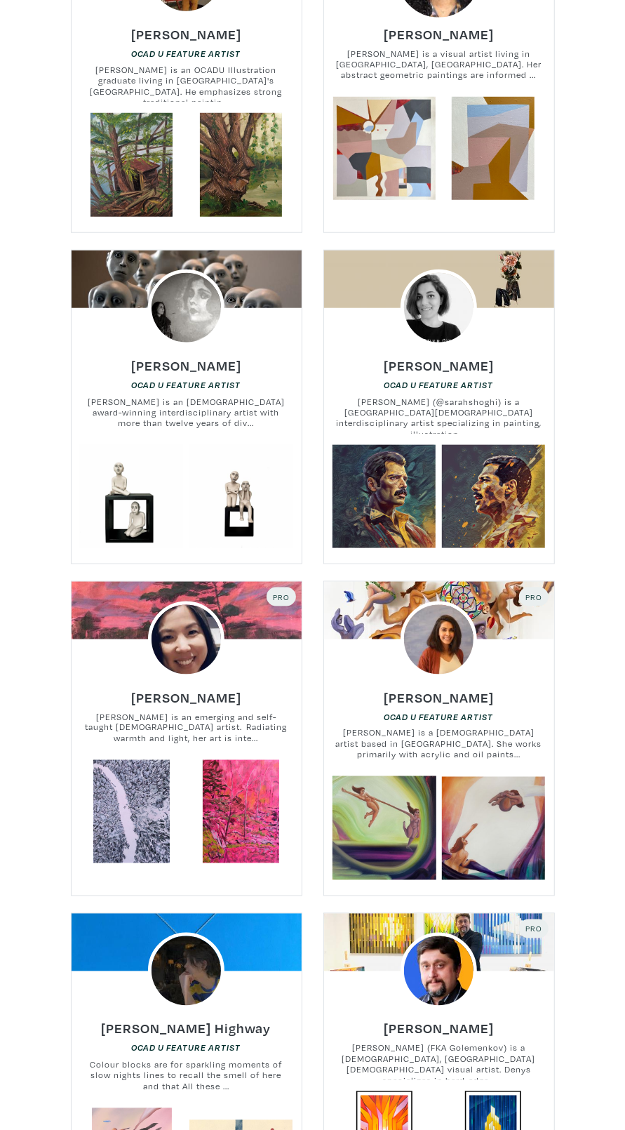
scroll to position [2690, 0]
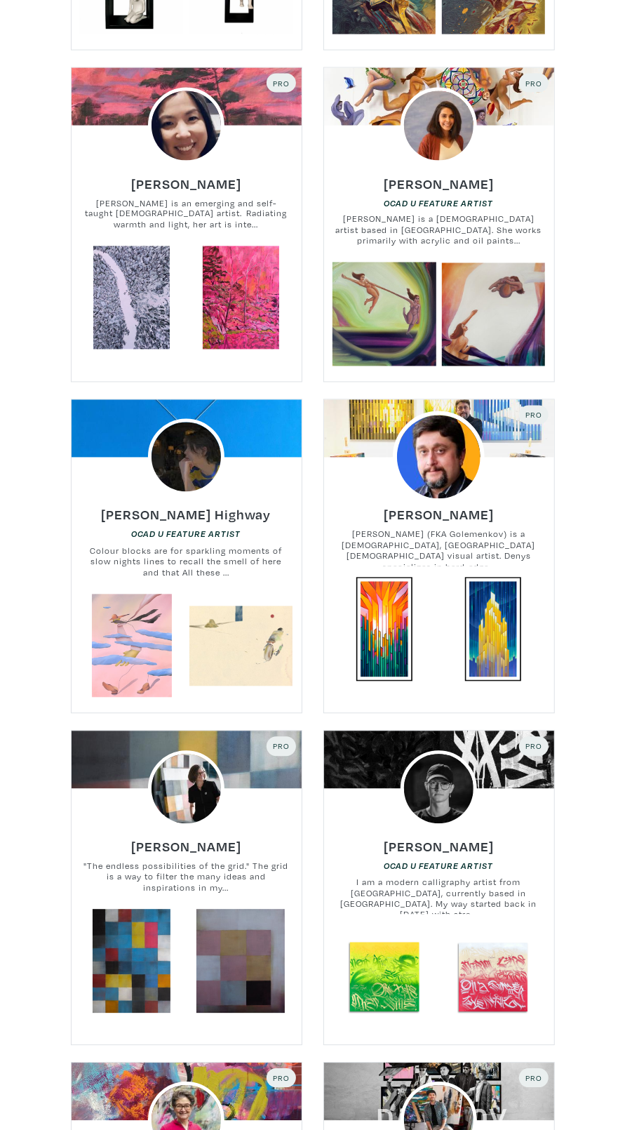
click at [473, 462] on img at bounding box center [439, 457] width 92 height 92
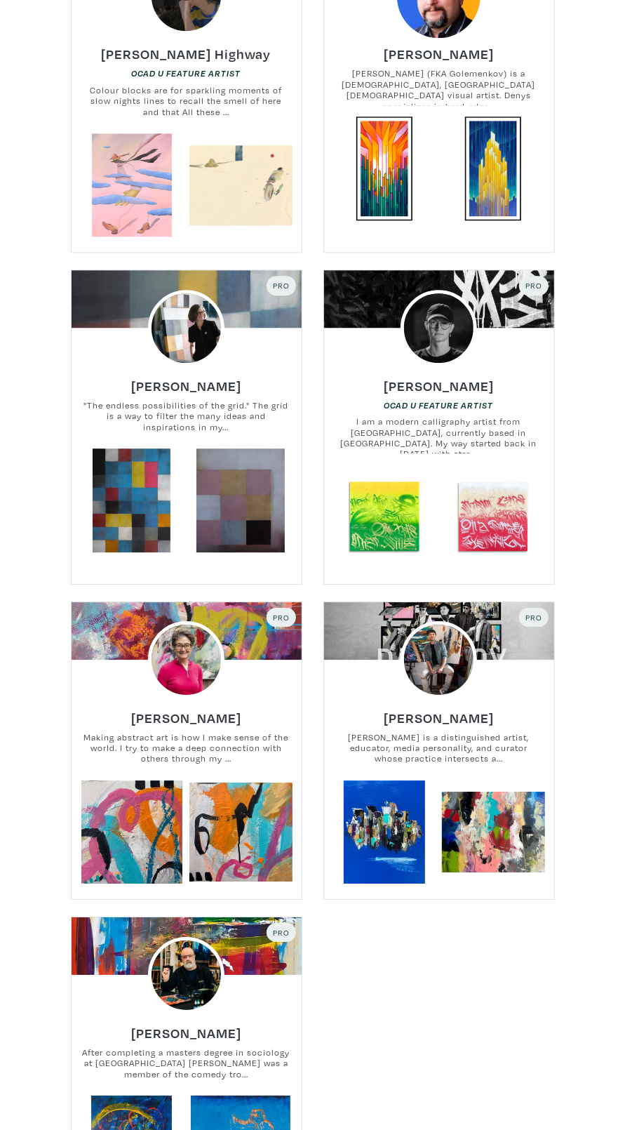
scroll to position [3648, 0]
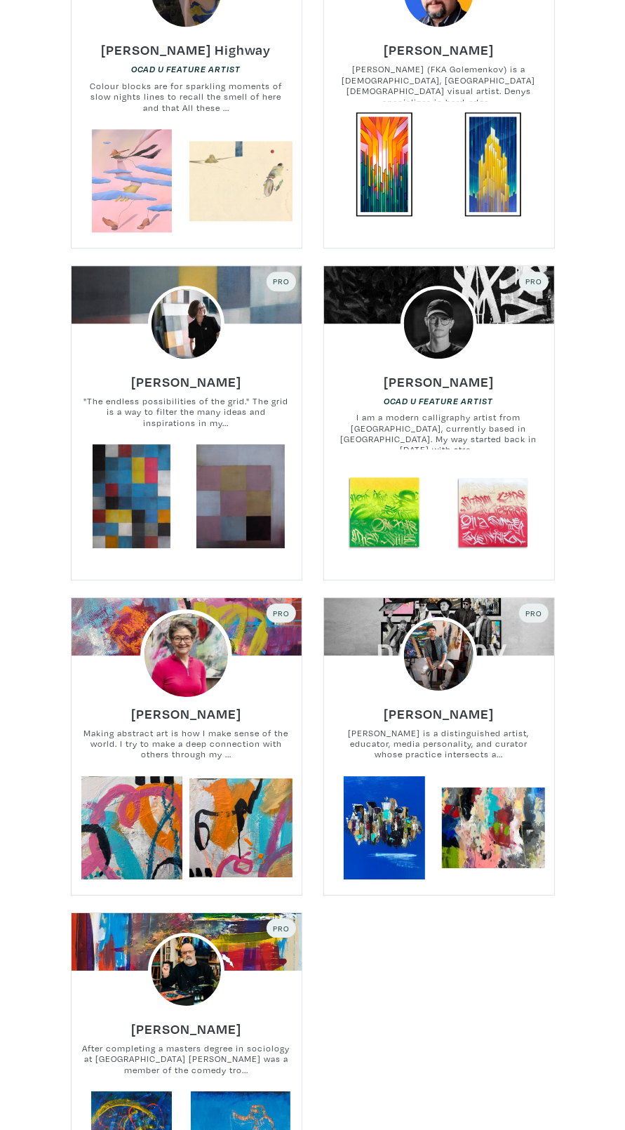
click at [175, 669] on img at bounding box center [186, 655] width 92 height 92
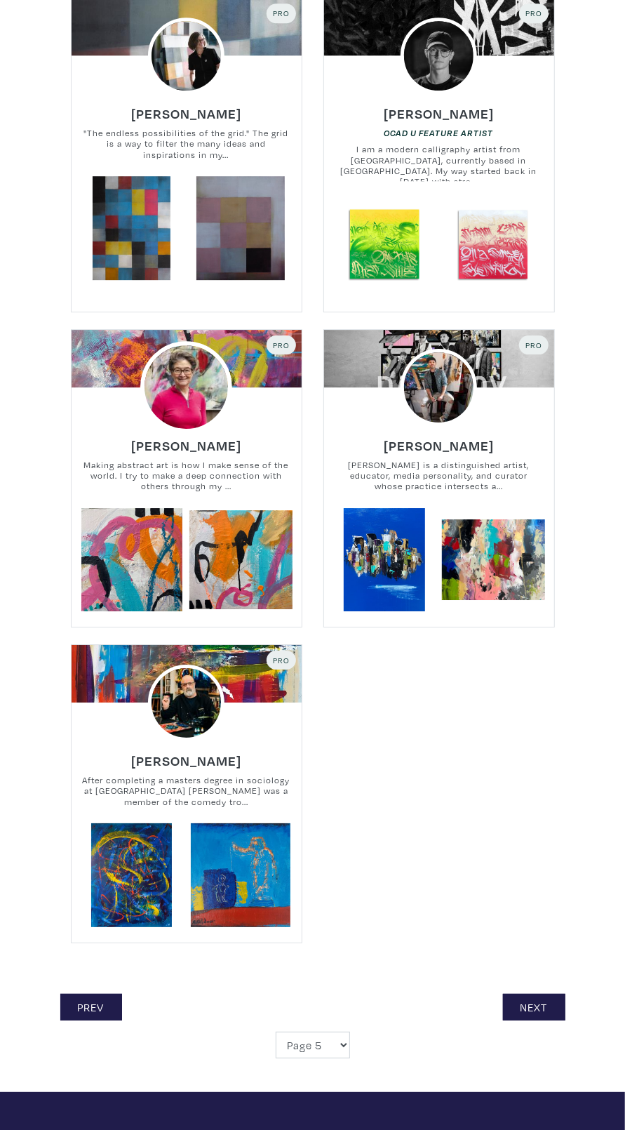
scroll to position [3924, 0]
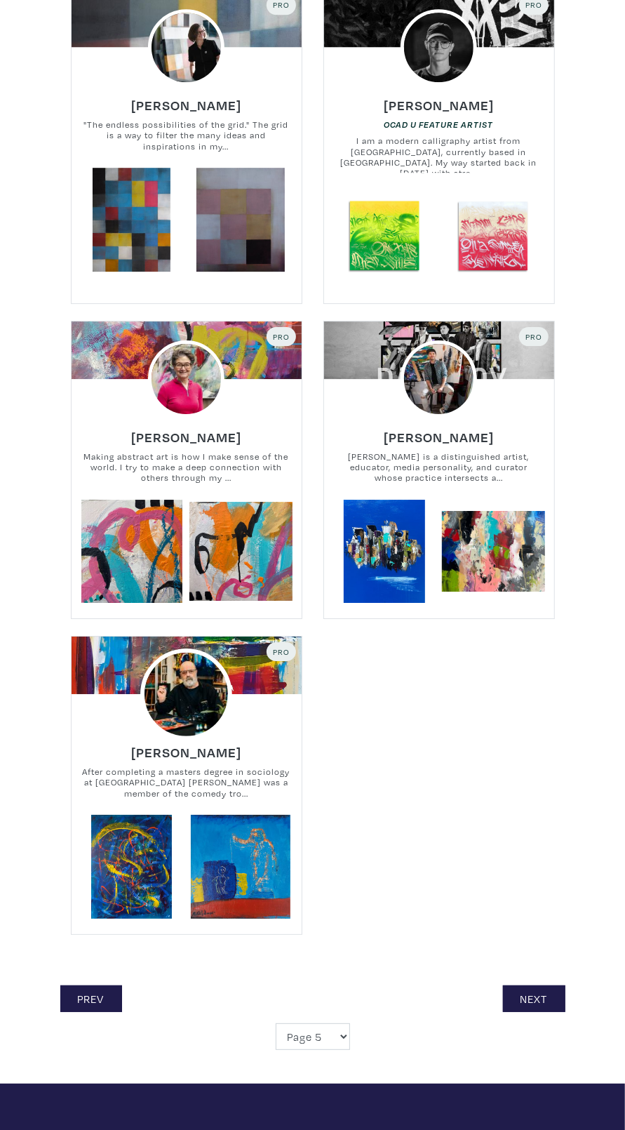
click at [189, 679] on img at bounding box center [186, 694] width 92 height 92
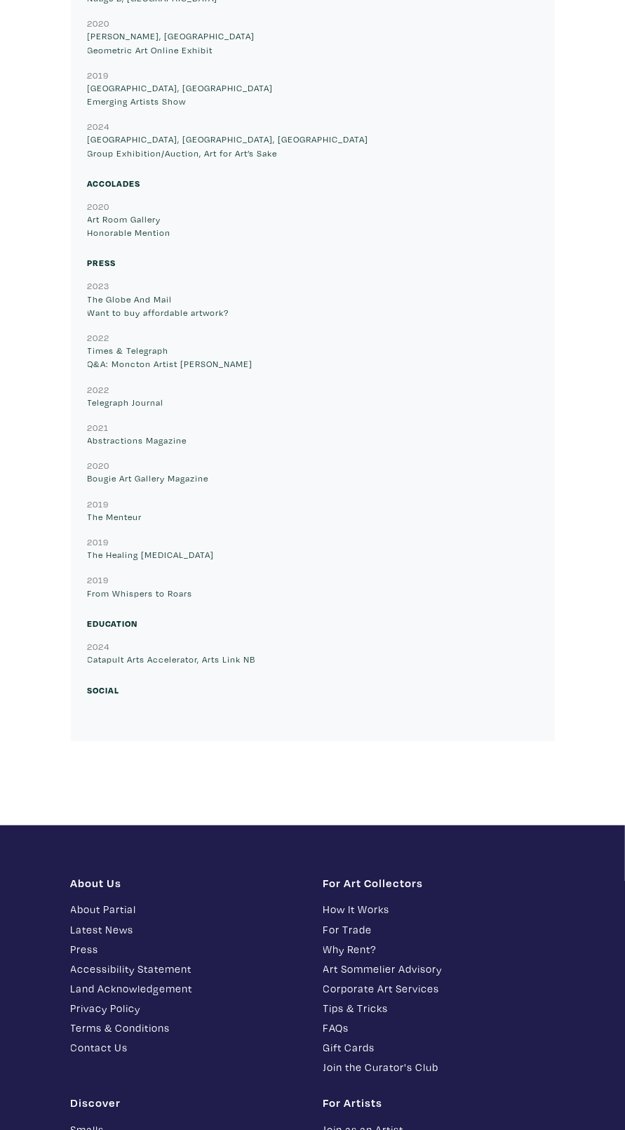
scroll to position [13640, 0]
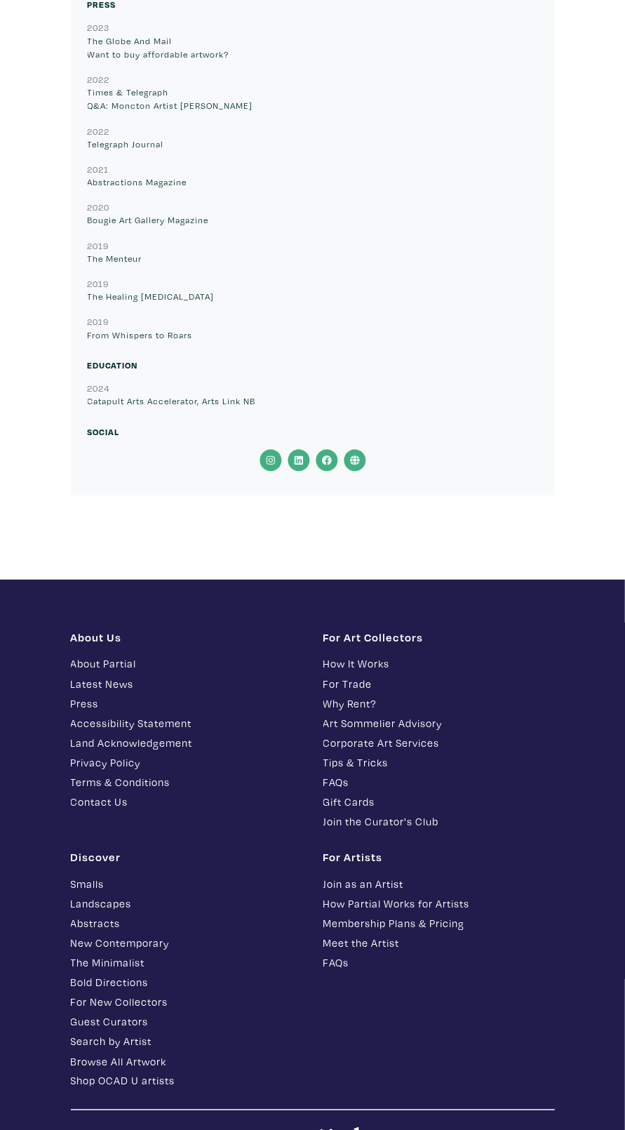
click at [365, 449] on icon at bounding box center [355, 460] width 28 height 22
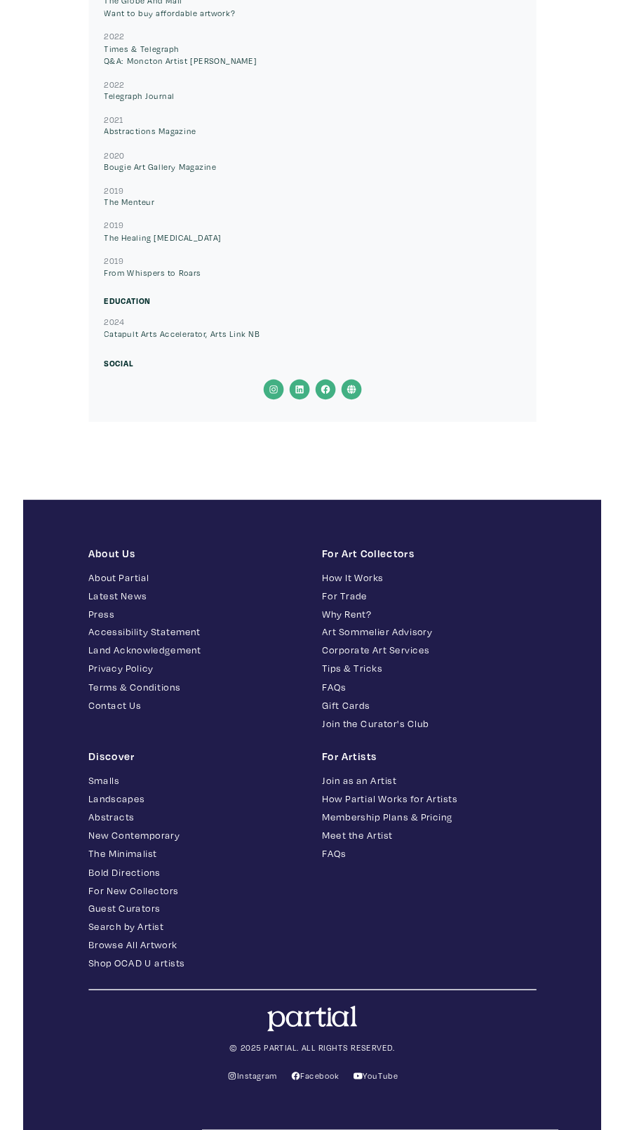
scroll to position [13965, 0]
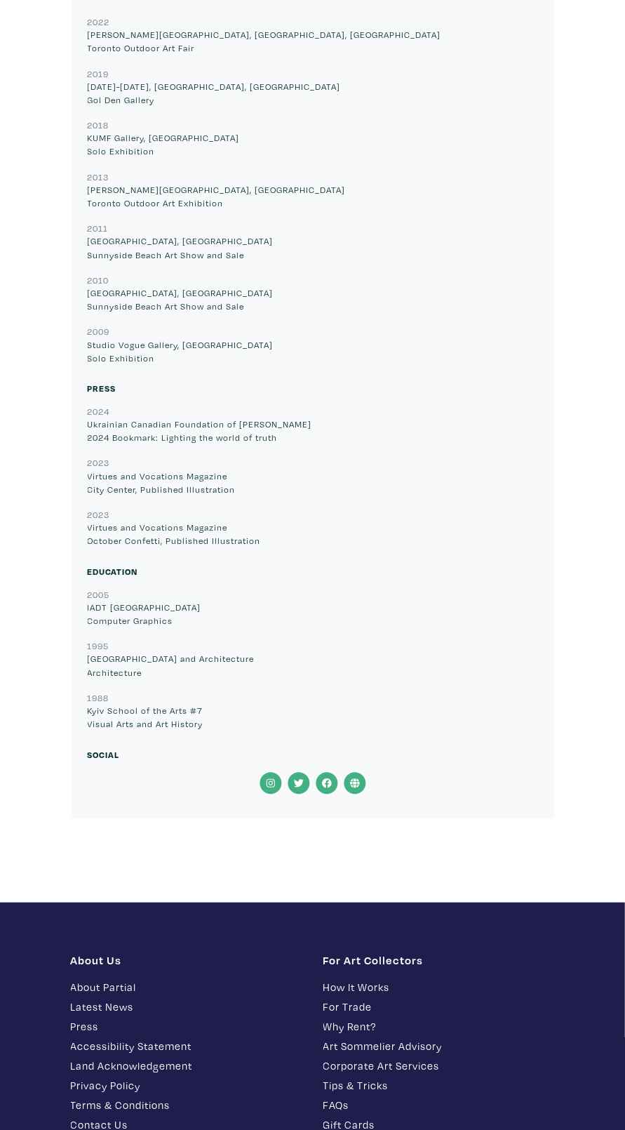
scroll to position [11434, 0]
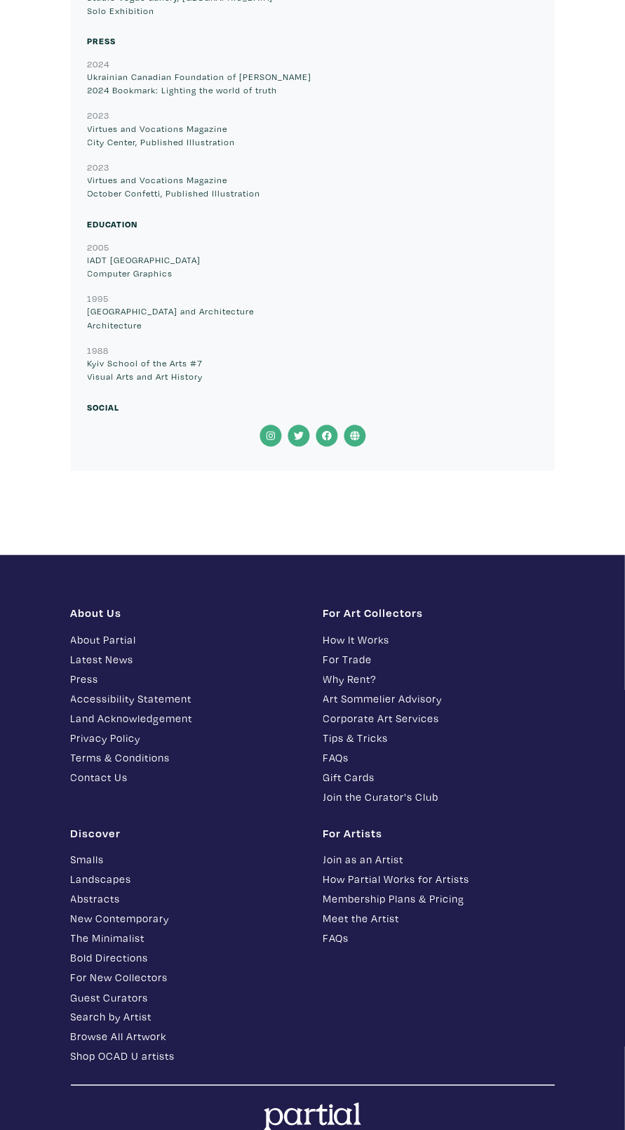
click at [352, 431] on icon at bounding box center [355, 436] width 28 height 22
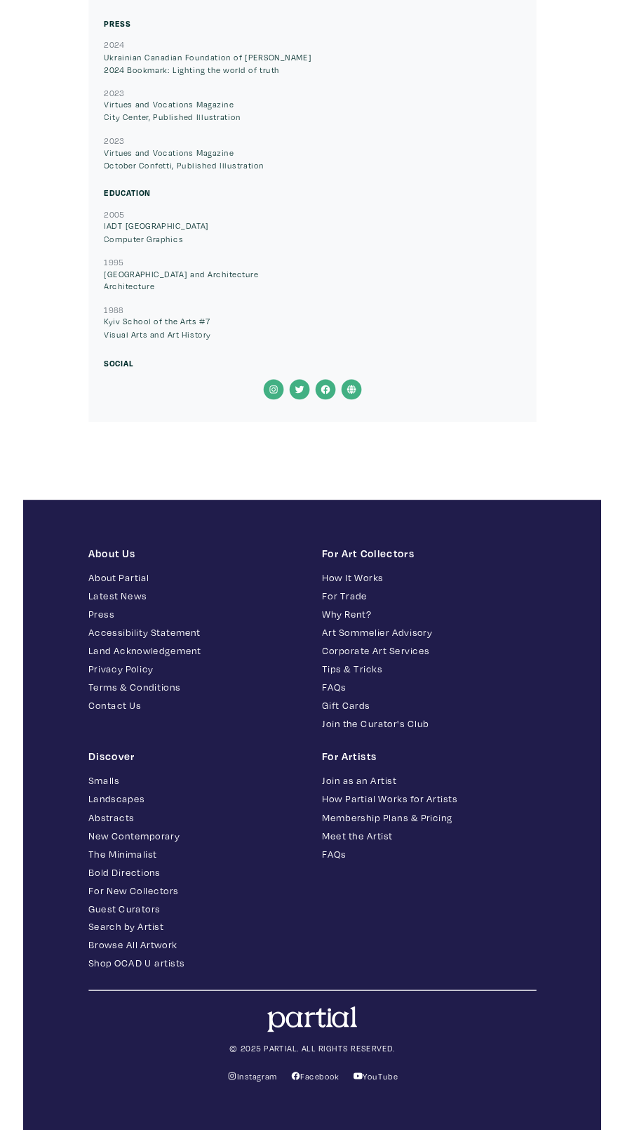
scroll to position [11773, 0]
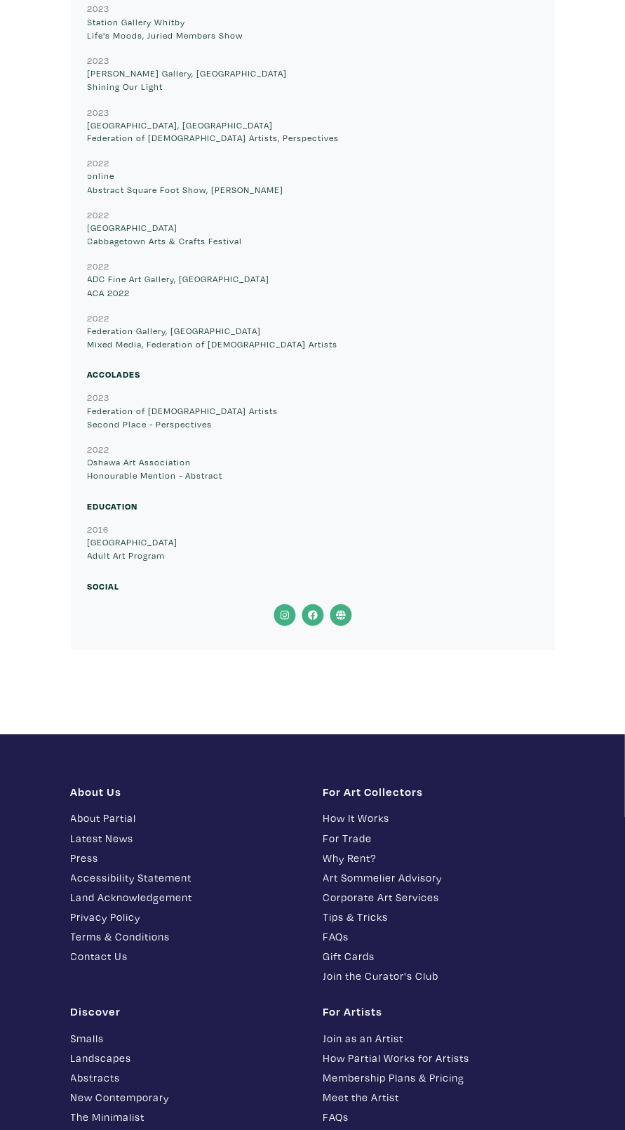
click at [340, 610] on icon at bounding box center [341, 615] width 10 height 10
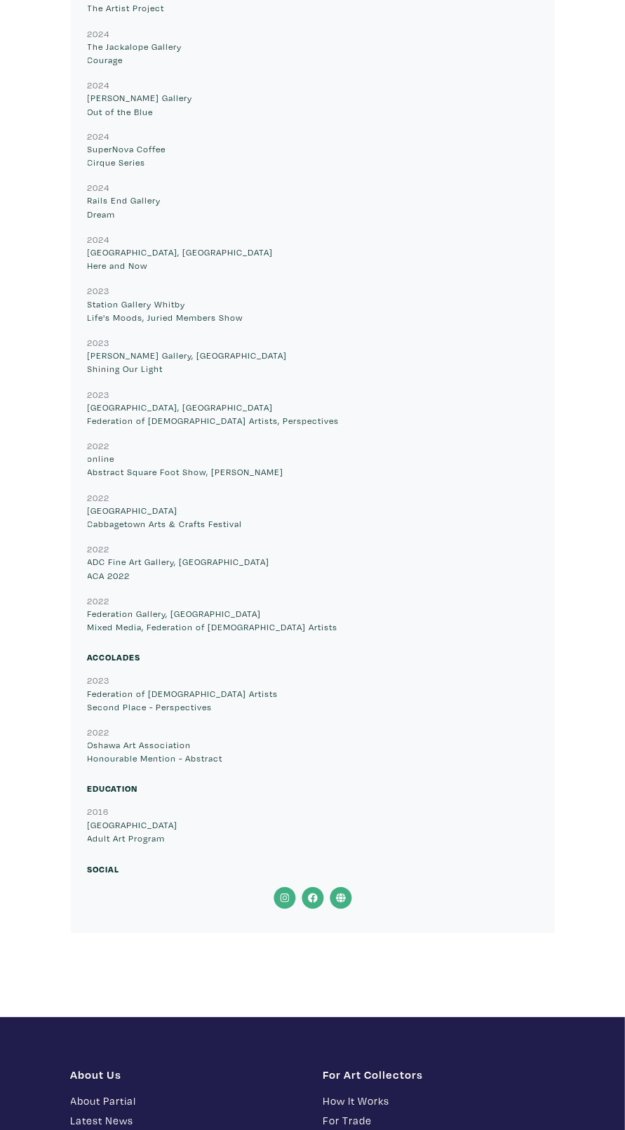
scroll to position [17115, 0]
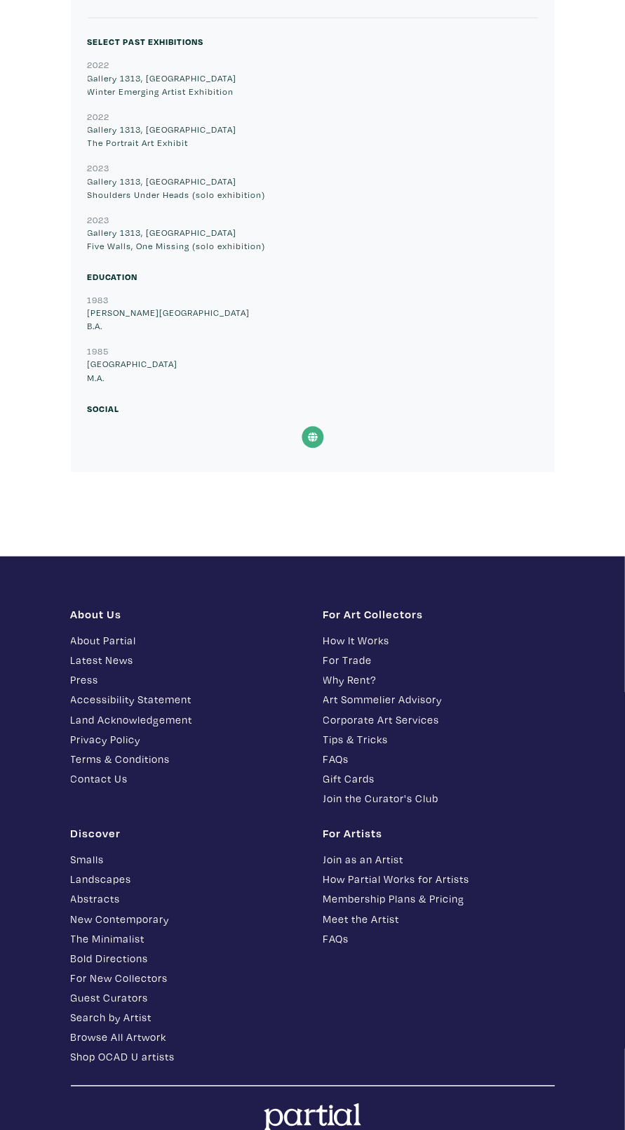
scroll to position [11610, 0]
click at [308, 426] on icon at bounding box center [313, 437] width 28 height 22
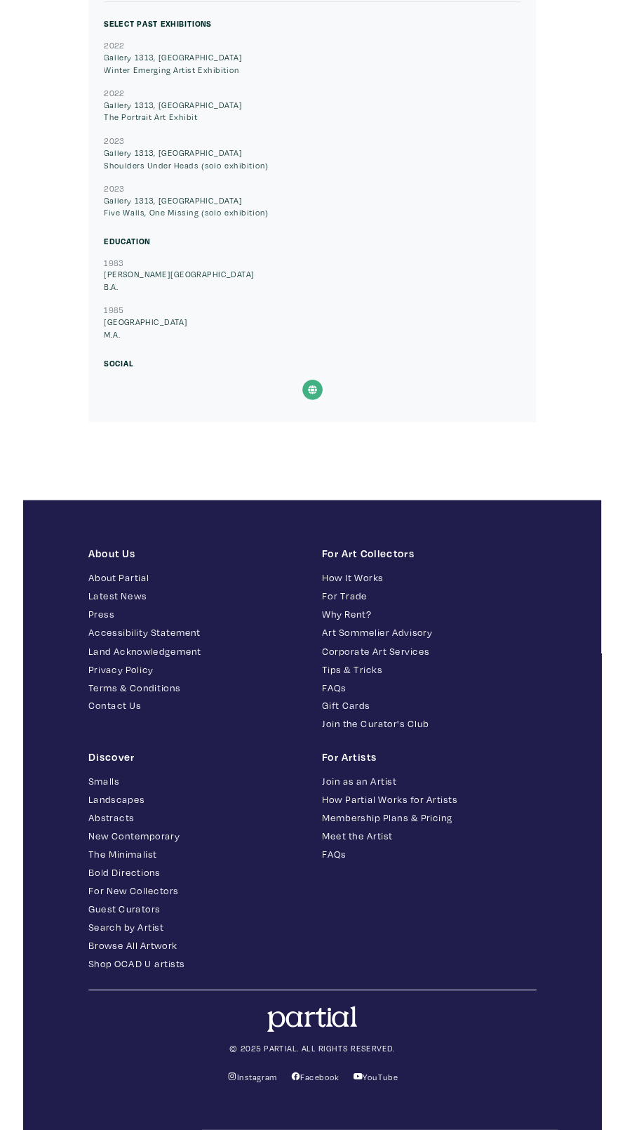
scroll to position [11694, 0]
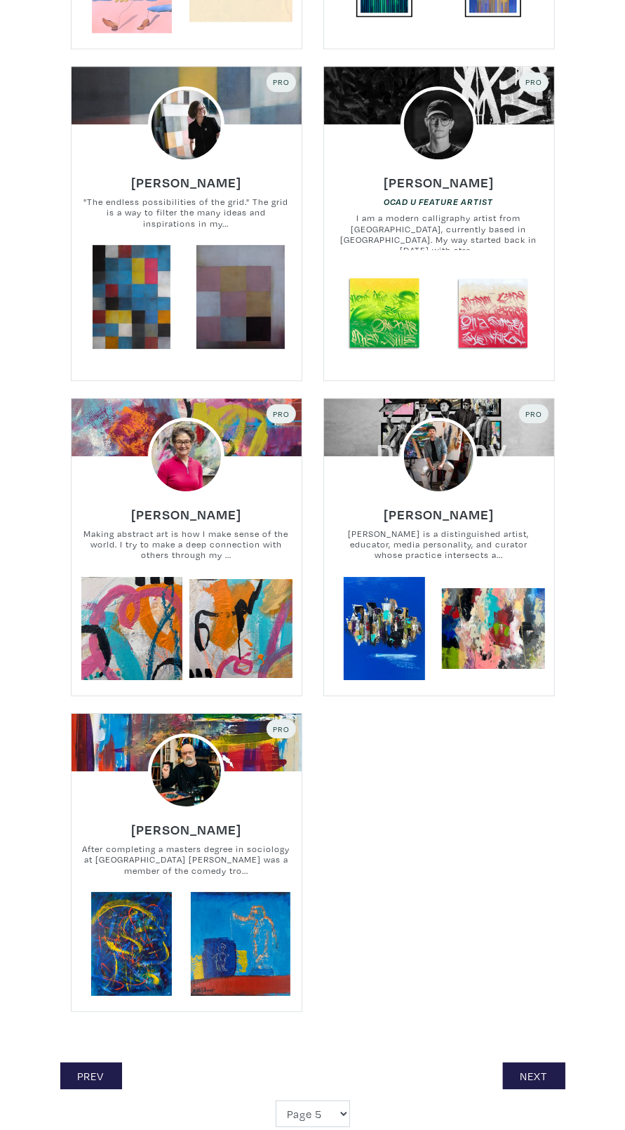
scroll to position [3858, 0]
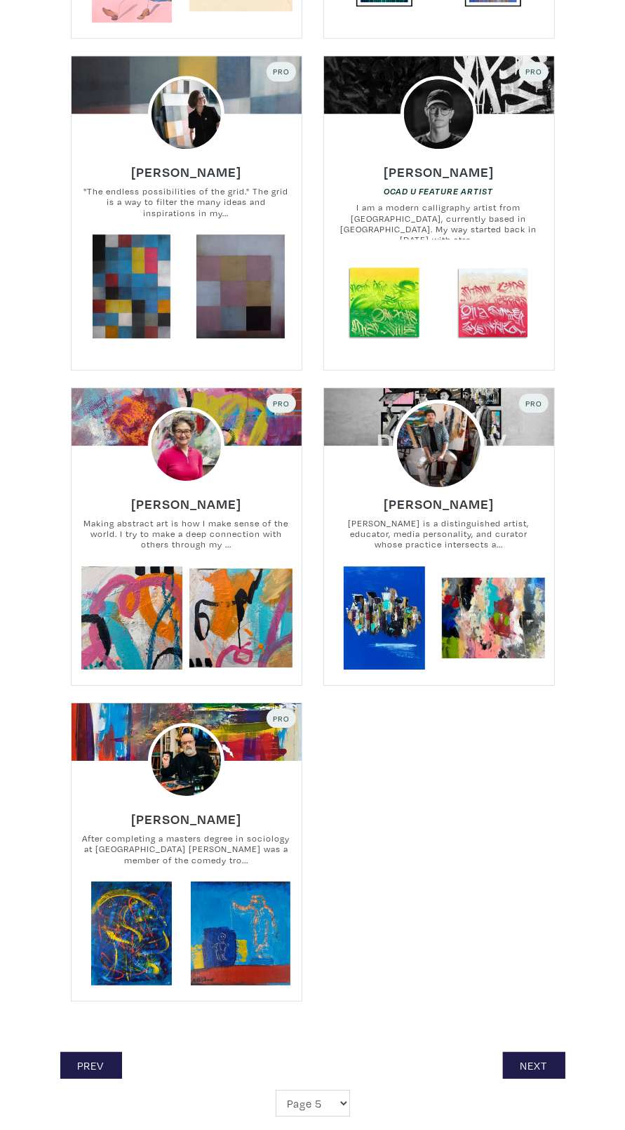
click at [420, 452] on img at bounding box center [439, 445] width 92 height 92
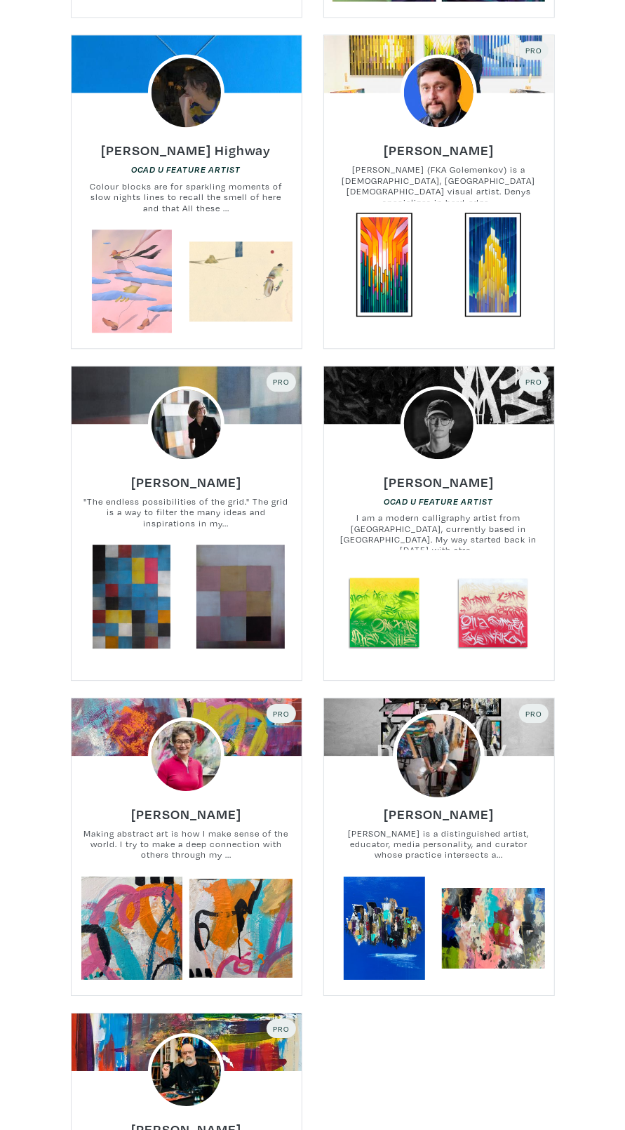
scroll to position [3379, 0]
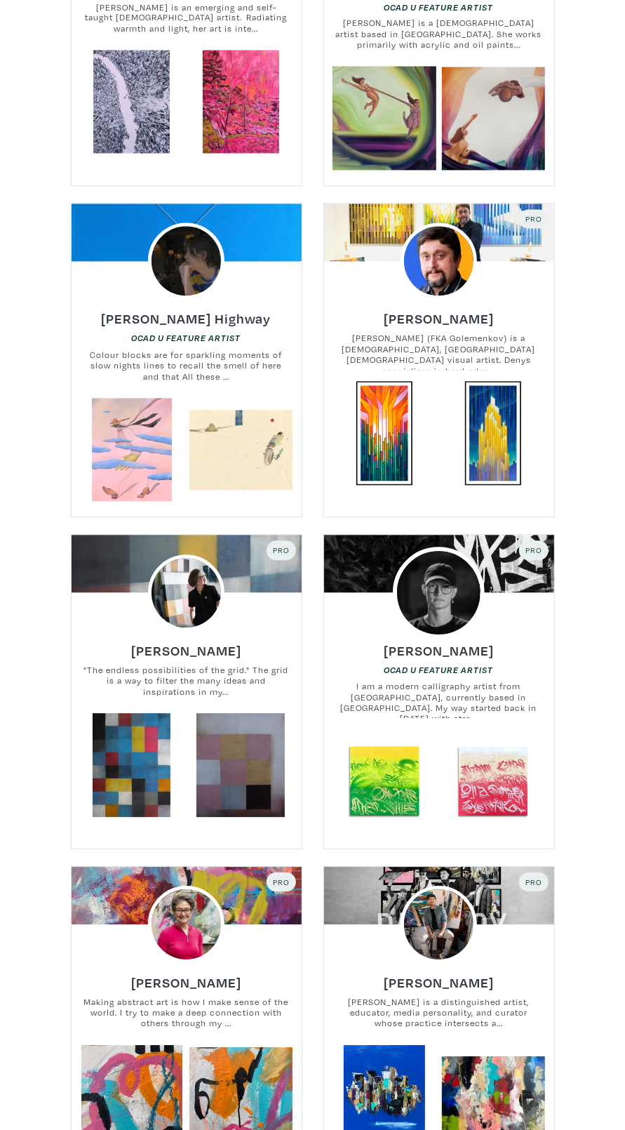
click at [450, 611] on img at bounding box center [439, 593] width 92 height 92
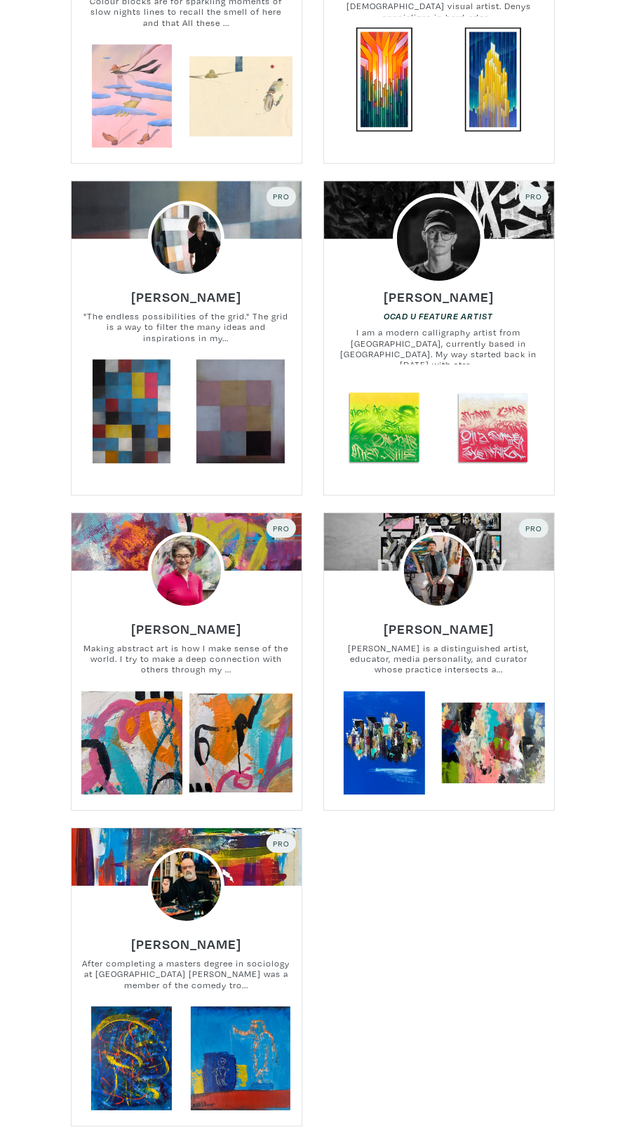
scroll to position [3730, 0]
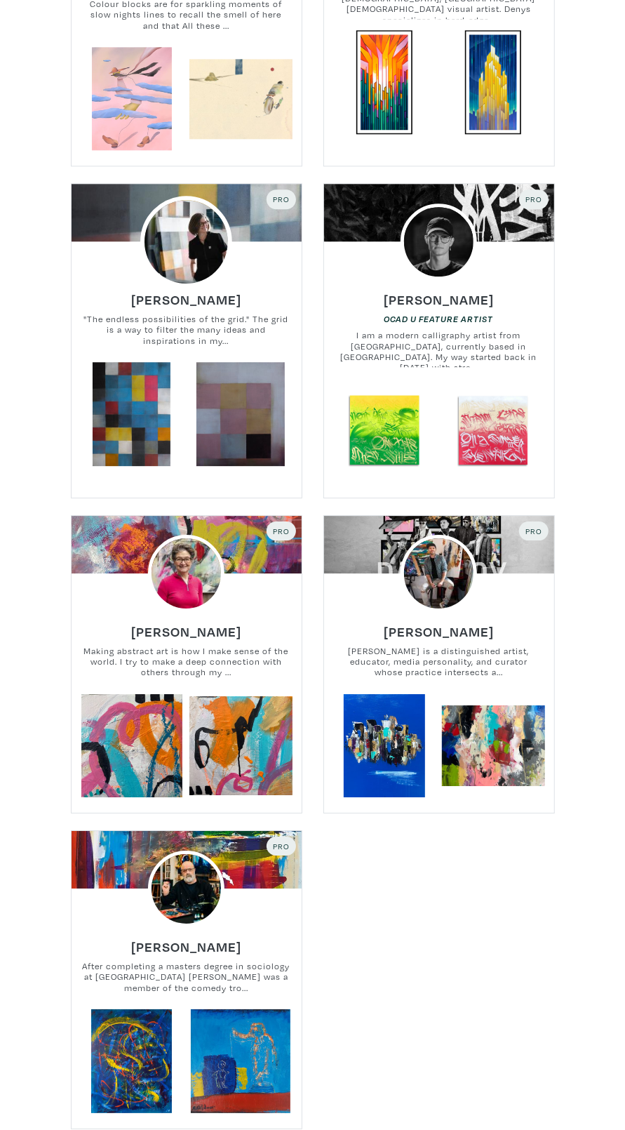
click at [202, 265] on img at bounding box center [186, 242] width 92 height 92
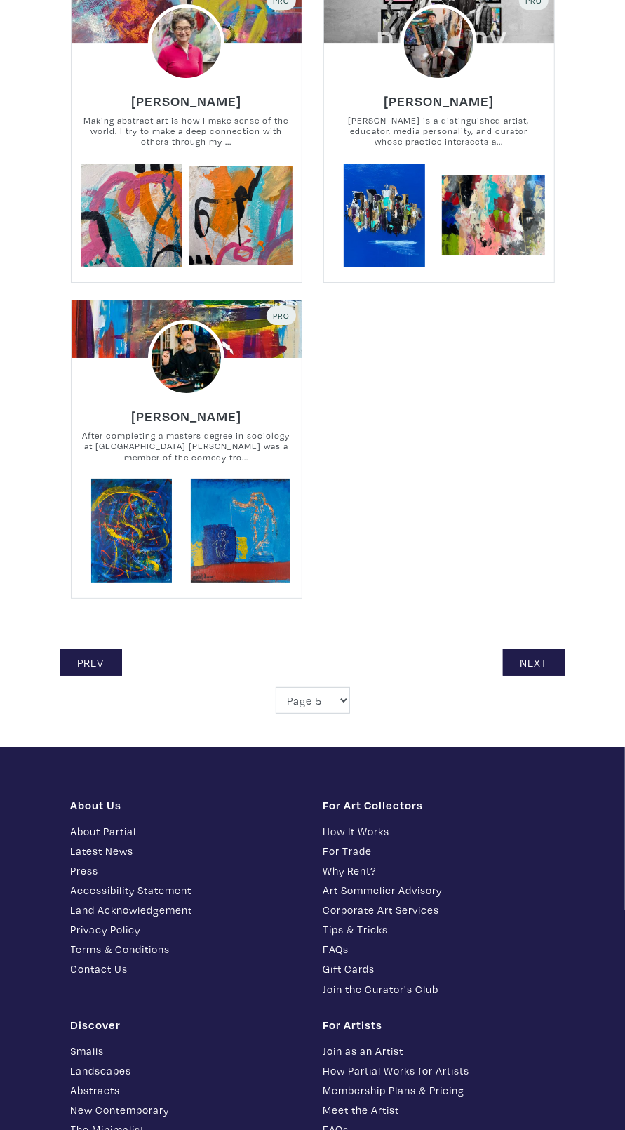
scroll to position [4253, 0]
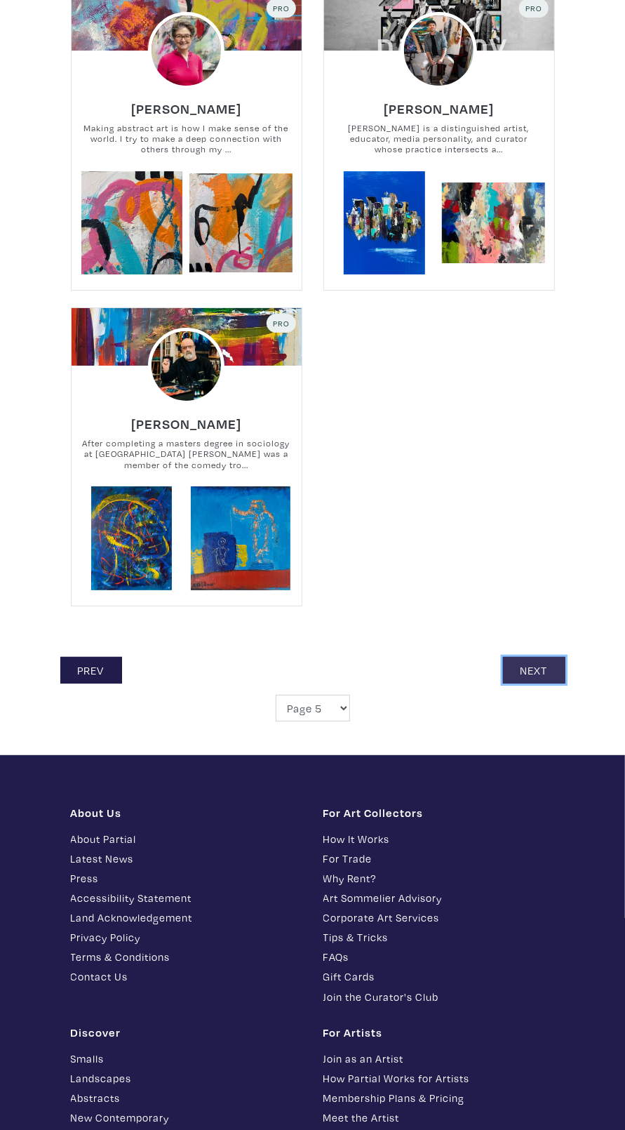
click at [531, 657] on link "Next" at bounding box center [534, 670] width 62 height 27
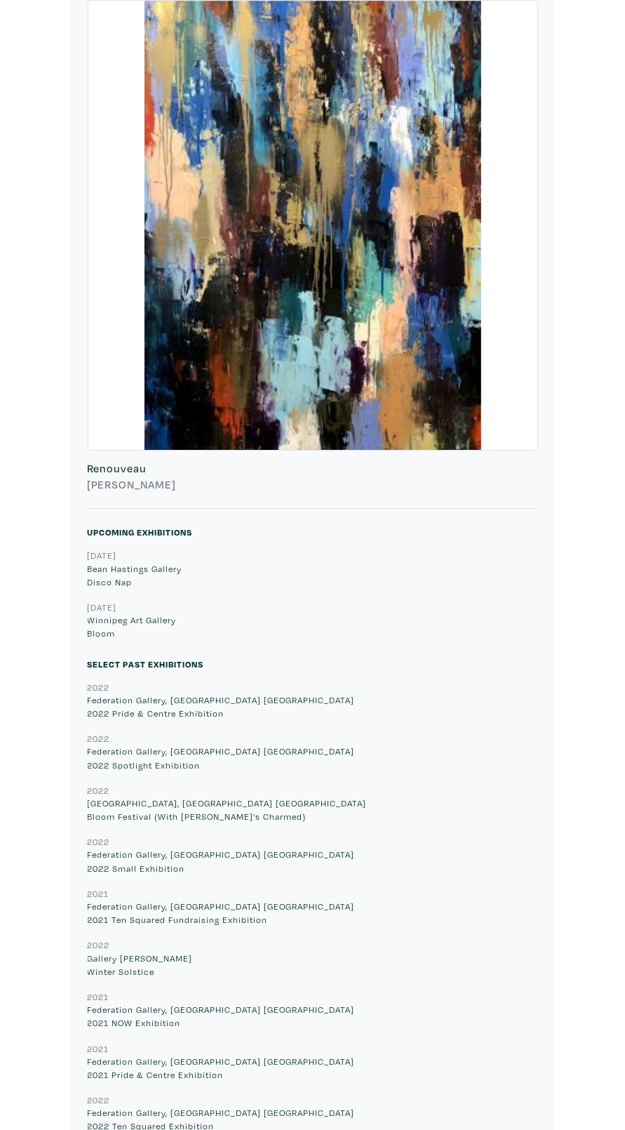
scroll to position [16848, 0]
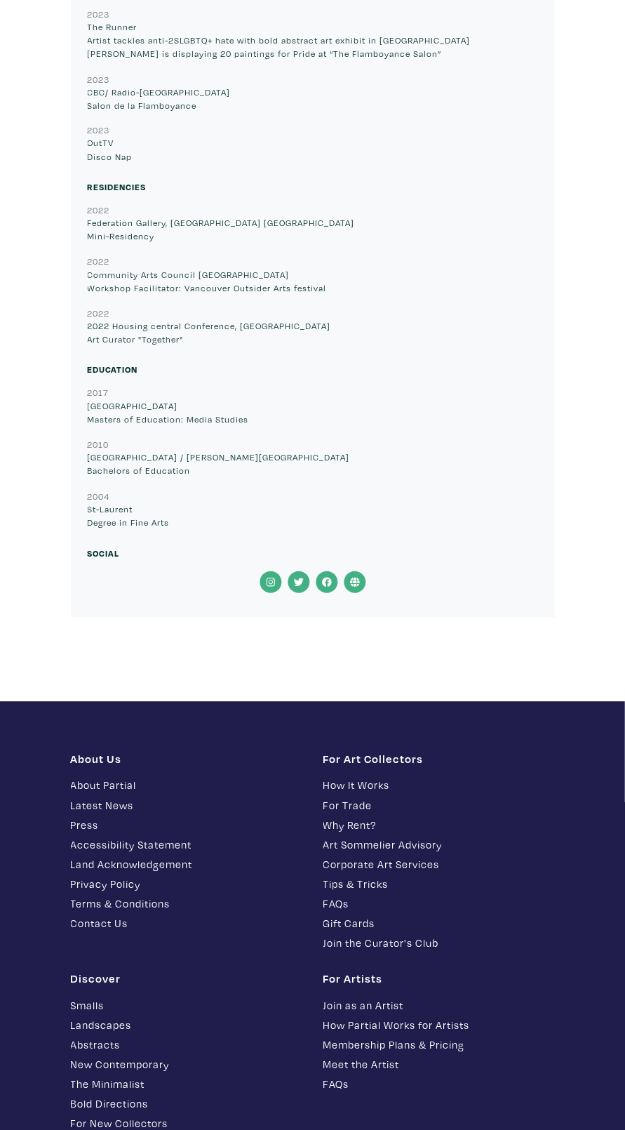
click at [354, 571] on icon at bounding box center [355, 582] width 28 height 22
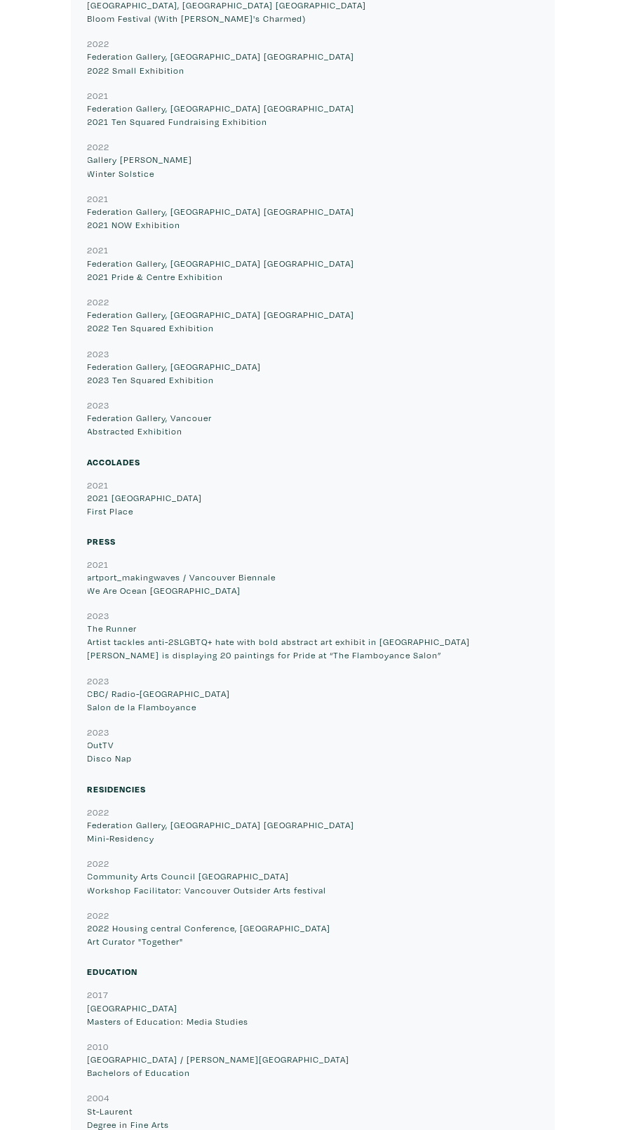
scroll to position [17129, 0]
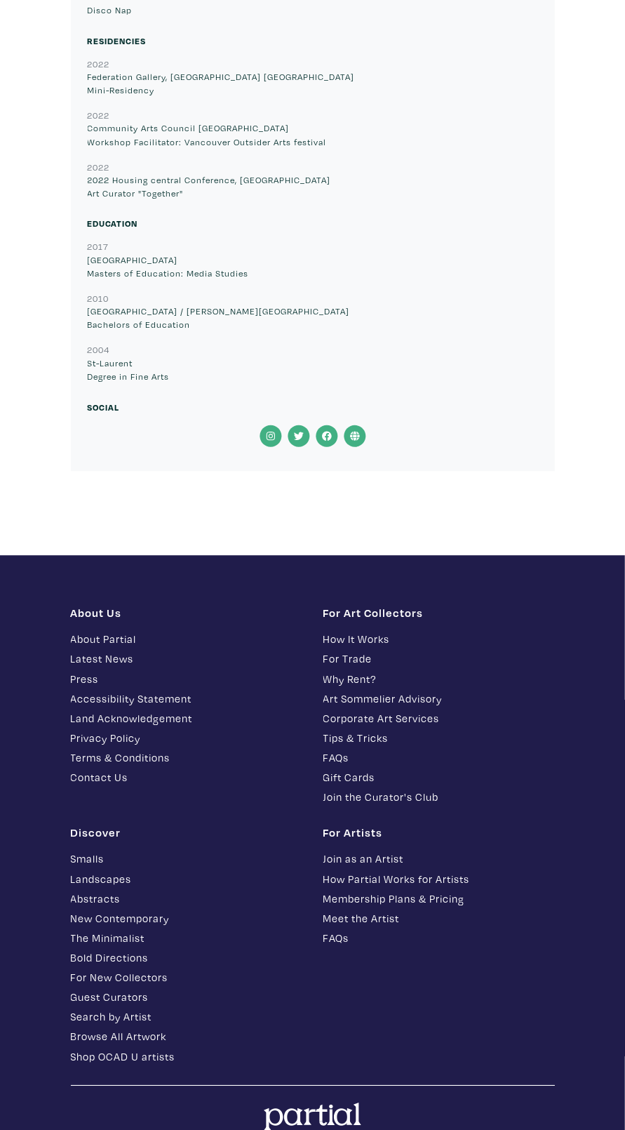
click at [354, 431] on icon at bounding box center [355, 436] width 10 height 10
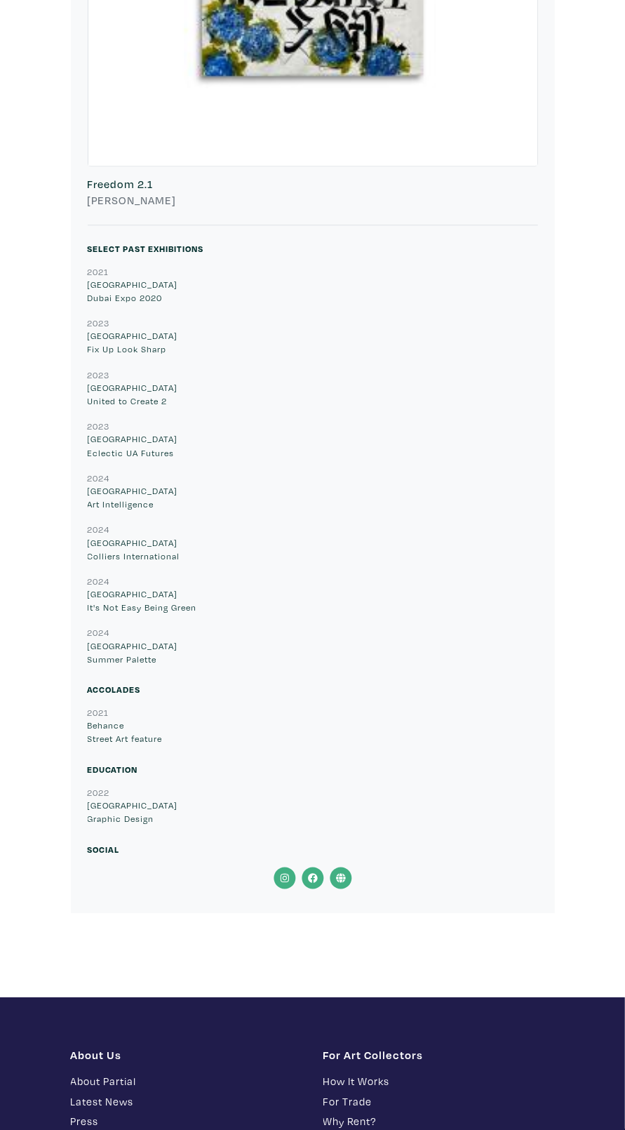
scroll to position [10902, 0]
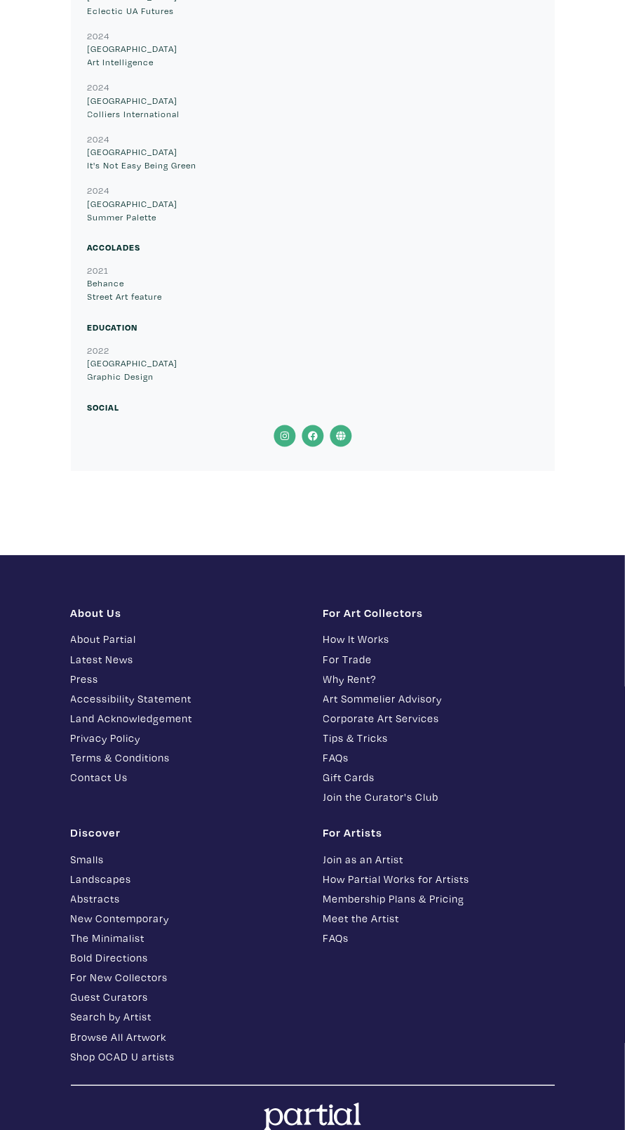
click at [340, 432] on icon at bounding box center [341, 437] width 10 height 10
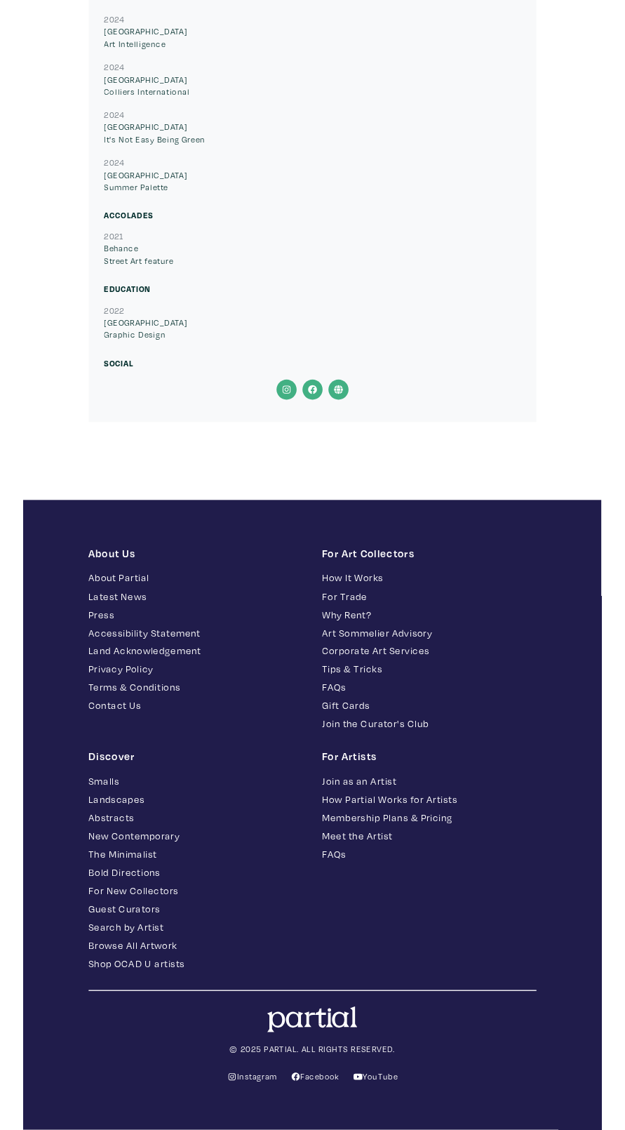
scroll to position [10986, 0]
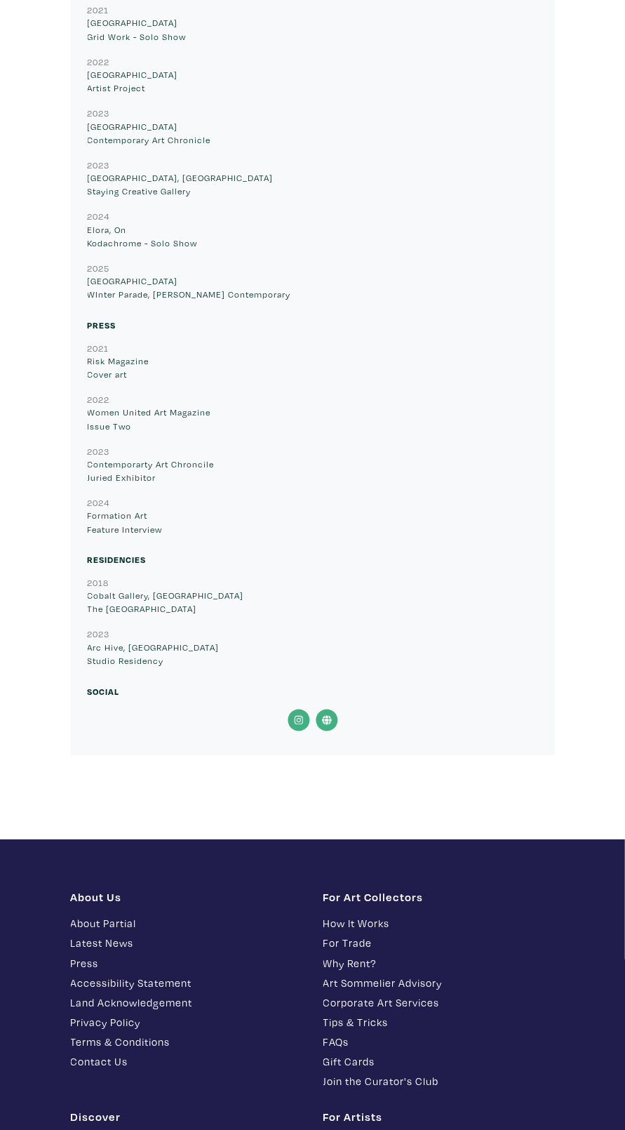
scroll to position [15552, 0]
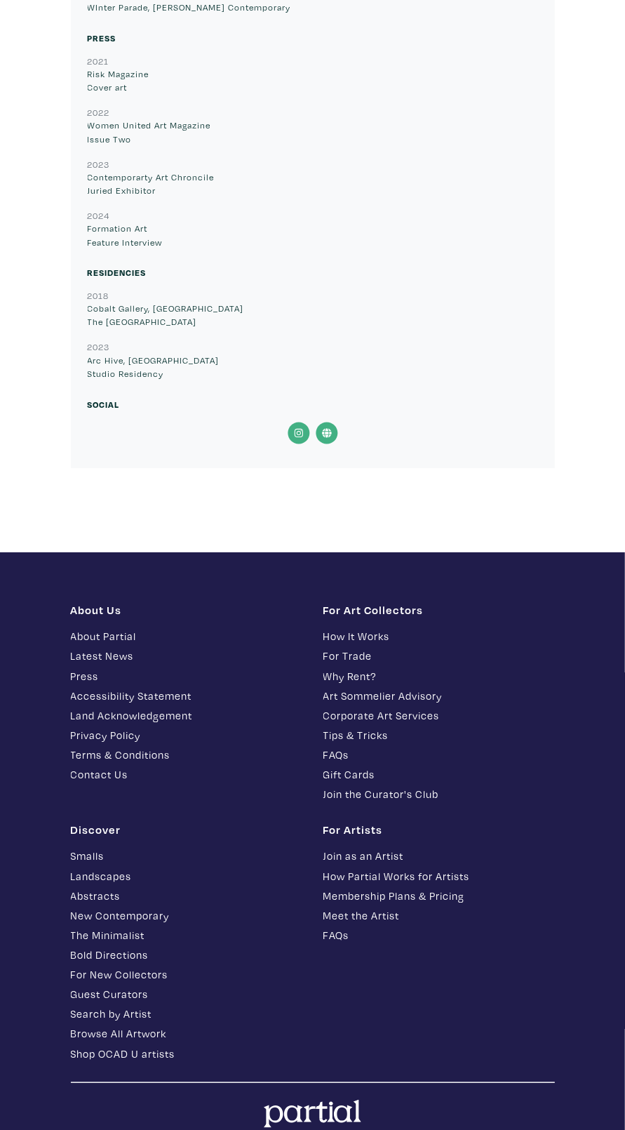
click at [330, 430] on icon at bounding box center [327, 433] width 28 height 22
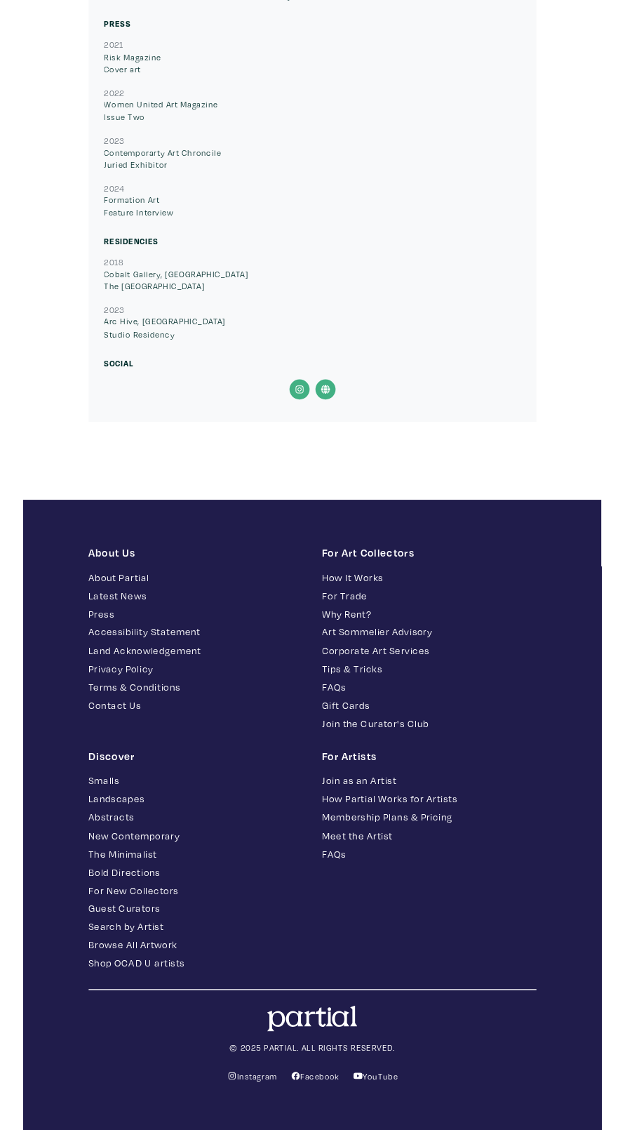
scroll to position [15837, 0]
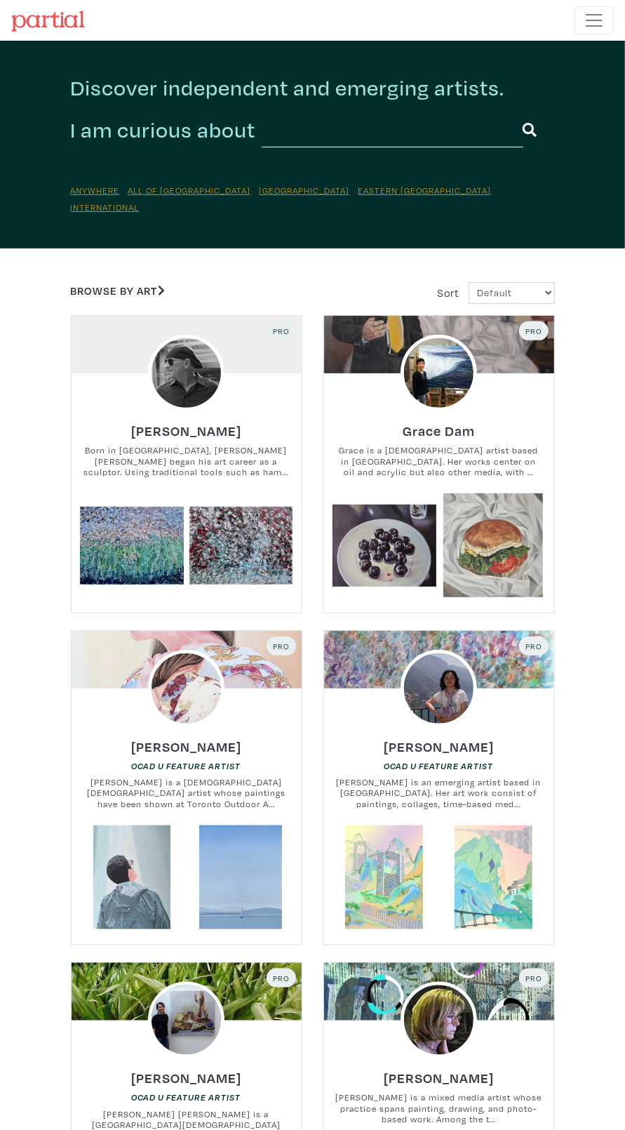
scroll to position [41, 0]
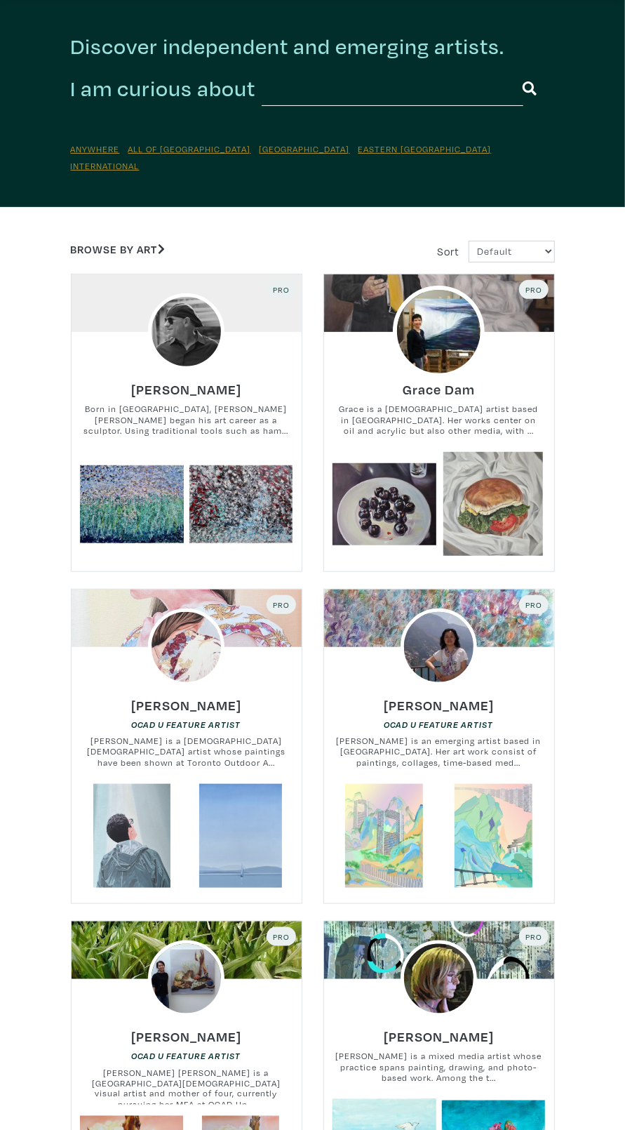
click at [436, 342] on img at bounding box center [439, 332] width 92 height 92
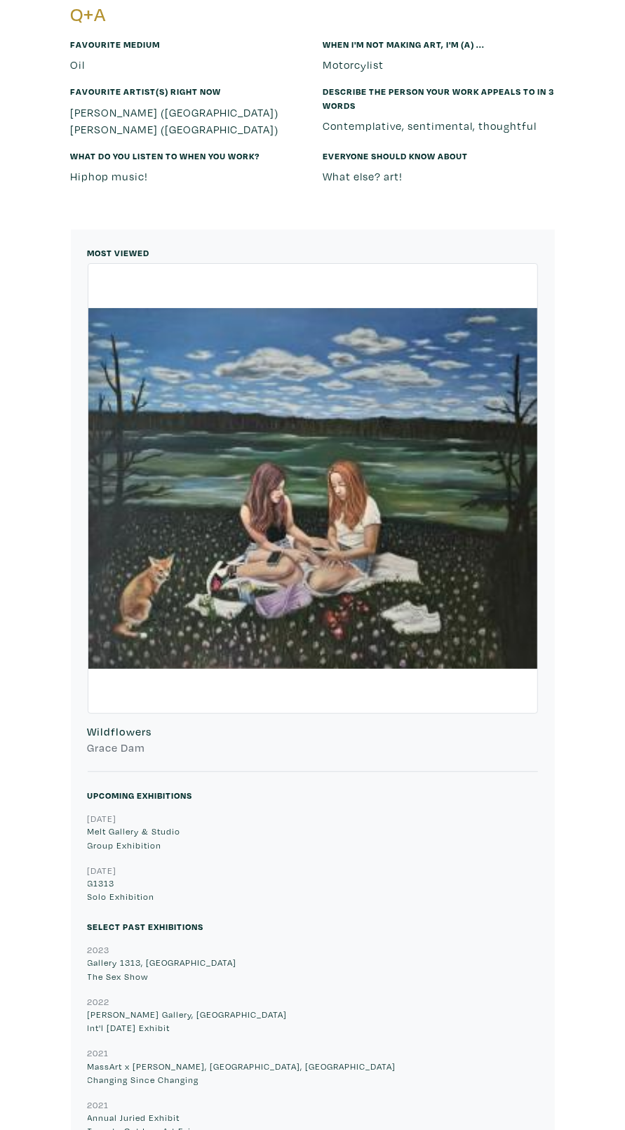
scroll to position [7563, 0]
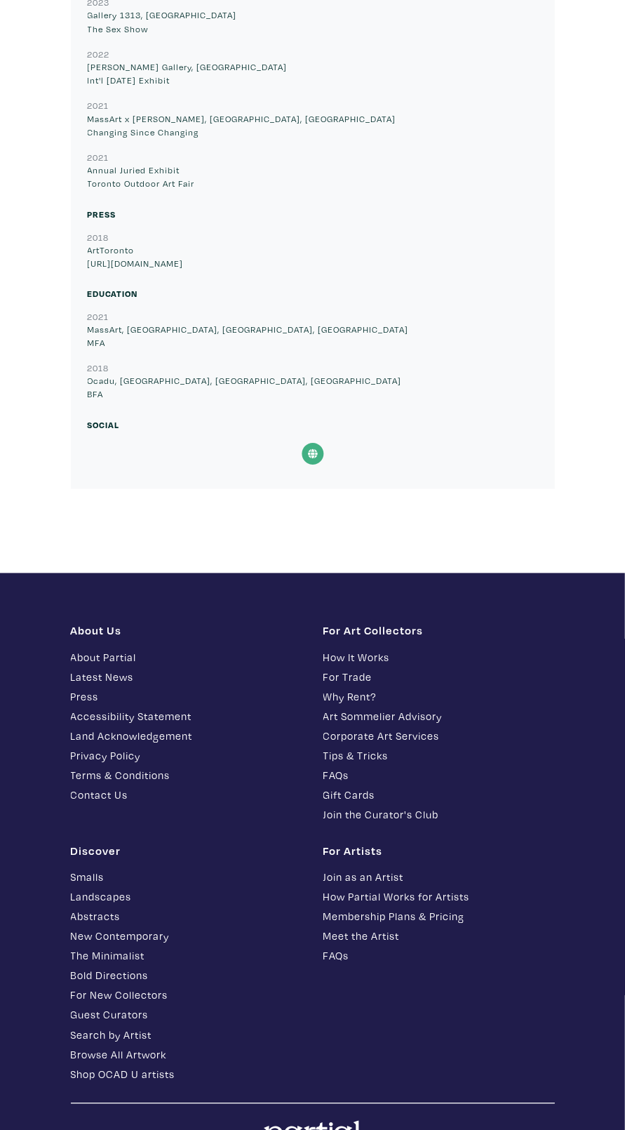
click at [308, 450] on icon at bounding box center [313, 455] width 10 height 10
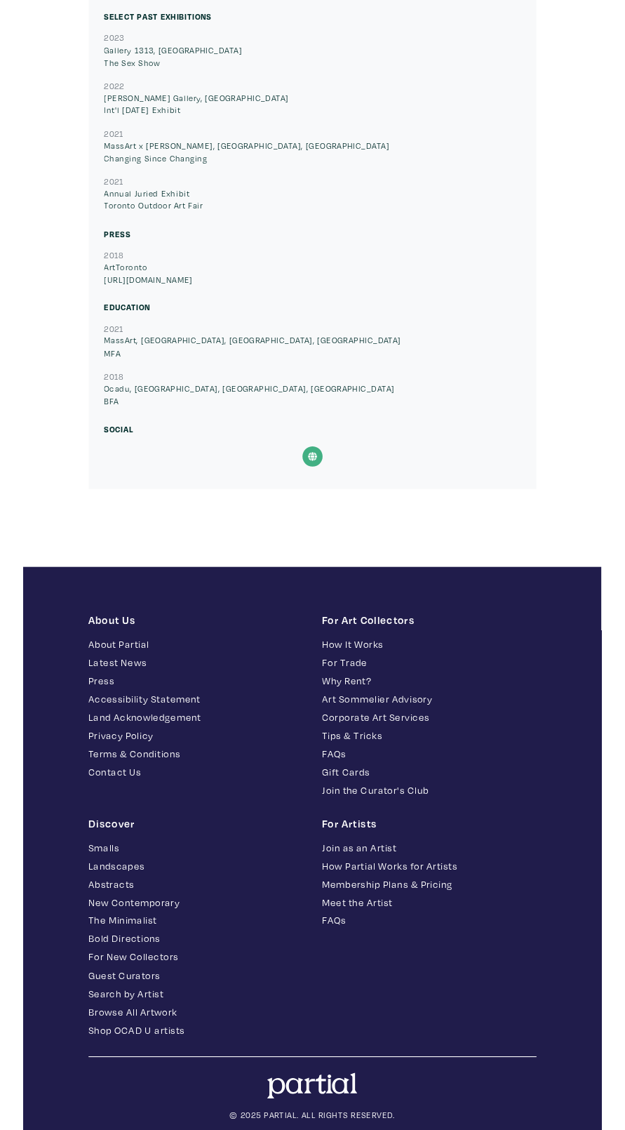
scroll to position [7643, 0]
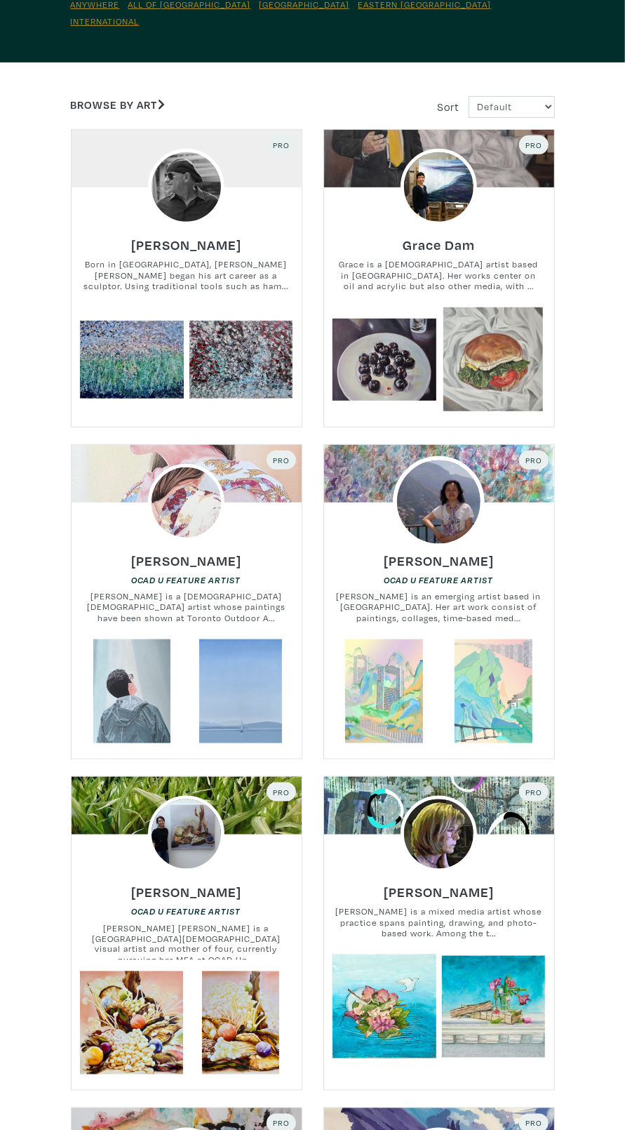
click at [450, 507] on img at bounding box center [439, 502] width 92 height 92
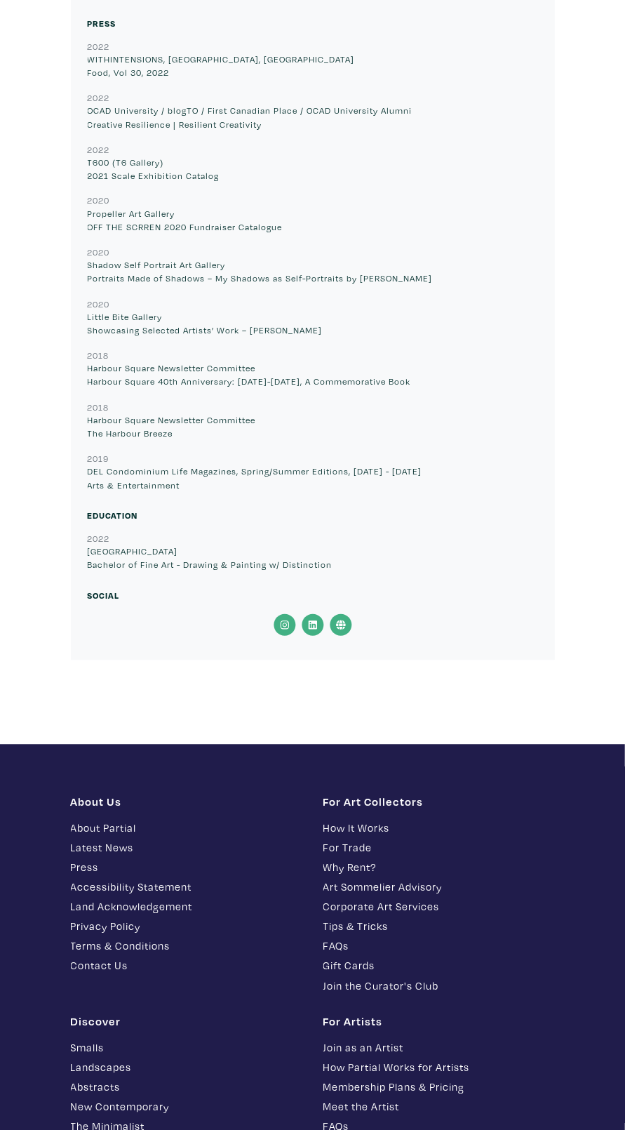
scroll to position [12410, 0]
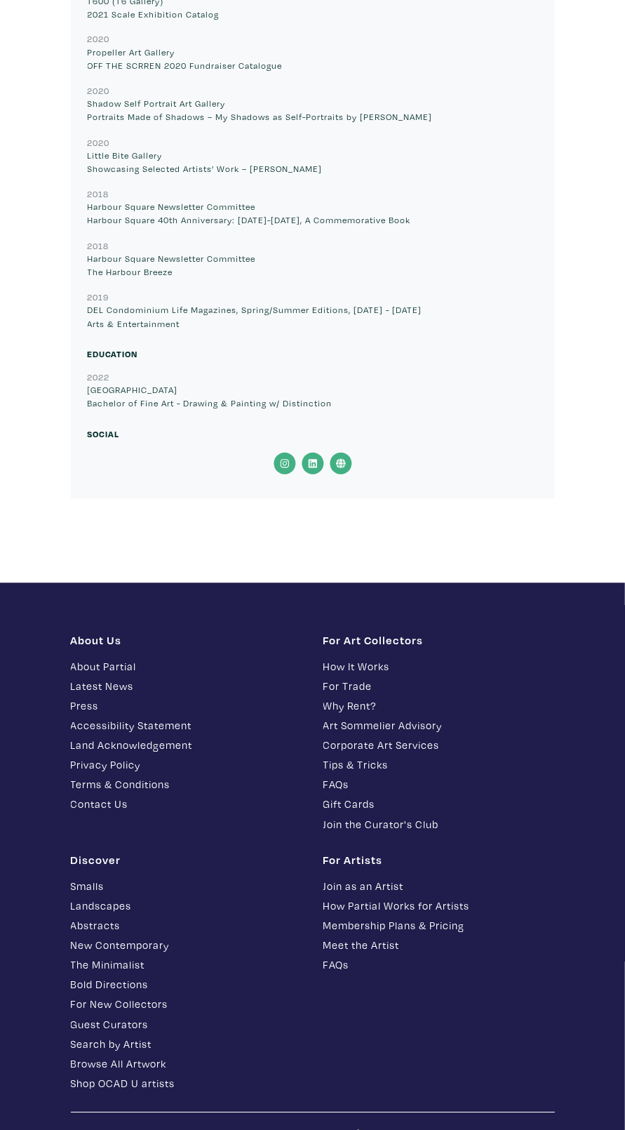
click at [347, 453] on icon at bounding box center [341, 464] width 28 height 22
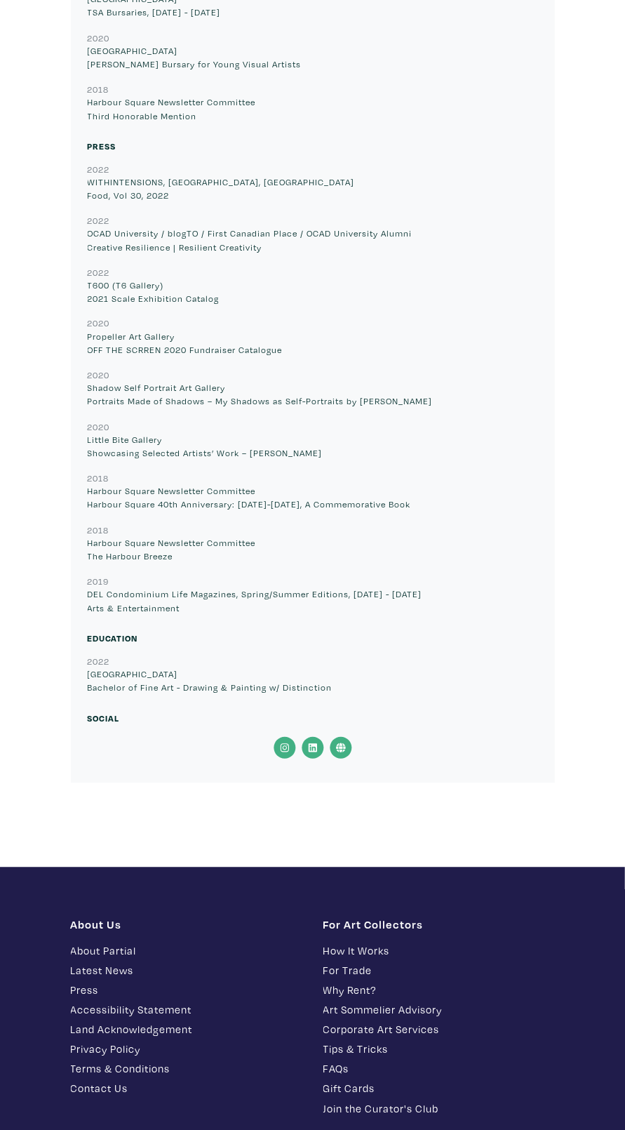
scroll to position [12502, 0]
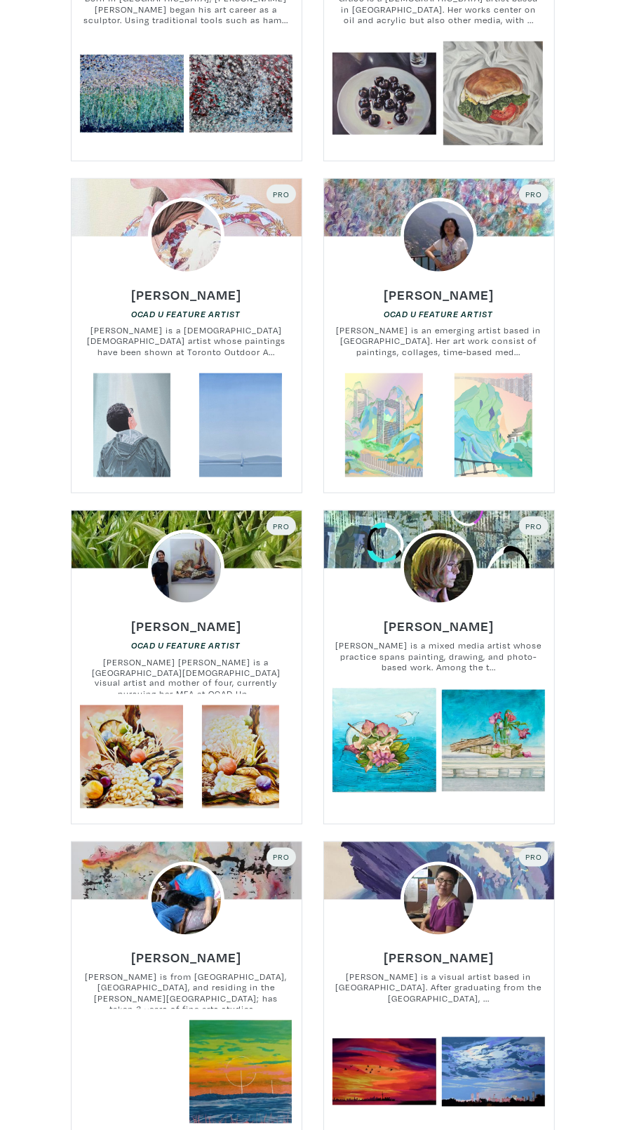
scroll to position [486, 0]
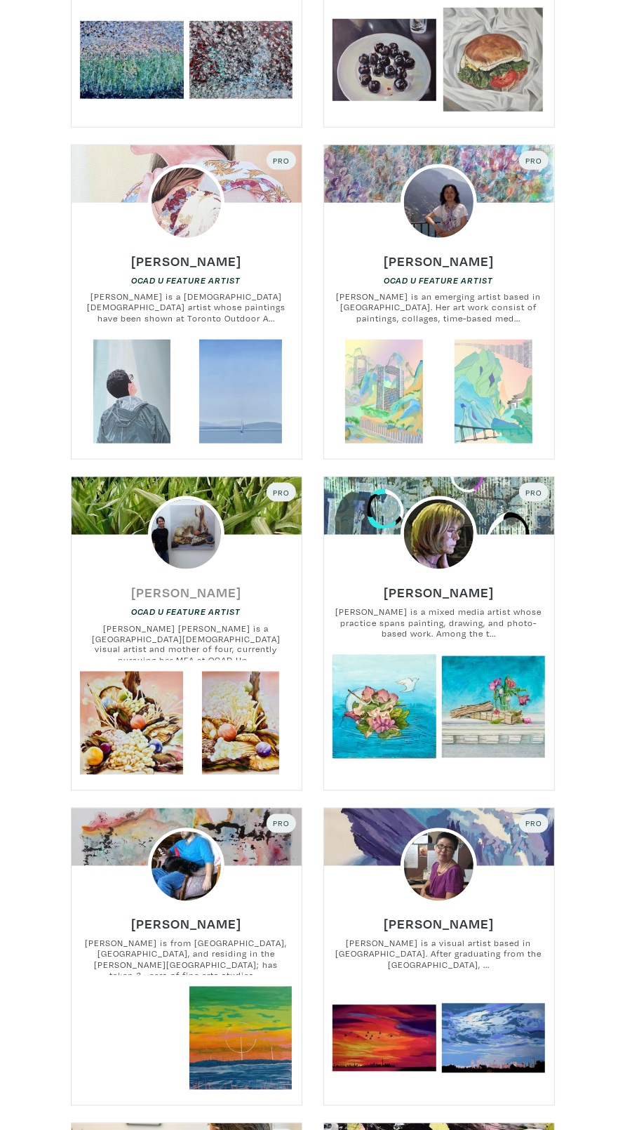
click at [173, 599] on h6 "Sophia Kim" at bounding box center [186, 592] width 110 height 17
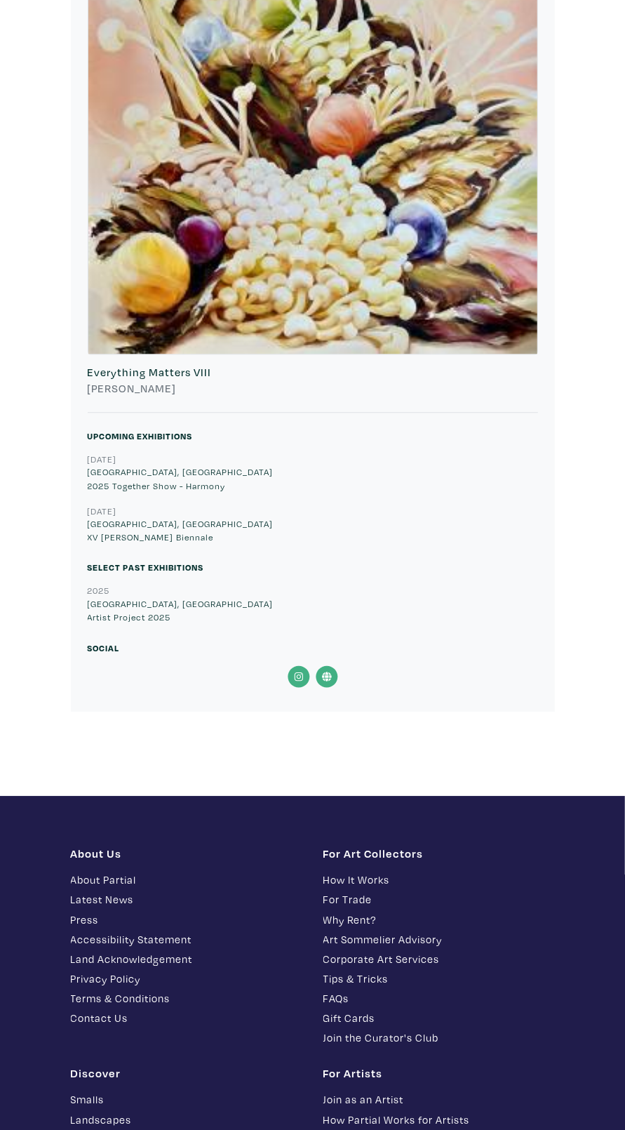
scroll to position [10376, 0]
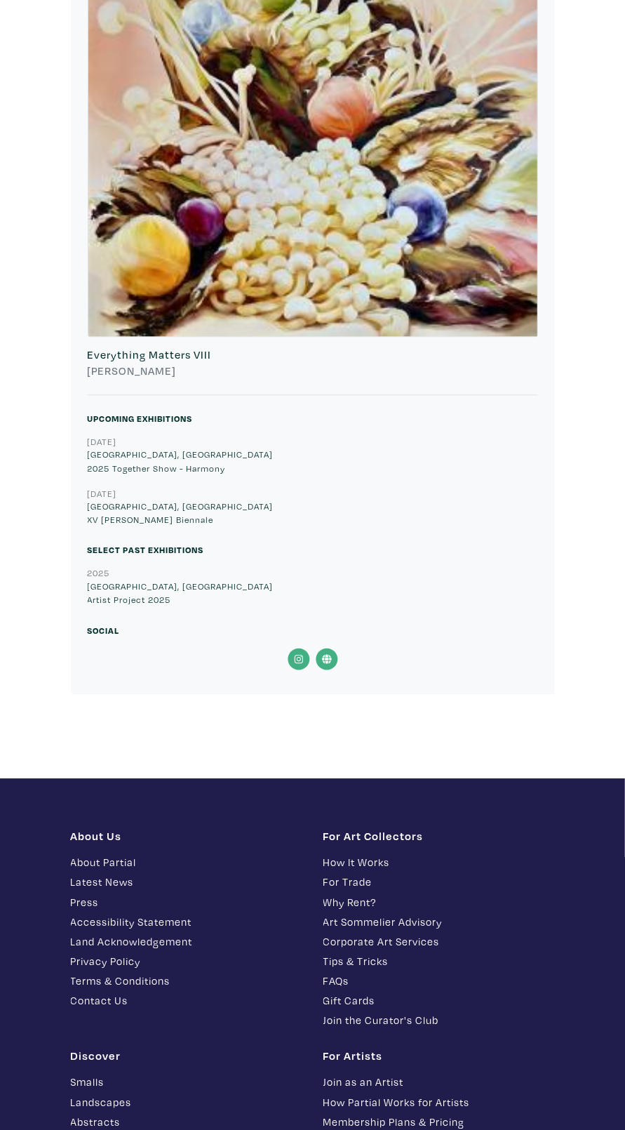
click at [326, 657] on icon at bounding box center [327, 659] width 10 height 10
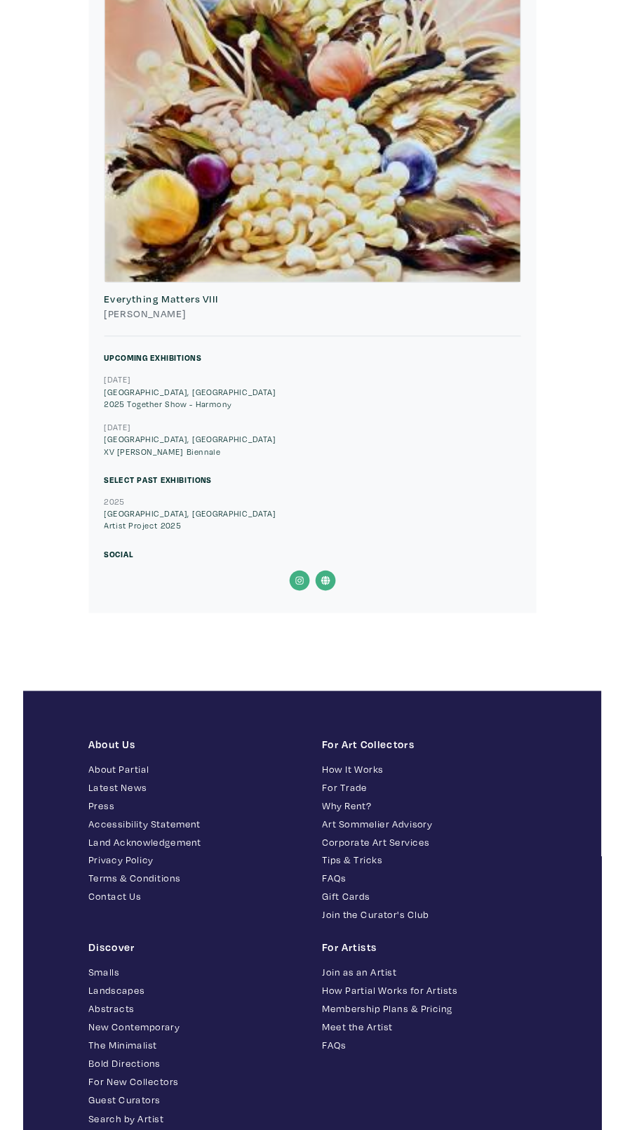
scroll to position [10681, 0]
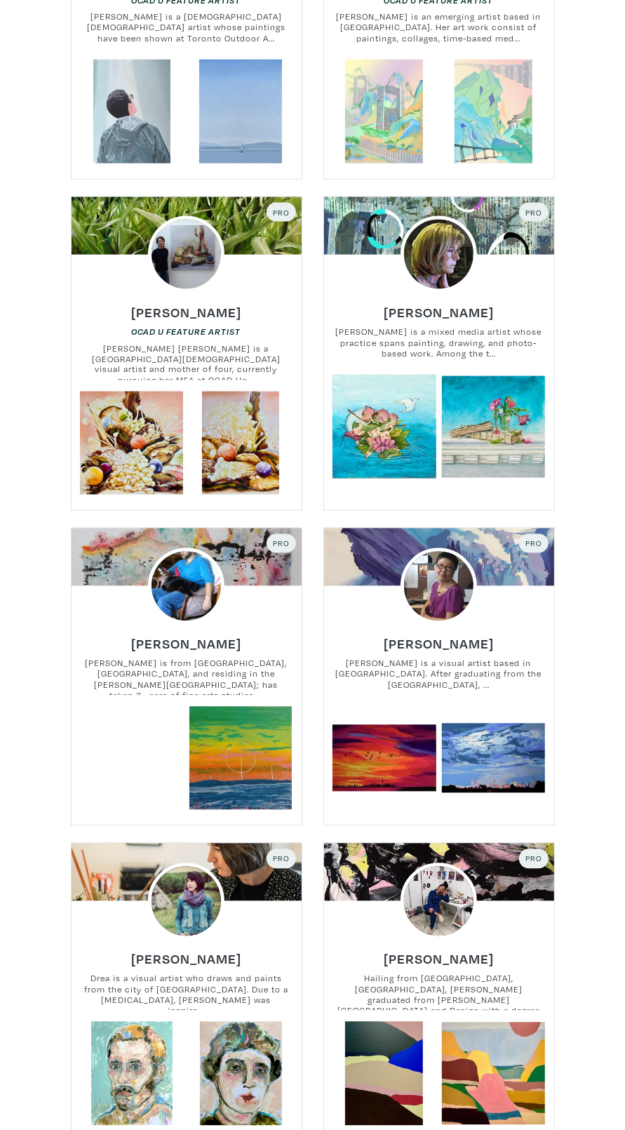
scroll to position [768, 0]
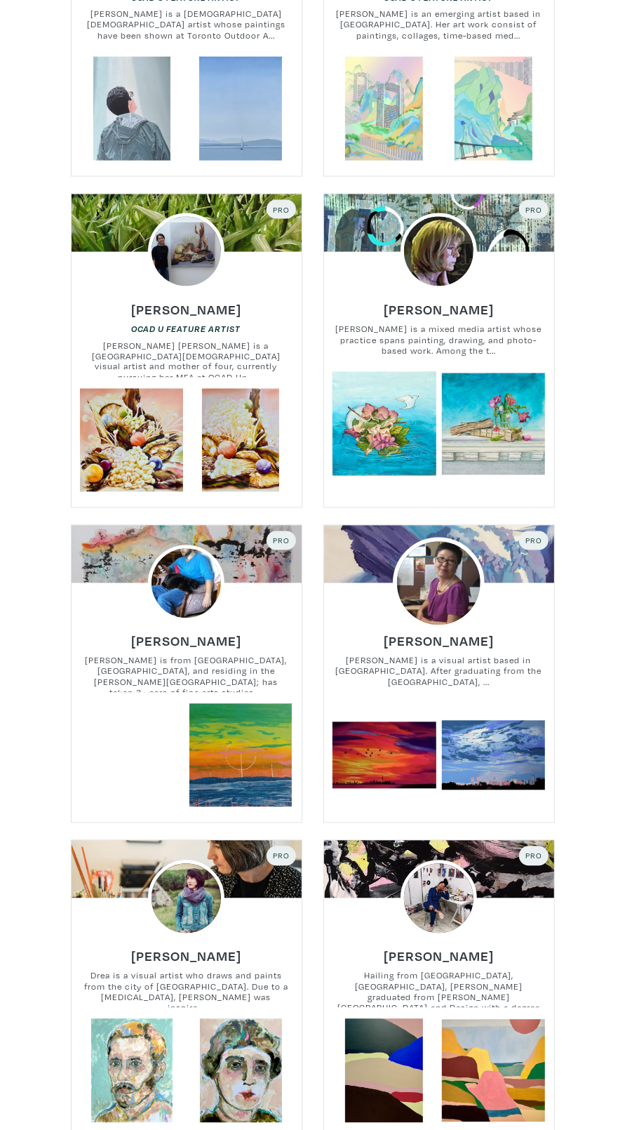
click at [437, 577] on img at bounding box center [439, 583] width 92 height 92
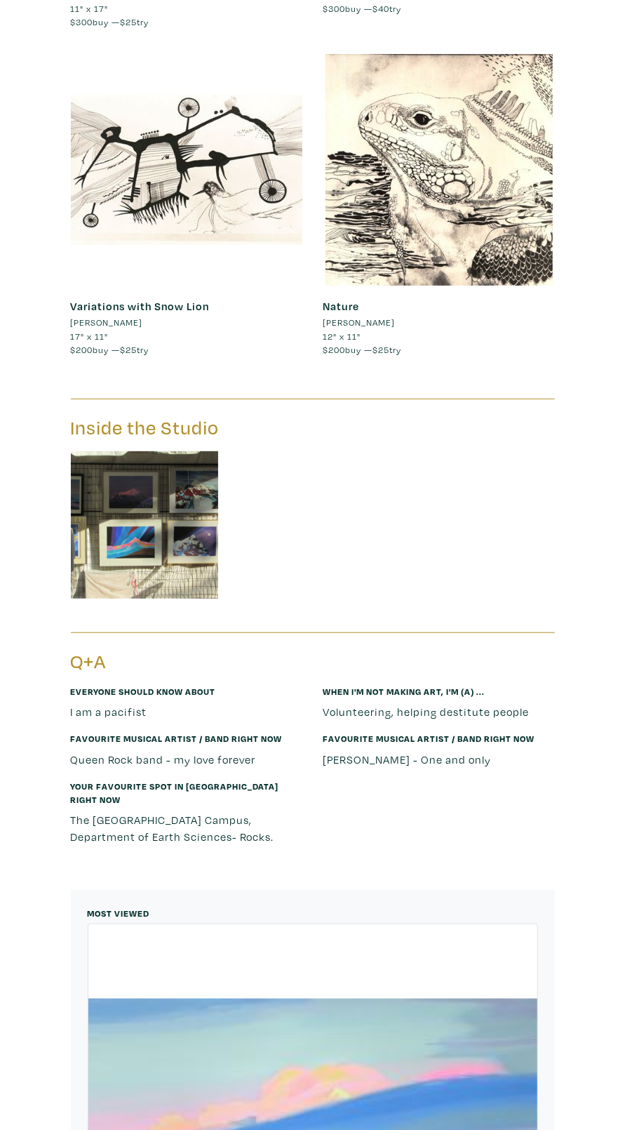
scroll to position [6243, 0]
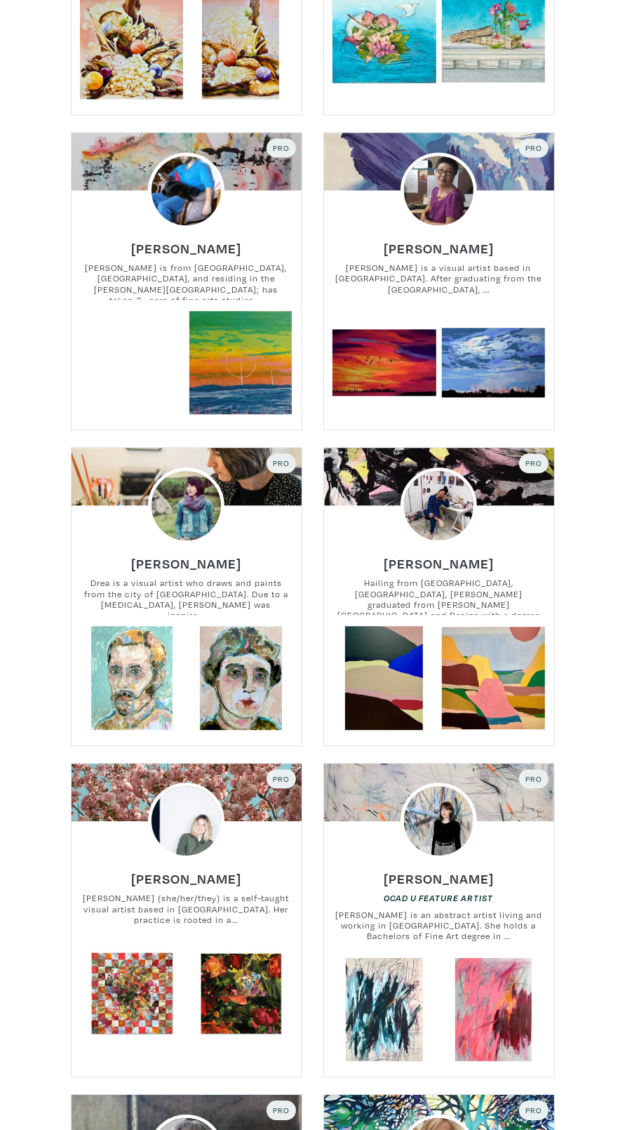
scroll to position [1155, 0]
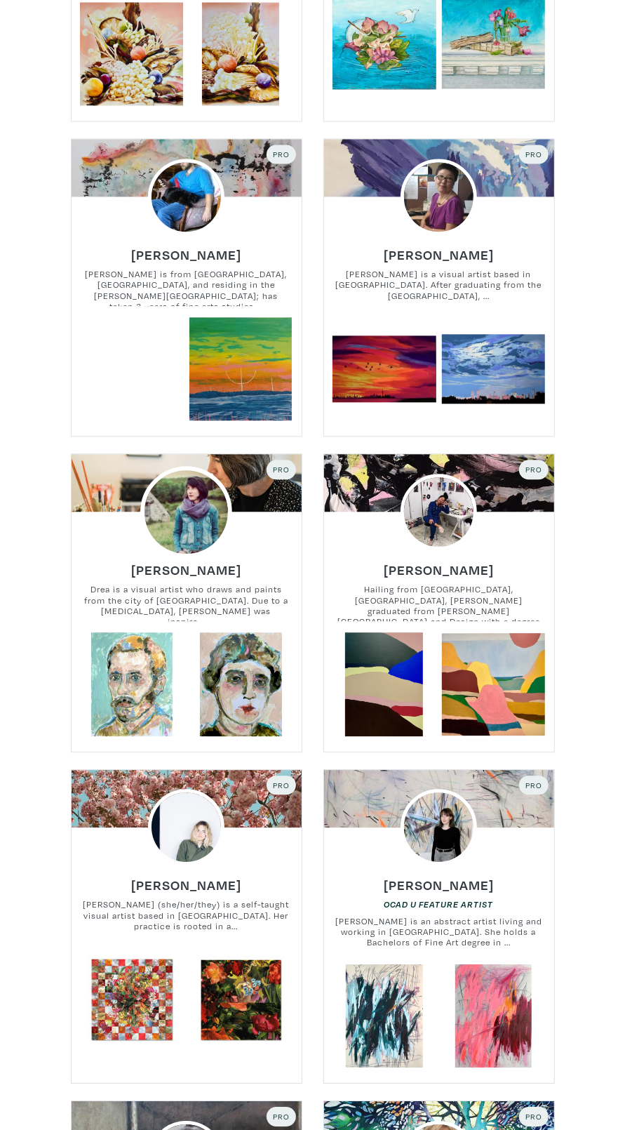
click at [191, 508] on img at bounding box center [186, 512] width 92 height 92
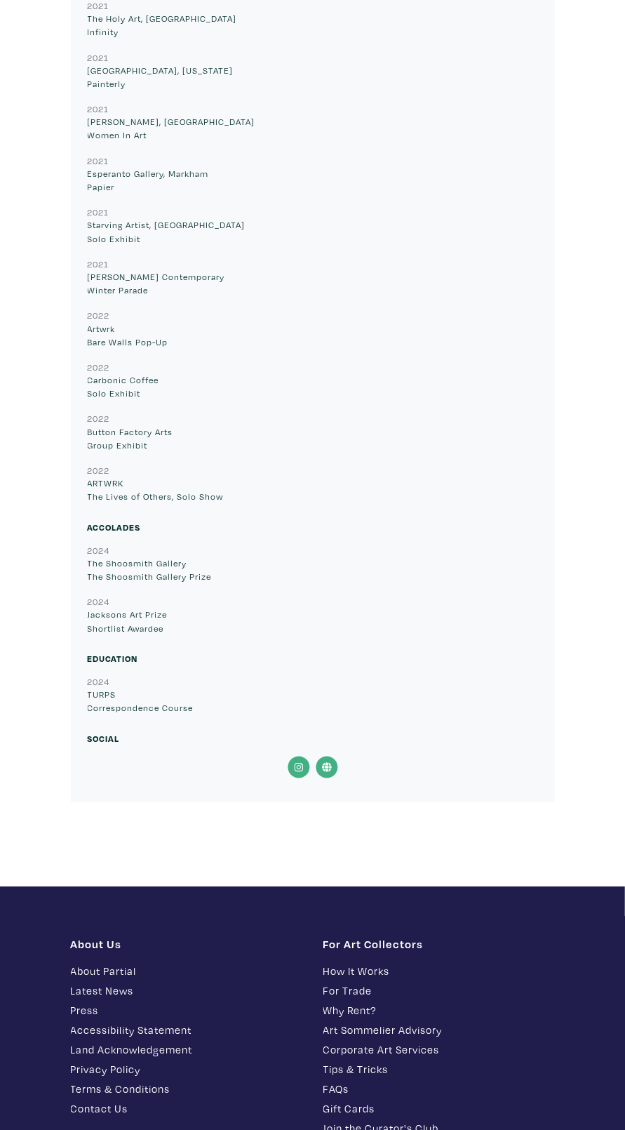
scroll to position [14941, 0]
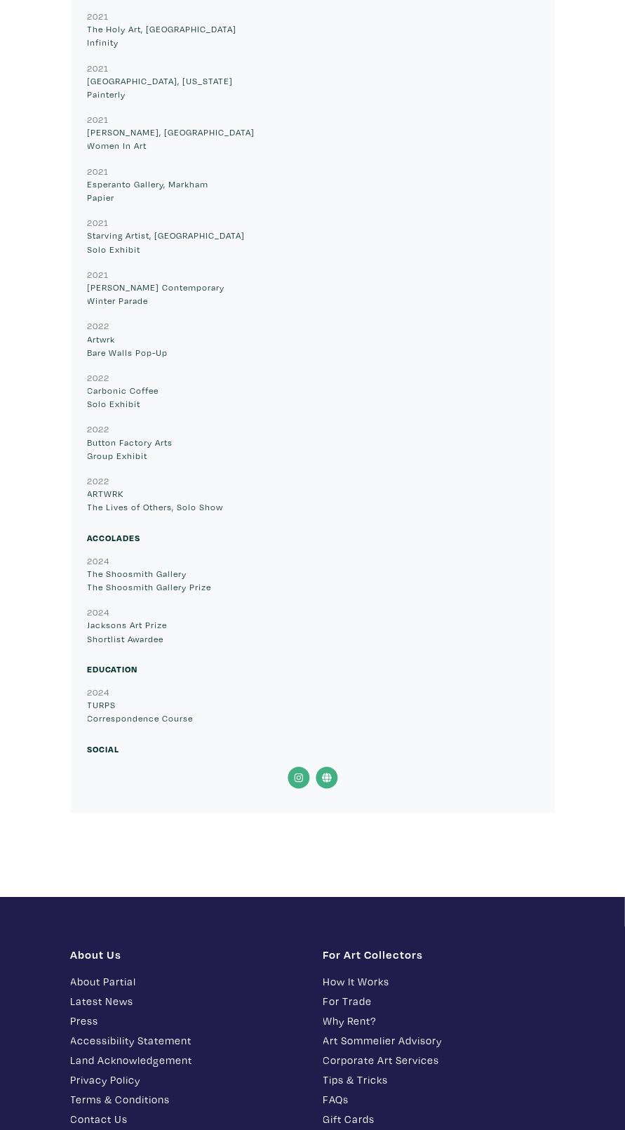
click at [326, 773] on icon at bounding box center [327, 778] width 10 height 10
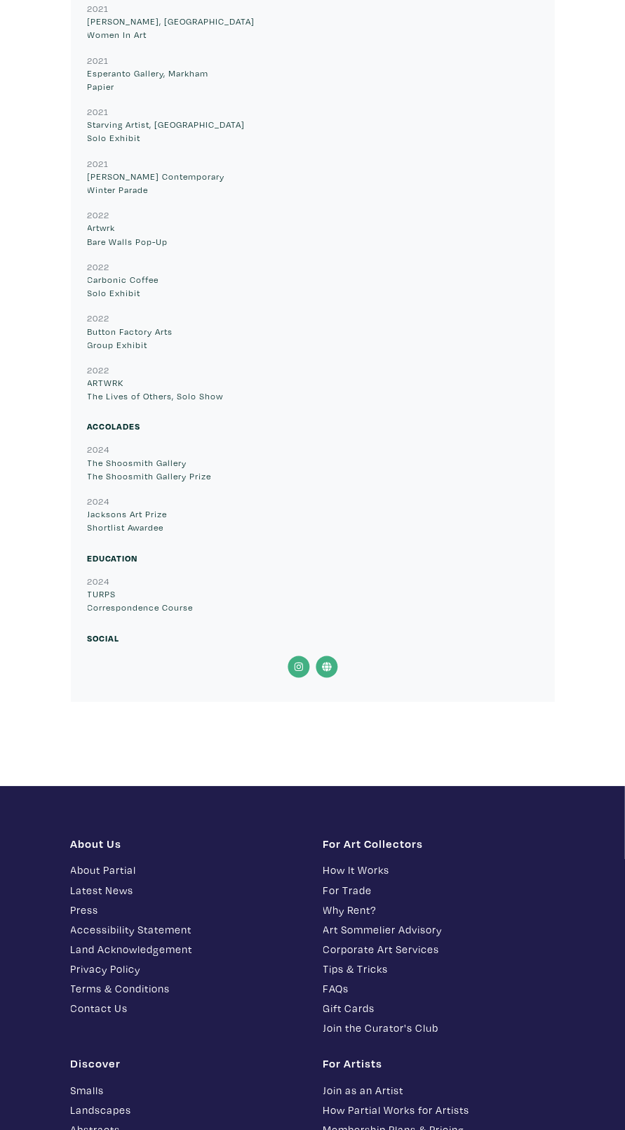
scroll to position [15501, 0]
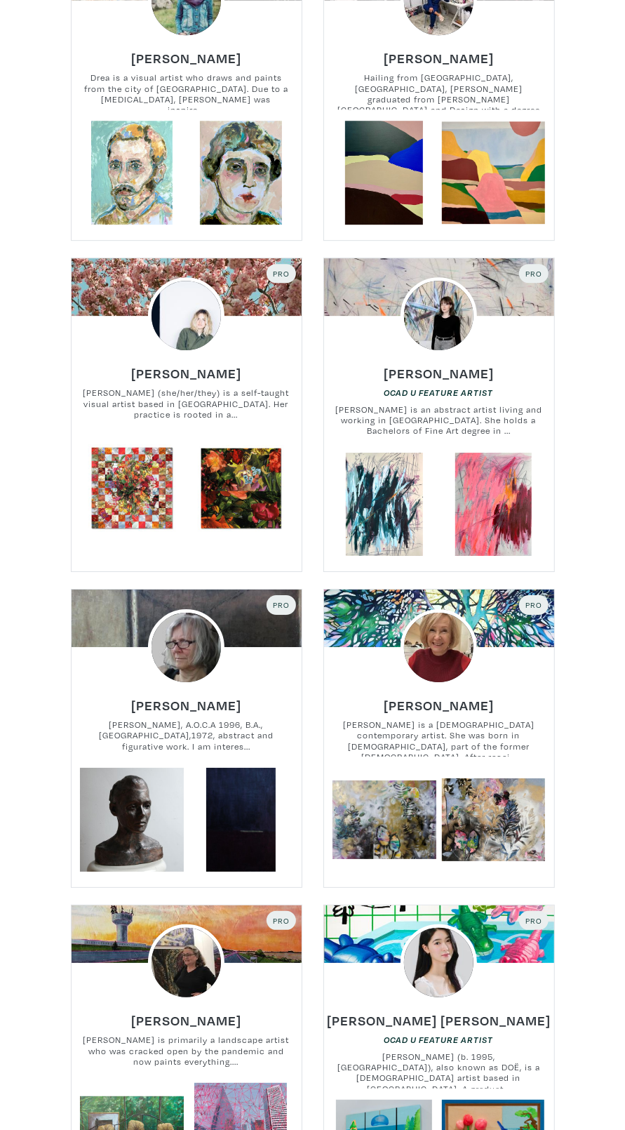
scroll to position [1688, 0]
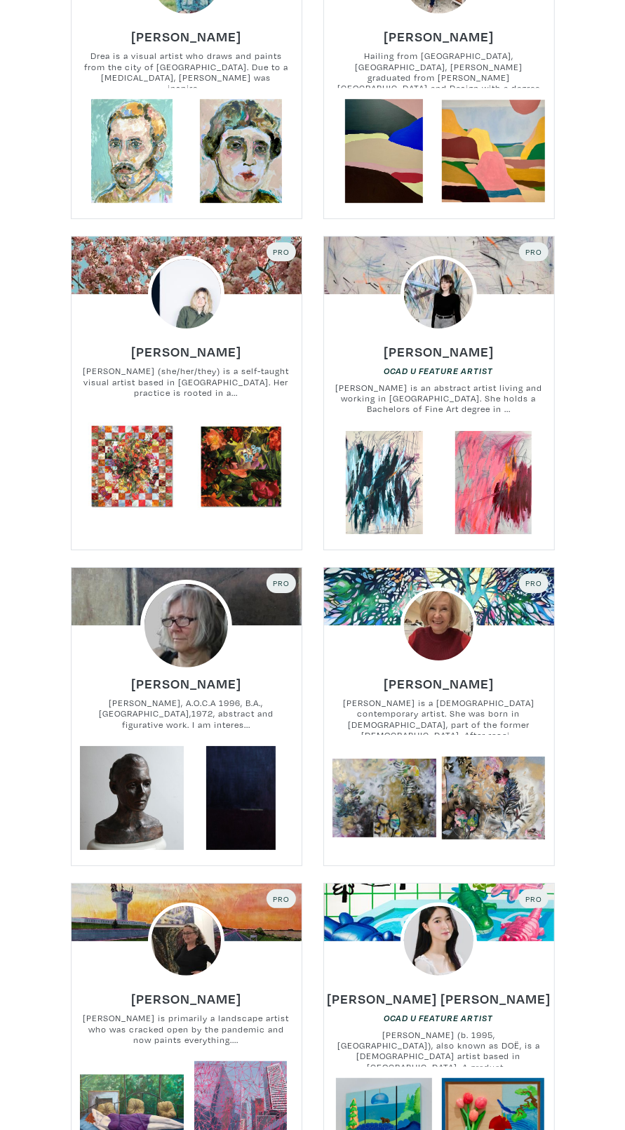
click at [185, 619] on img at bounding box center [186, 626] width 92 height 92
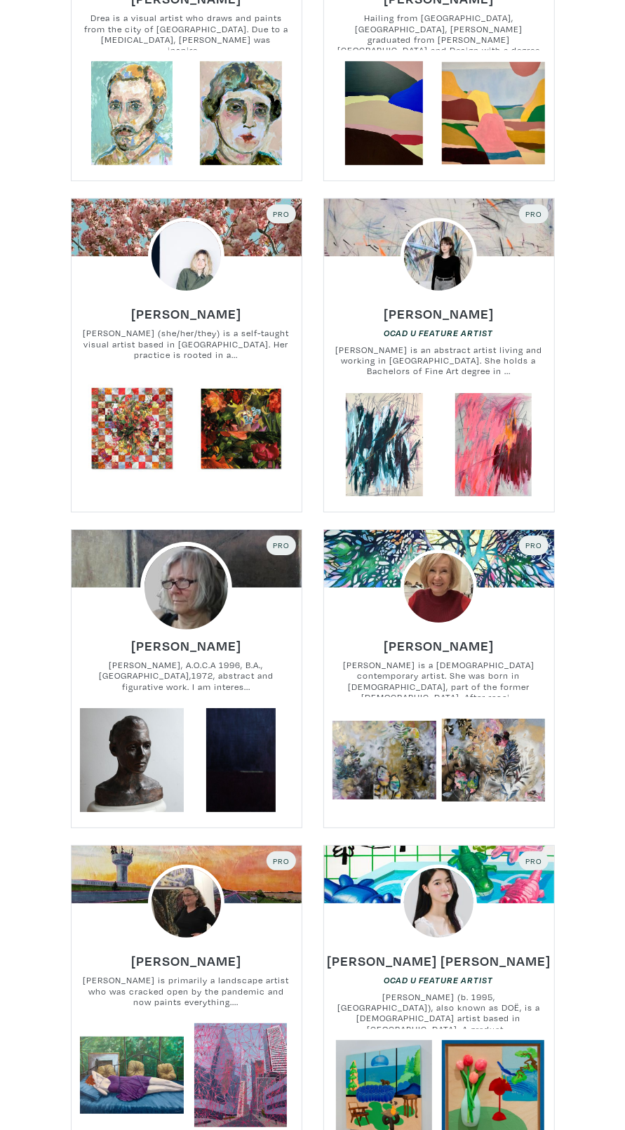
scroll to position [1779, 0]
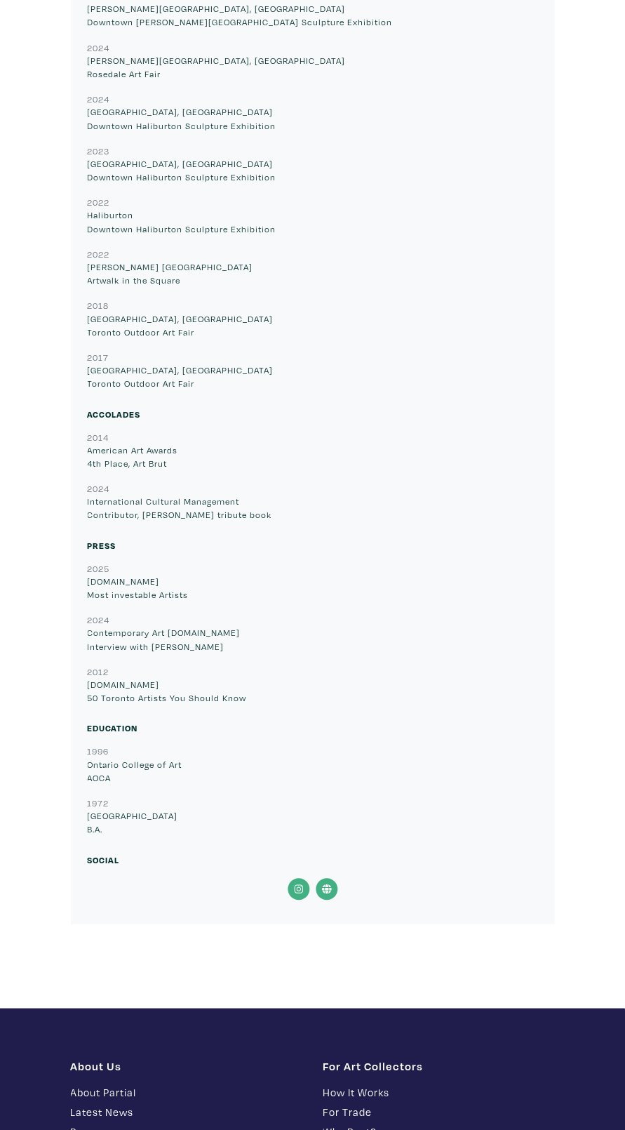
scroll to position [9122, 0]
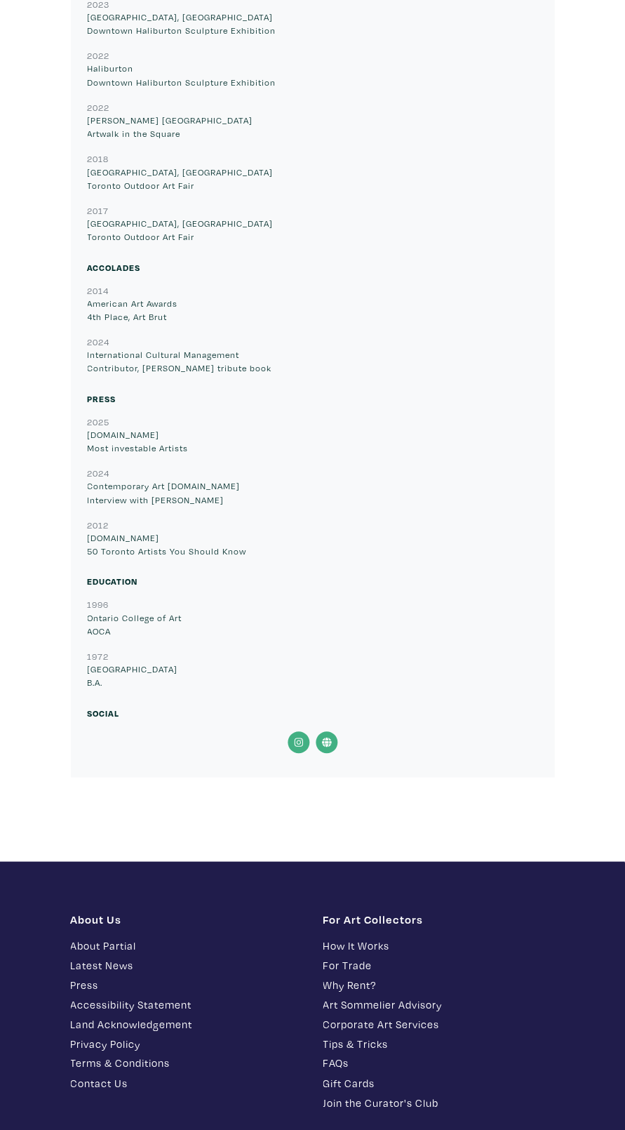
click at [333, 744] on icon at bounding box center [327, 742] width 28 height 22
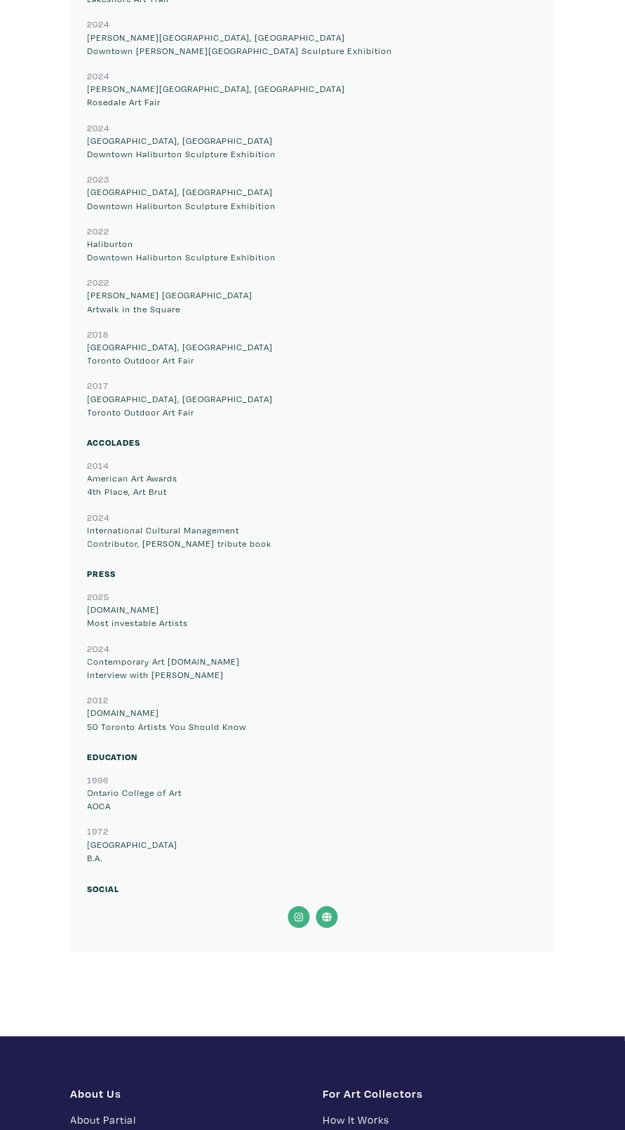
scroll to position [9296, 0]
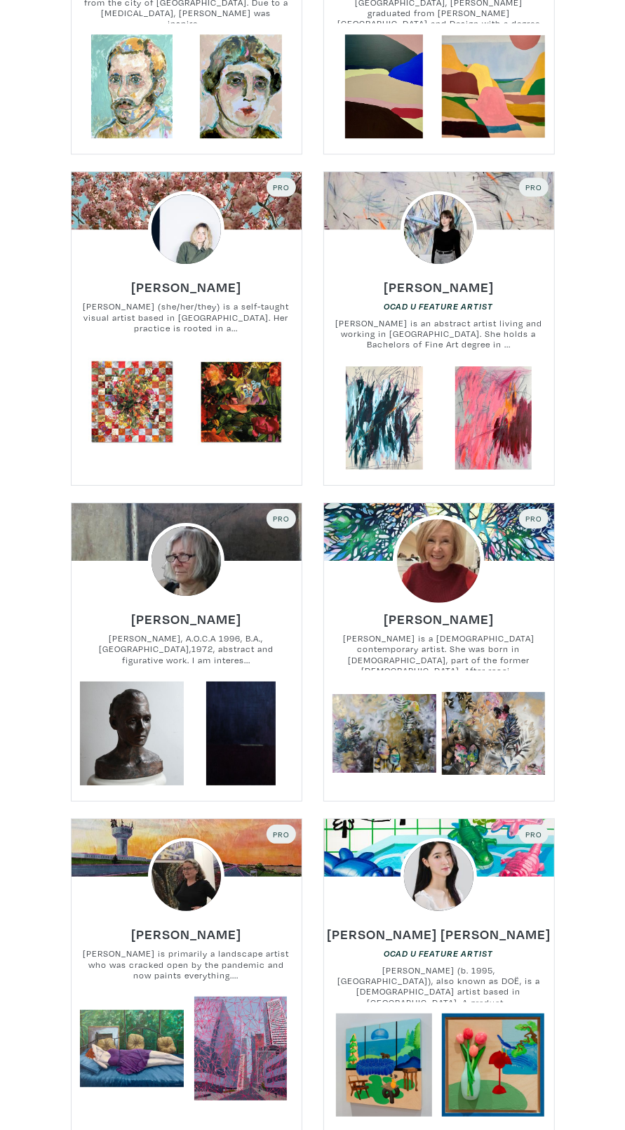
click at [437, 537] on img at bounding box center [439, 561] width 92 height 92
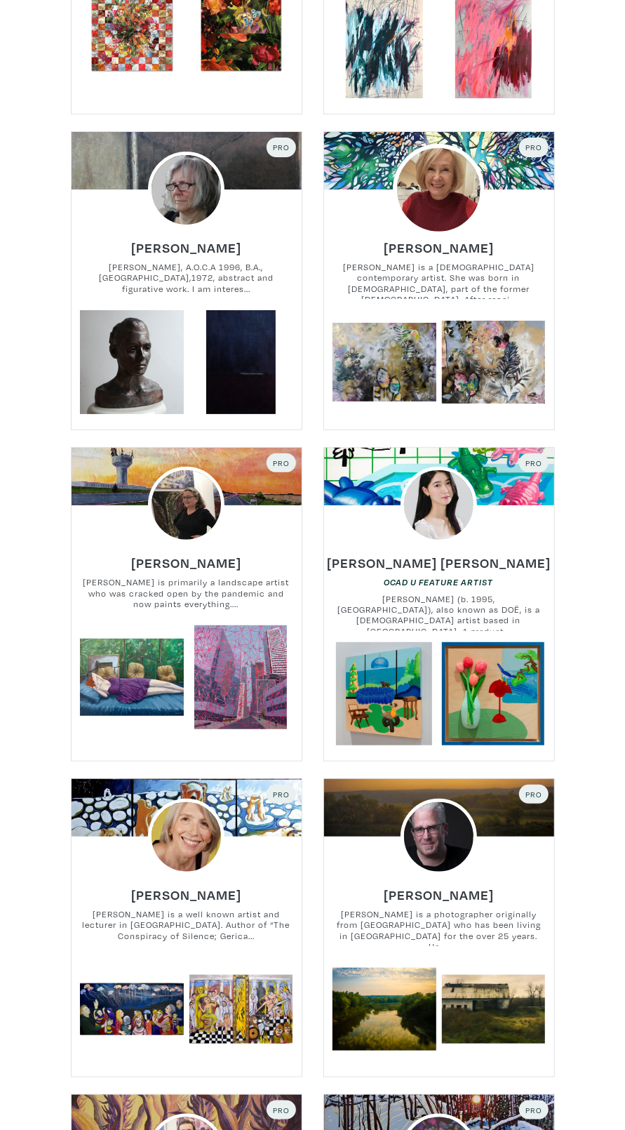
scroll to position [2143, 0]
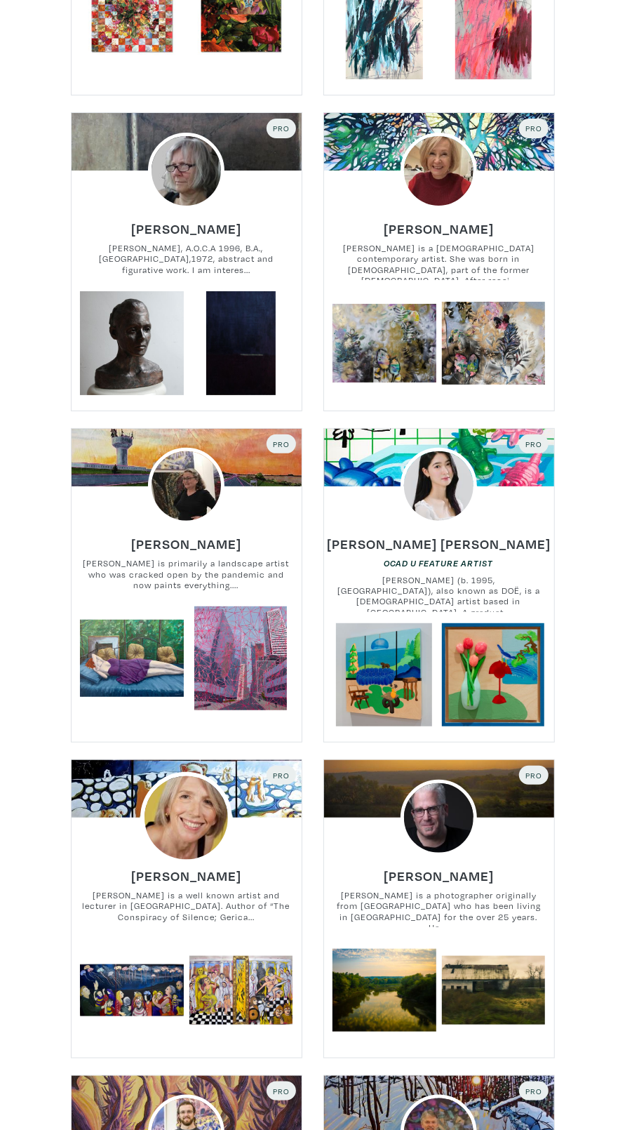
click at [189, 832] on img at bounding box center [186, 818] width 92 height 92
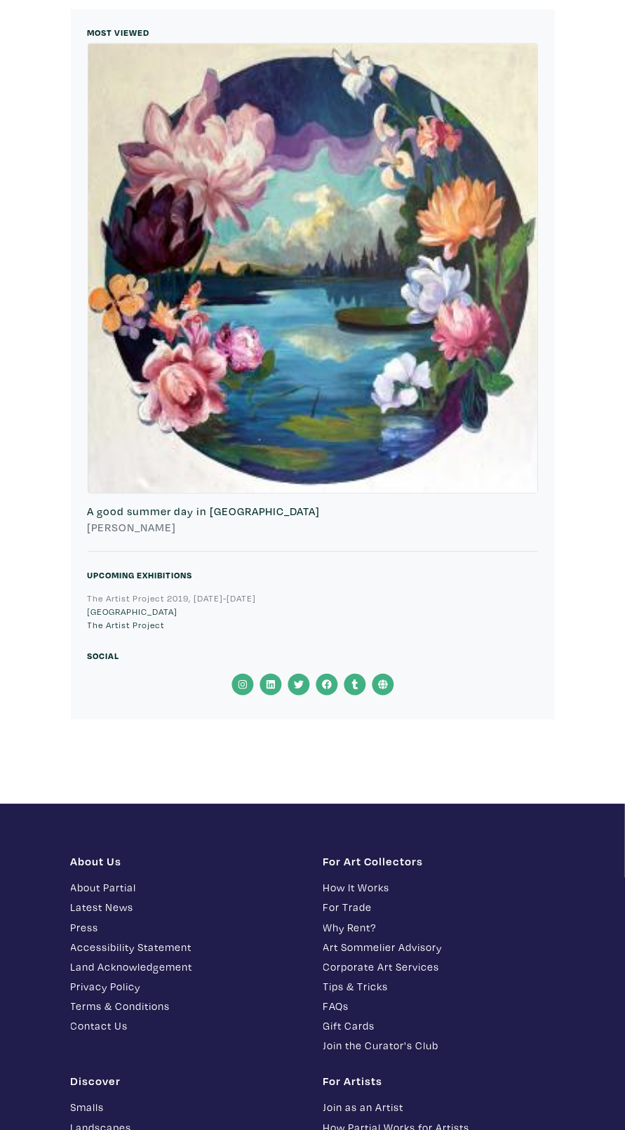
scroll to position [10306, 0]
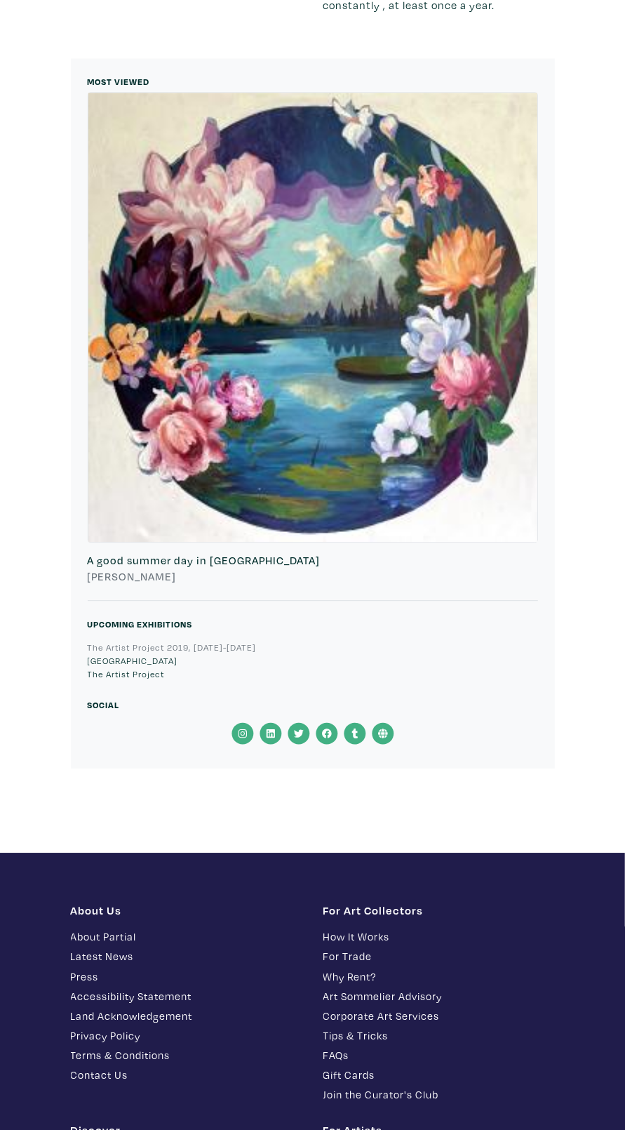
click at [388, 723] on icon at bounding box center [383, 733] width 28 height 22
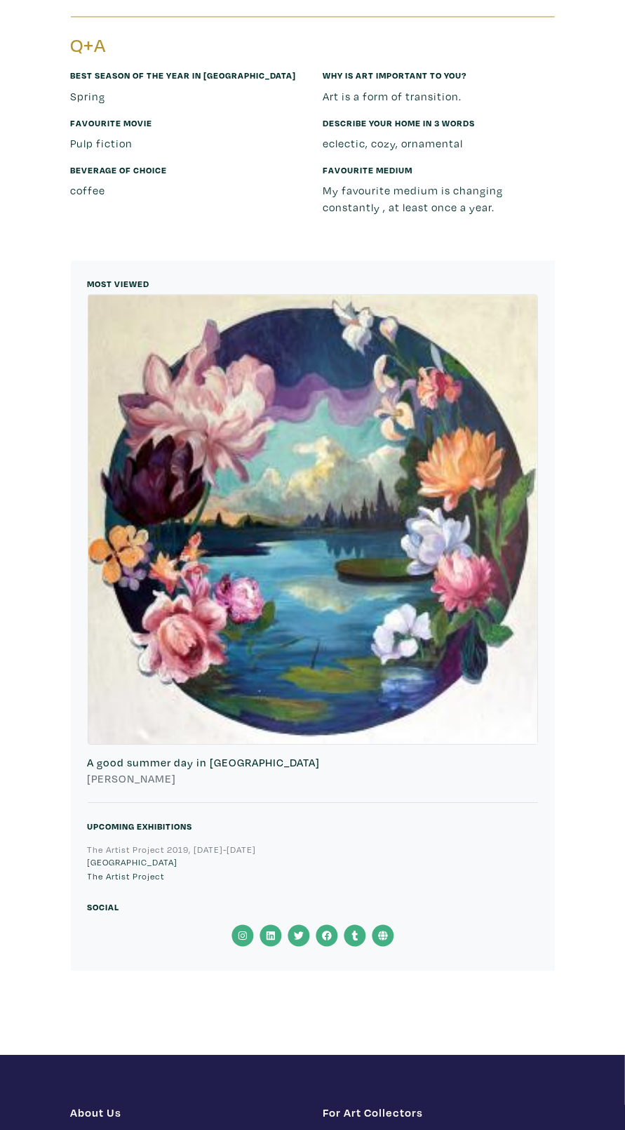
scroll to position [10508, 0]
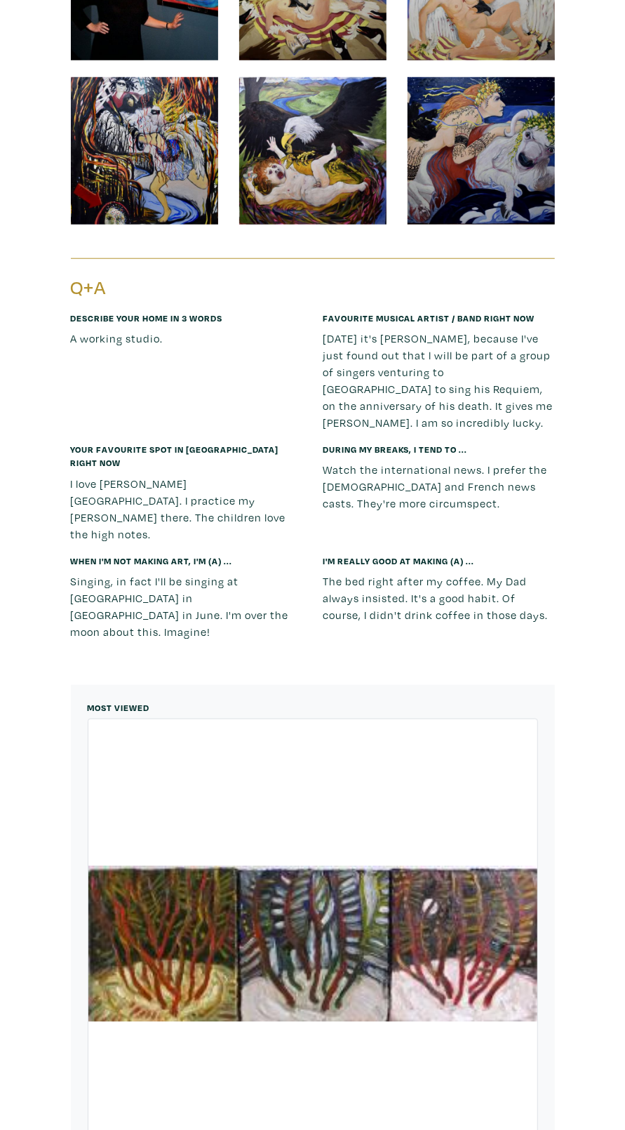
scroll to position [40328, 0]
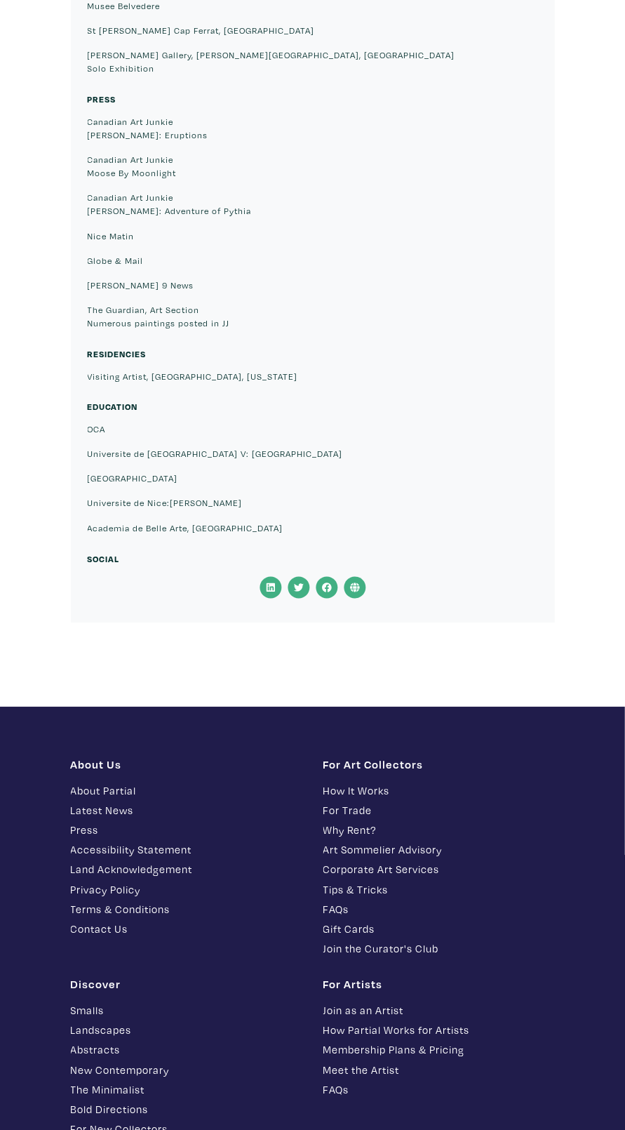
click at [357, 576] on icon at bounding box center [355, 587] width 28 height 22
